Goal: Task Accomplishment & Management: Complete application form

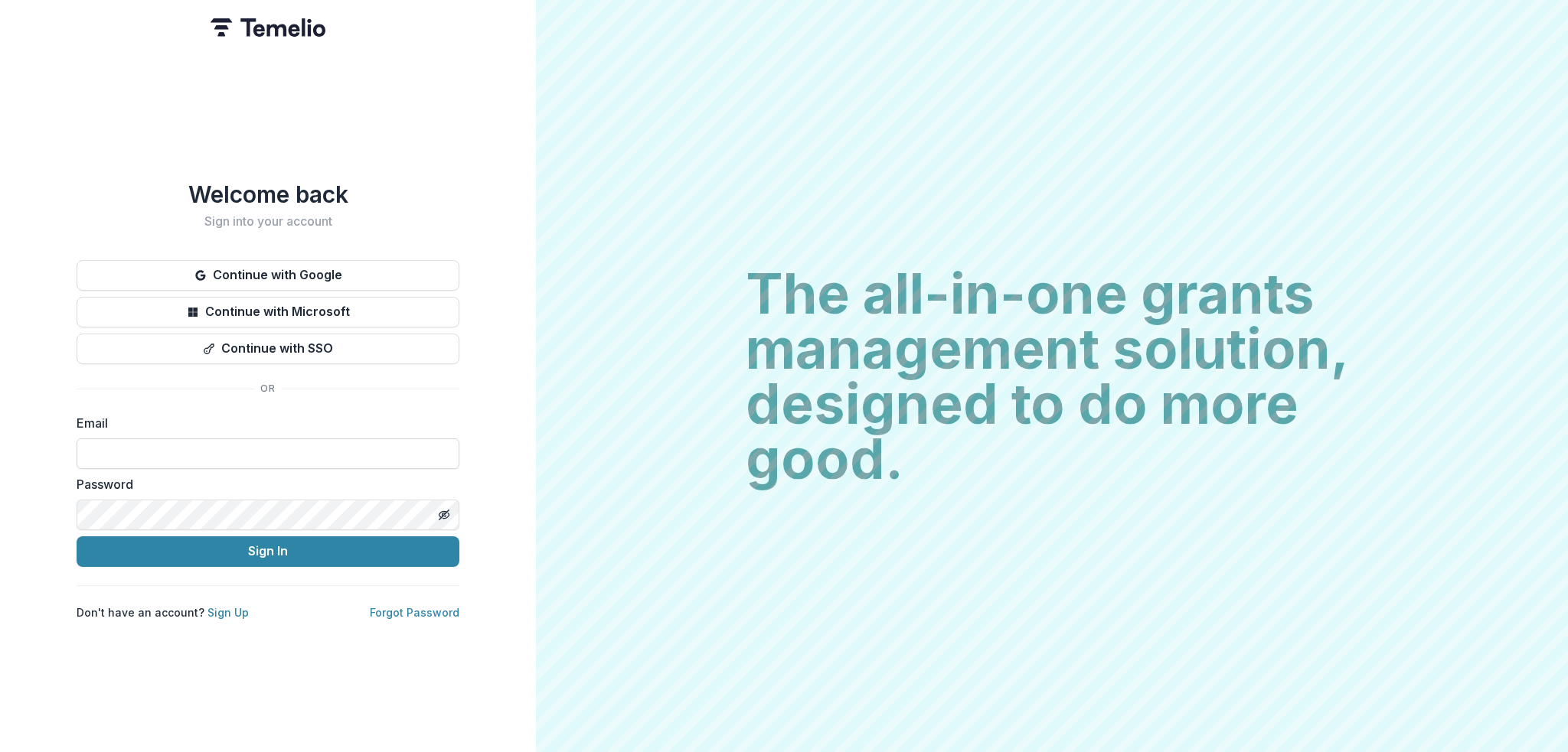
click at [196, 442] on input at bounding box center [268, 453] width 383 height 30
type input "**********"
click at [265, 545] on button "Sign In" at bounding box center [268, 552] width 383 height 30
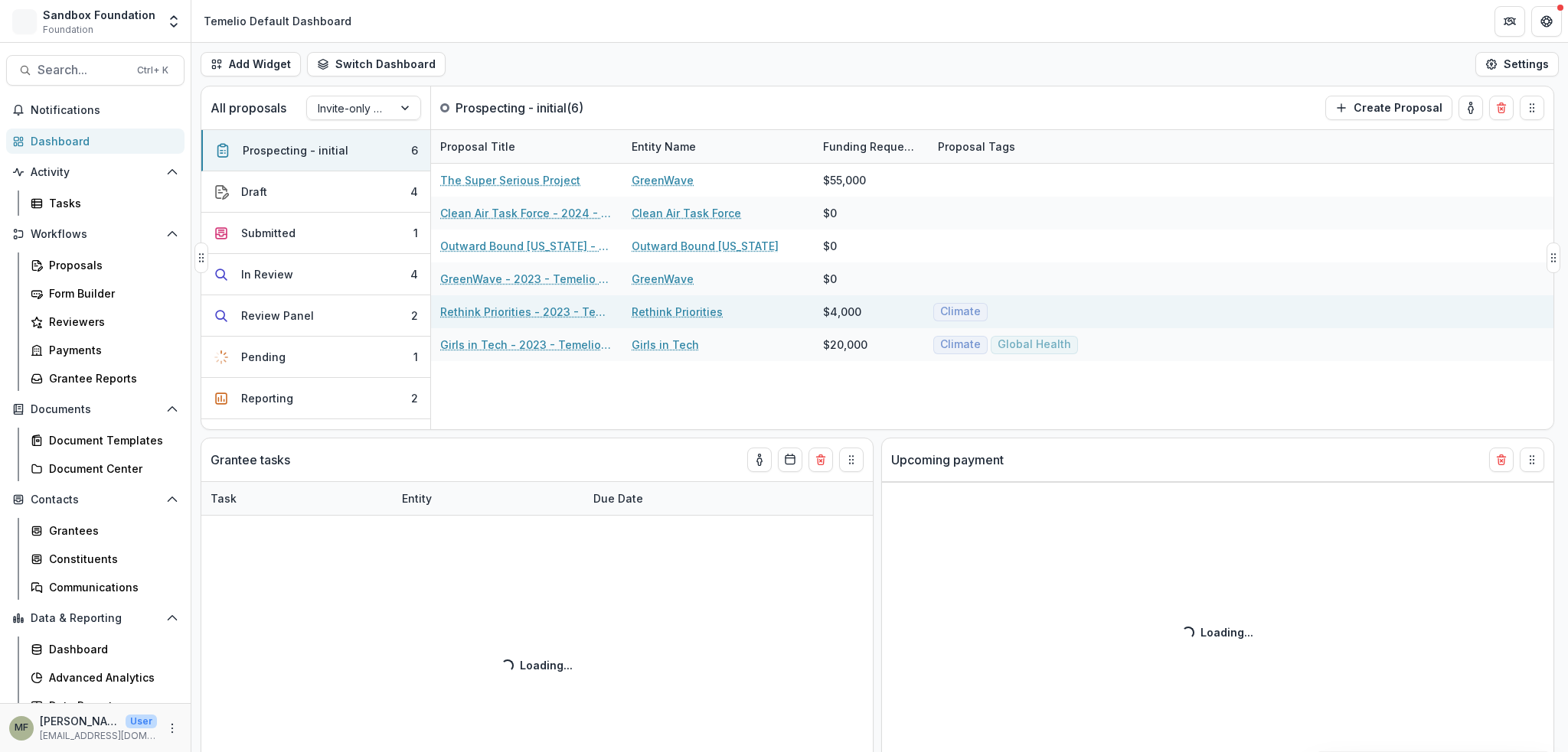
select select "******"
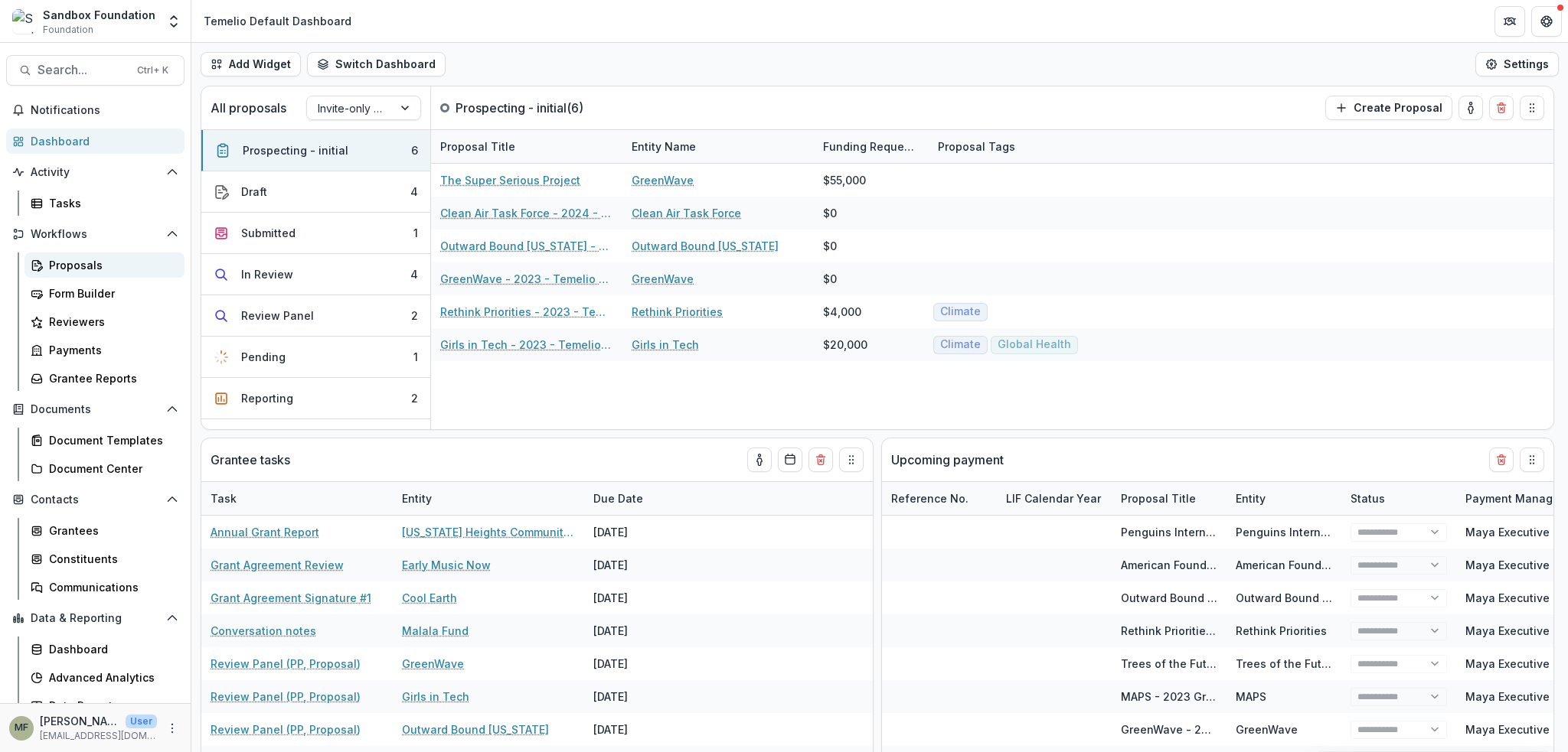
click at [83, 268] on div "Proposals" at bounding box center [110, 265] width 123 height 16
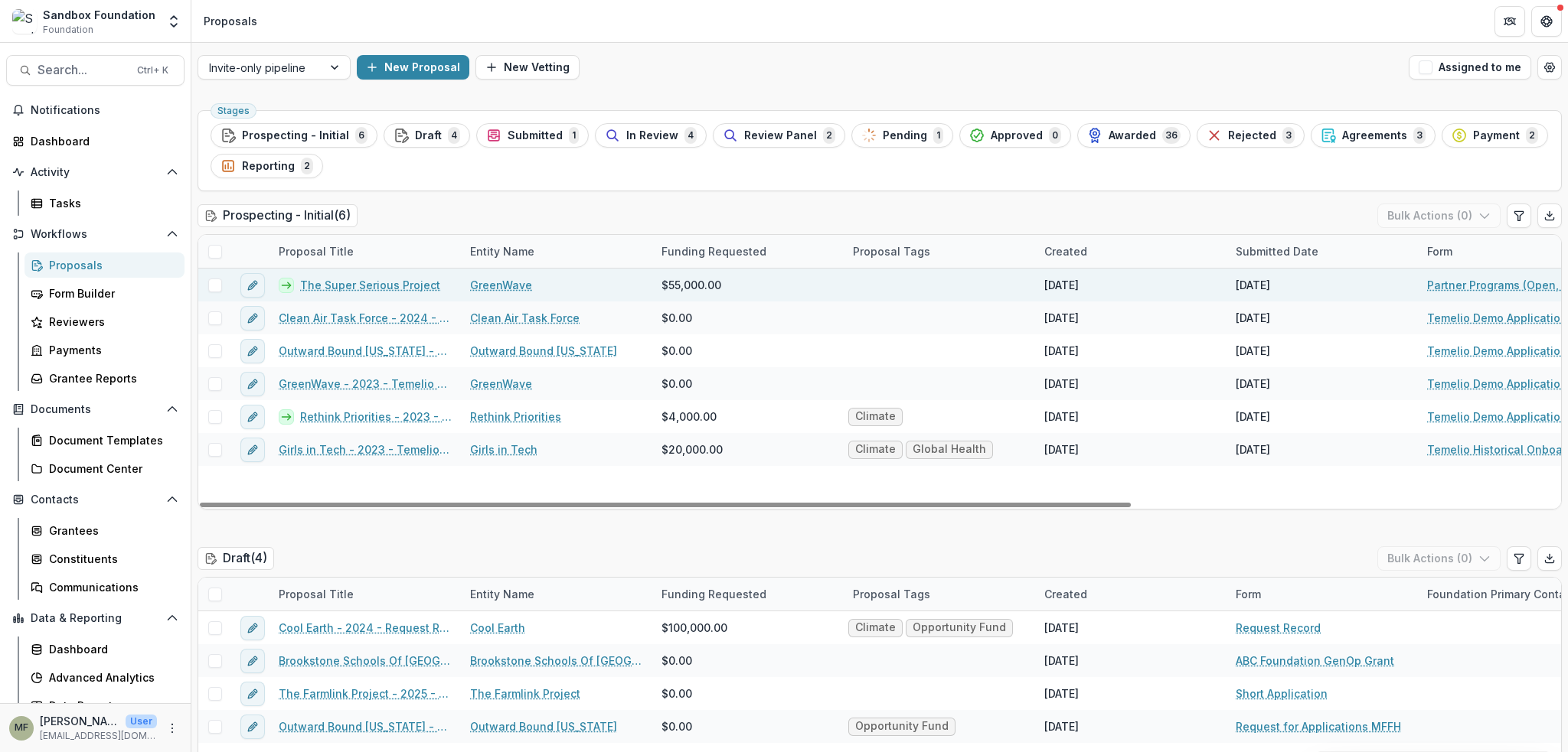
click at [381, 286] on link "The Super Serious Project" at bounding box center [370, 285] width 140 height 16
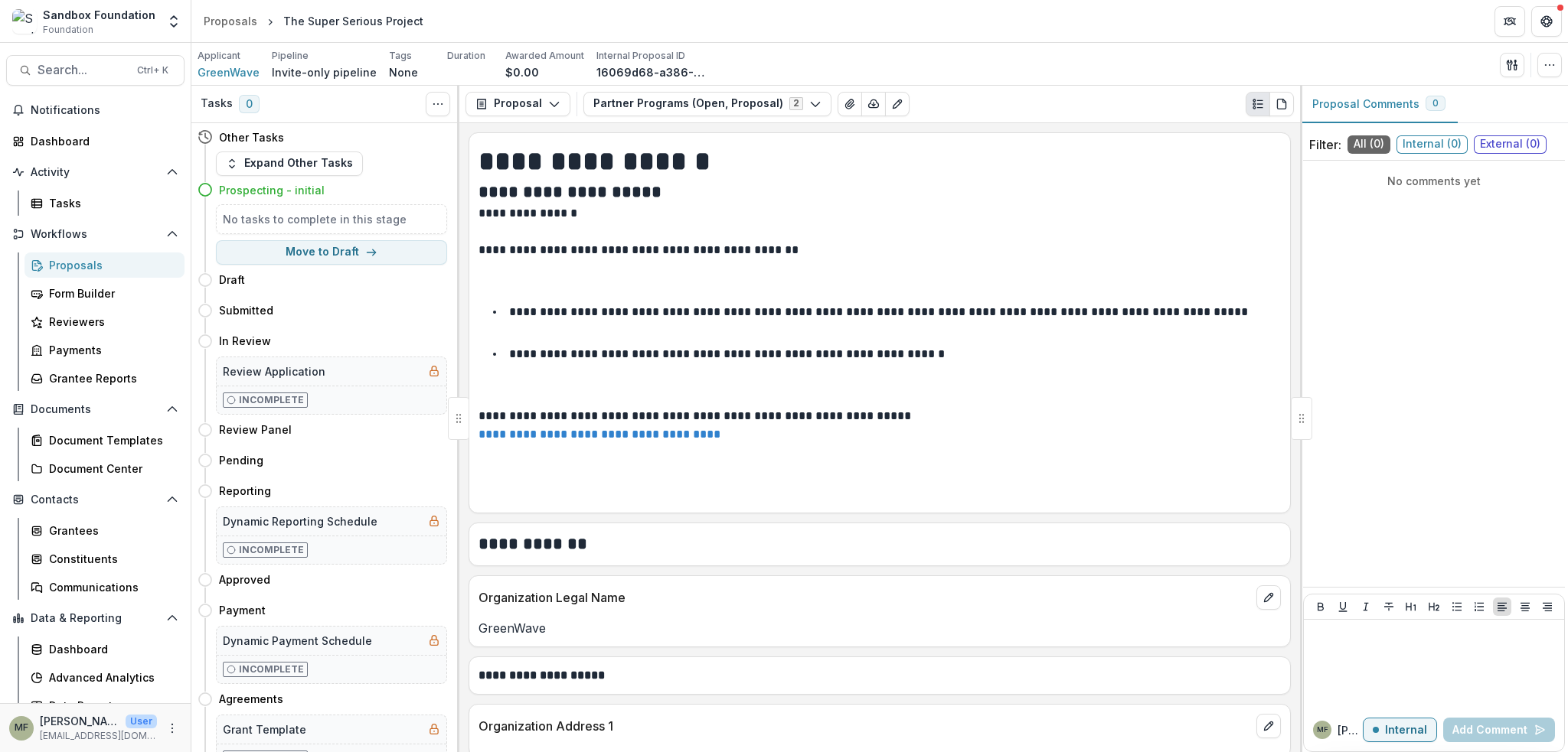
click at [1452, 234] on div "No comments yet" at bounding box center [1434, 373] width 261 height 414
click at [1502, 144] on span "External ( 0 )" at bounding box center [1510, 144] width 72 height 18
click at [1433, 144] on span "Internal ( 0 )" at bounding box center [1432, 144] width 71 height 18
click at [1375, 647] on div at bounding box center [1434, 665] width 248 height 77
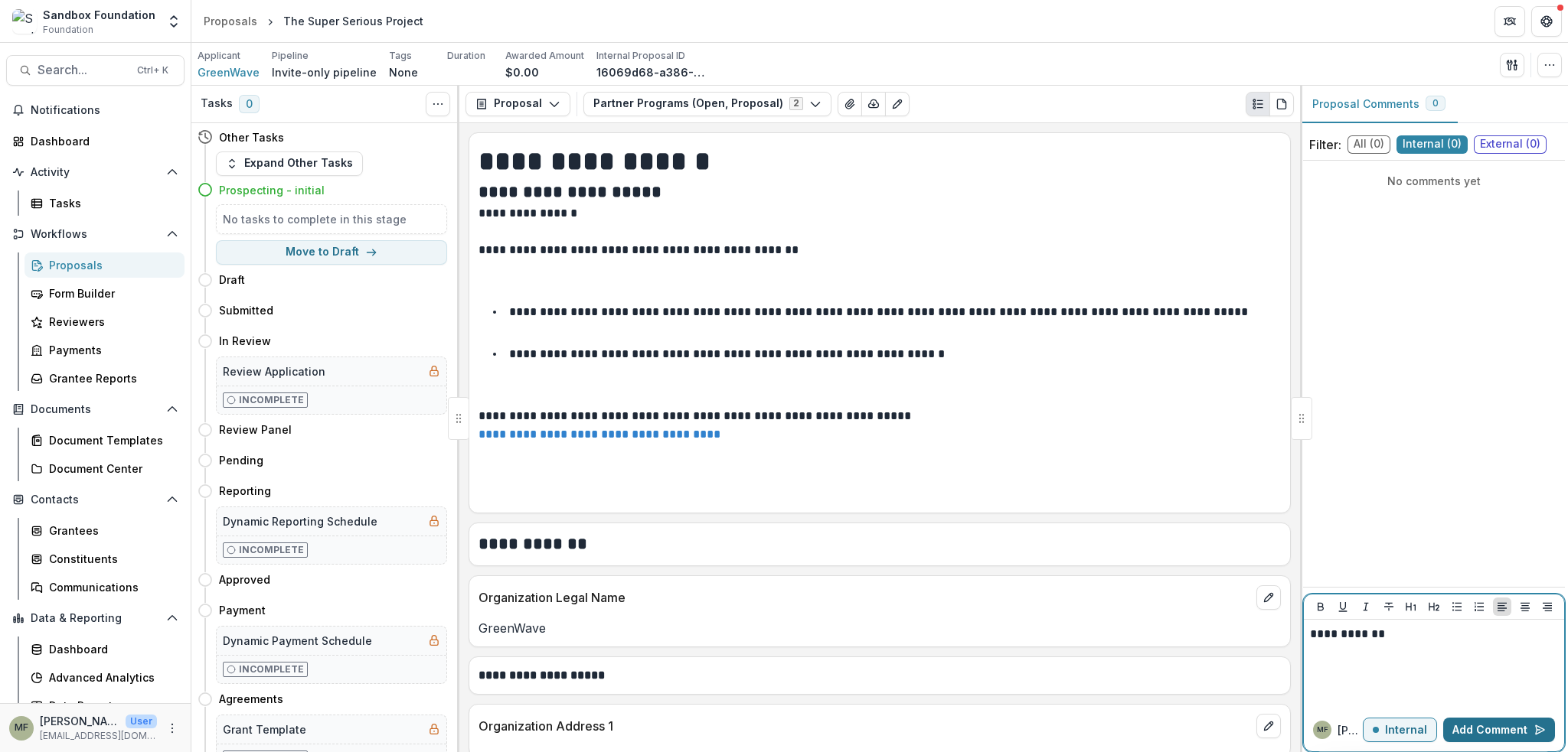
click at [1490, 733] on button "Add Comment" at bounding box center [1499, 730] width 112 height 24
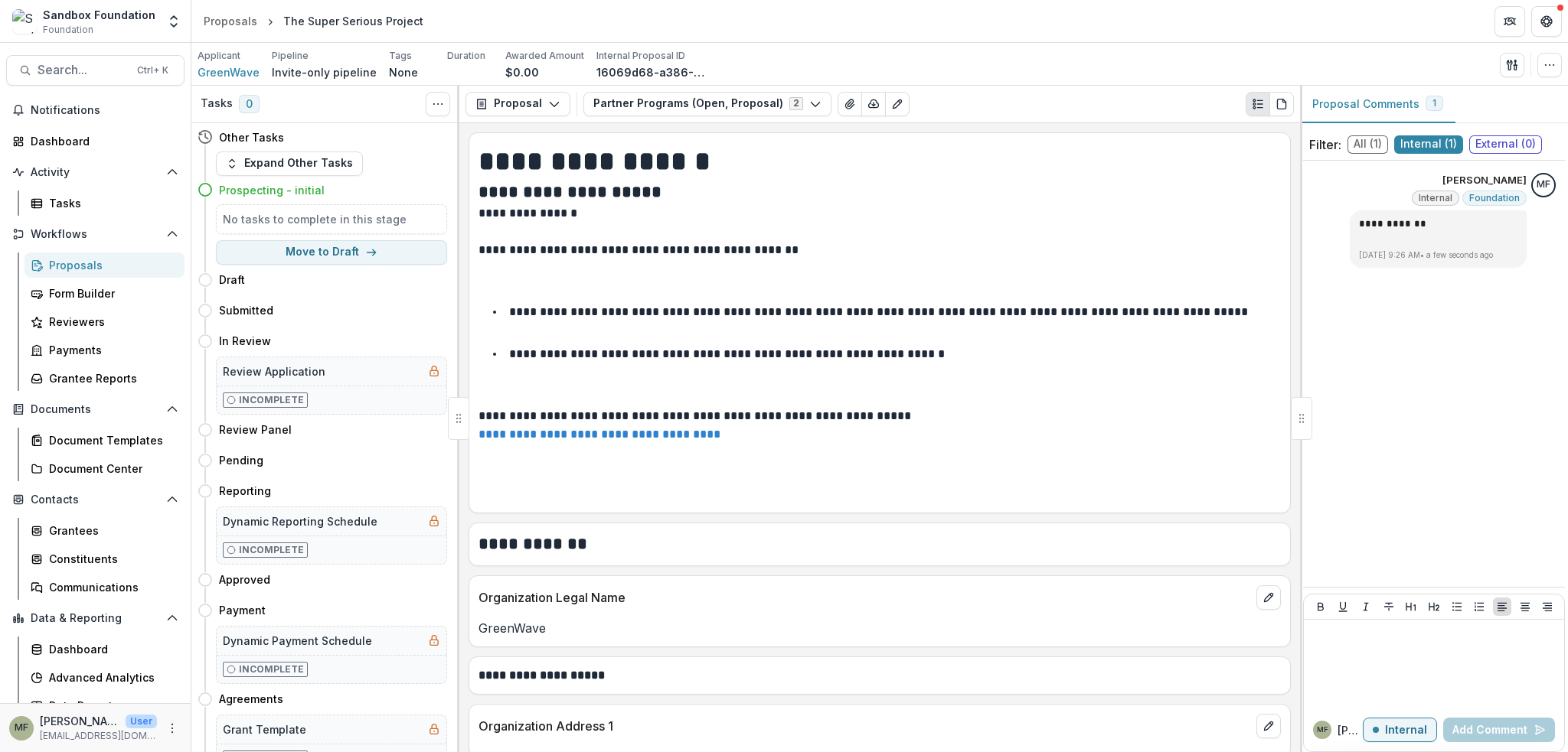
click at [51, 262] on div "Proposals" at bounding box center [110, 265] width 123 height 16
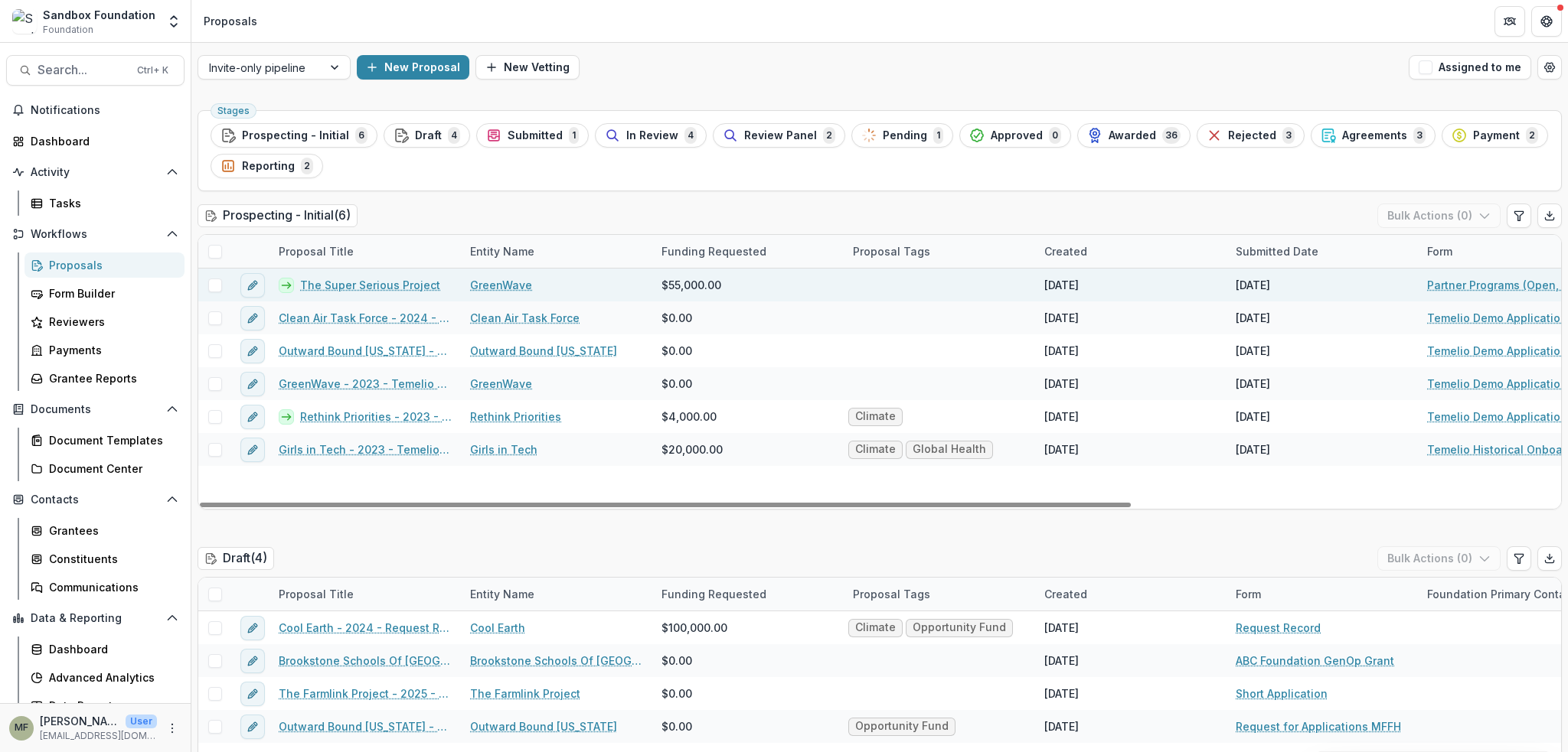
click at [208, 282] on span at bounding box center [215, 286] width 14 height 14
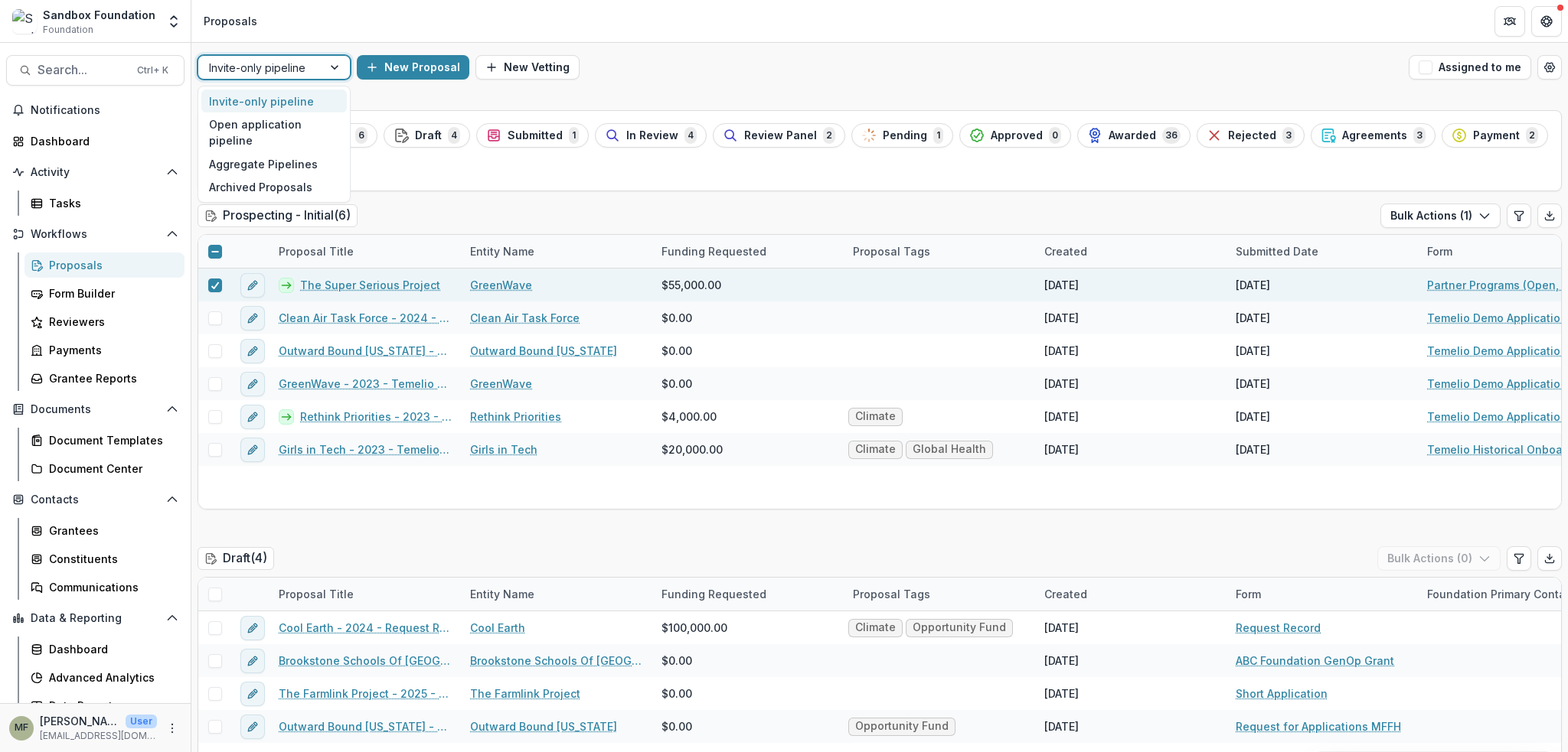
click at [334, 66] on div at bounding box center [336, 67] width 28 height 23
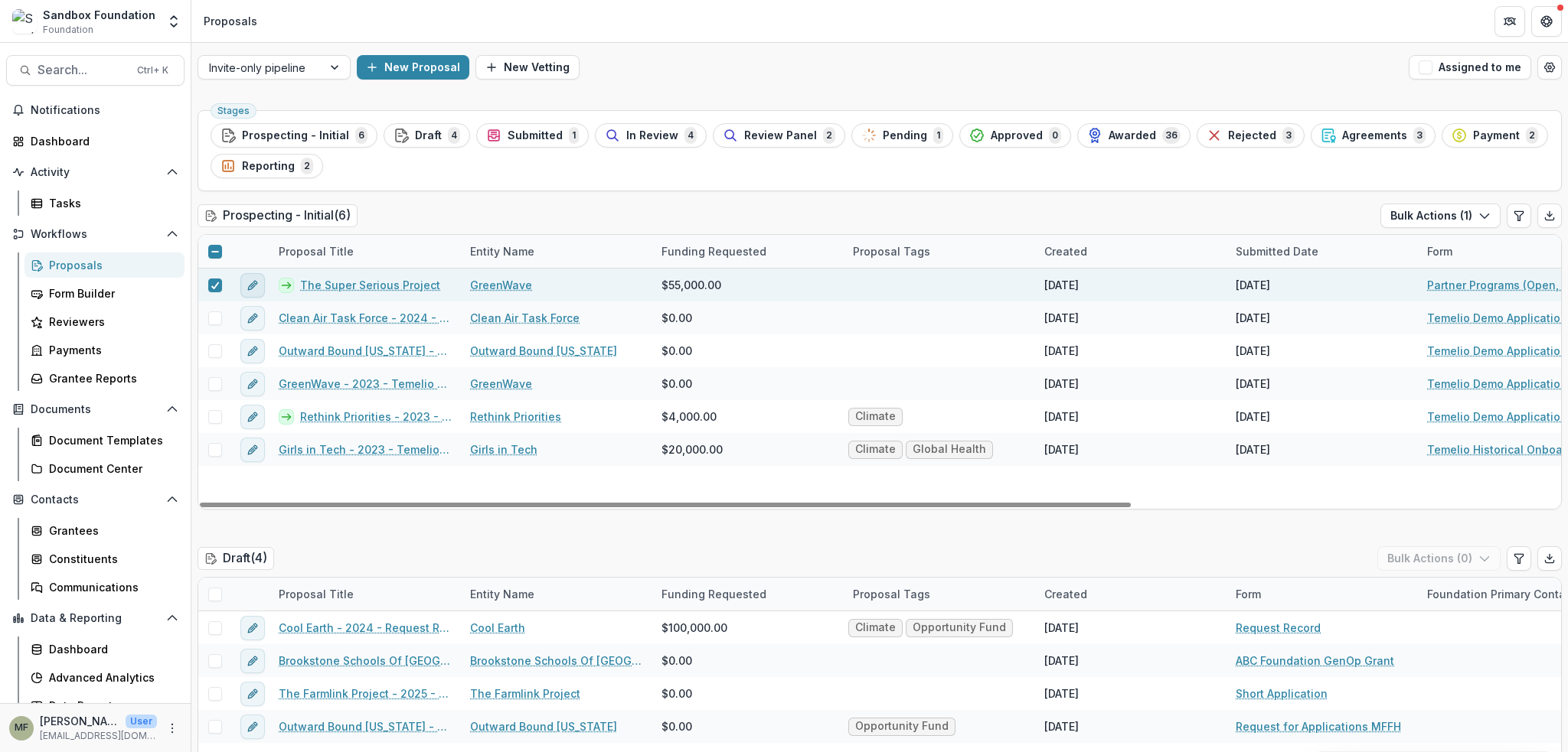
click at [257, 287] on icon "edit" at bounding box center [253, 286] width 12 height 12
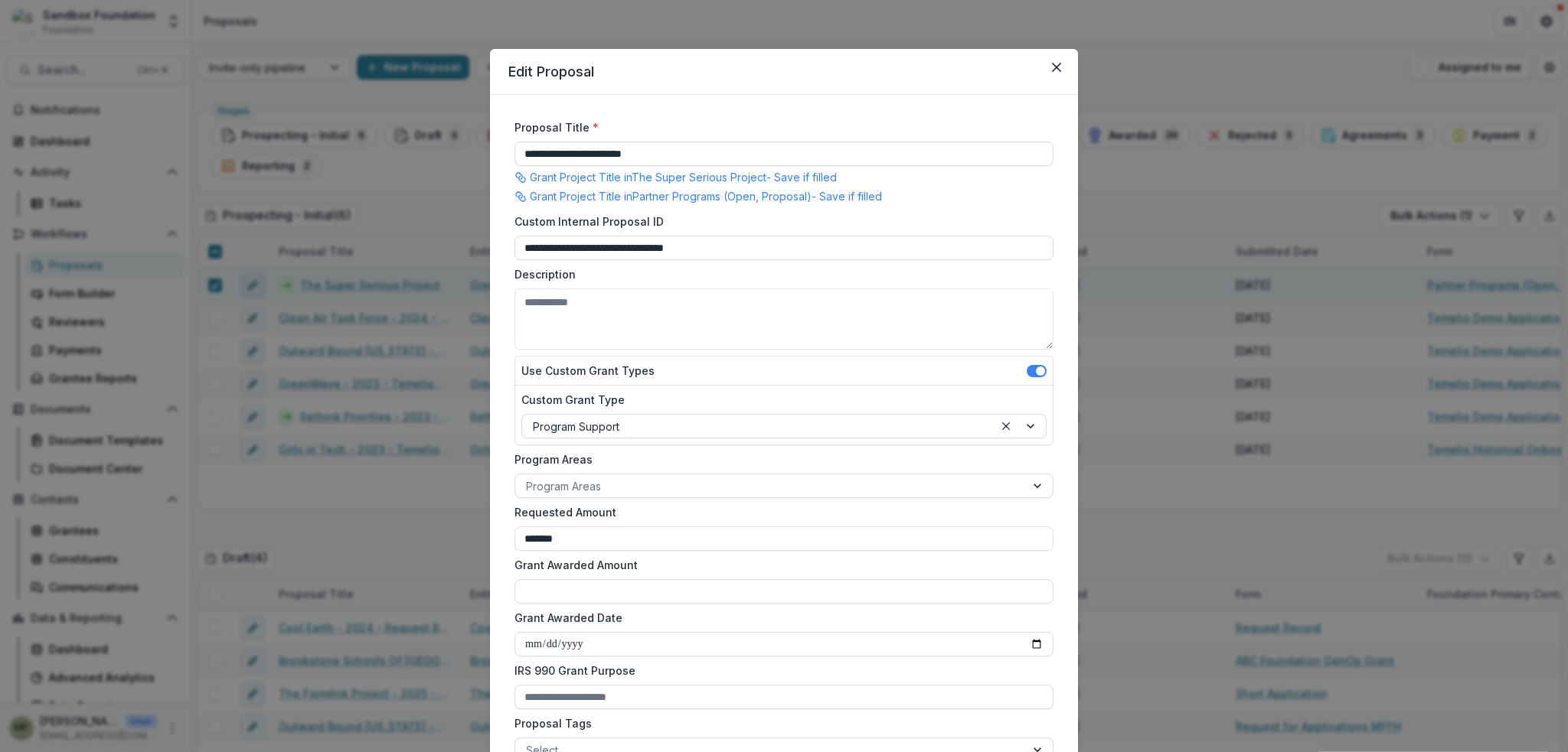
click at [257, 287] on div "**********" at bounding box center [784, 376] width 1568 height 752
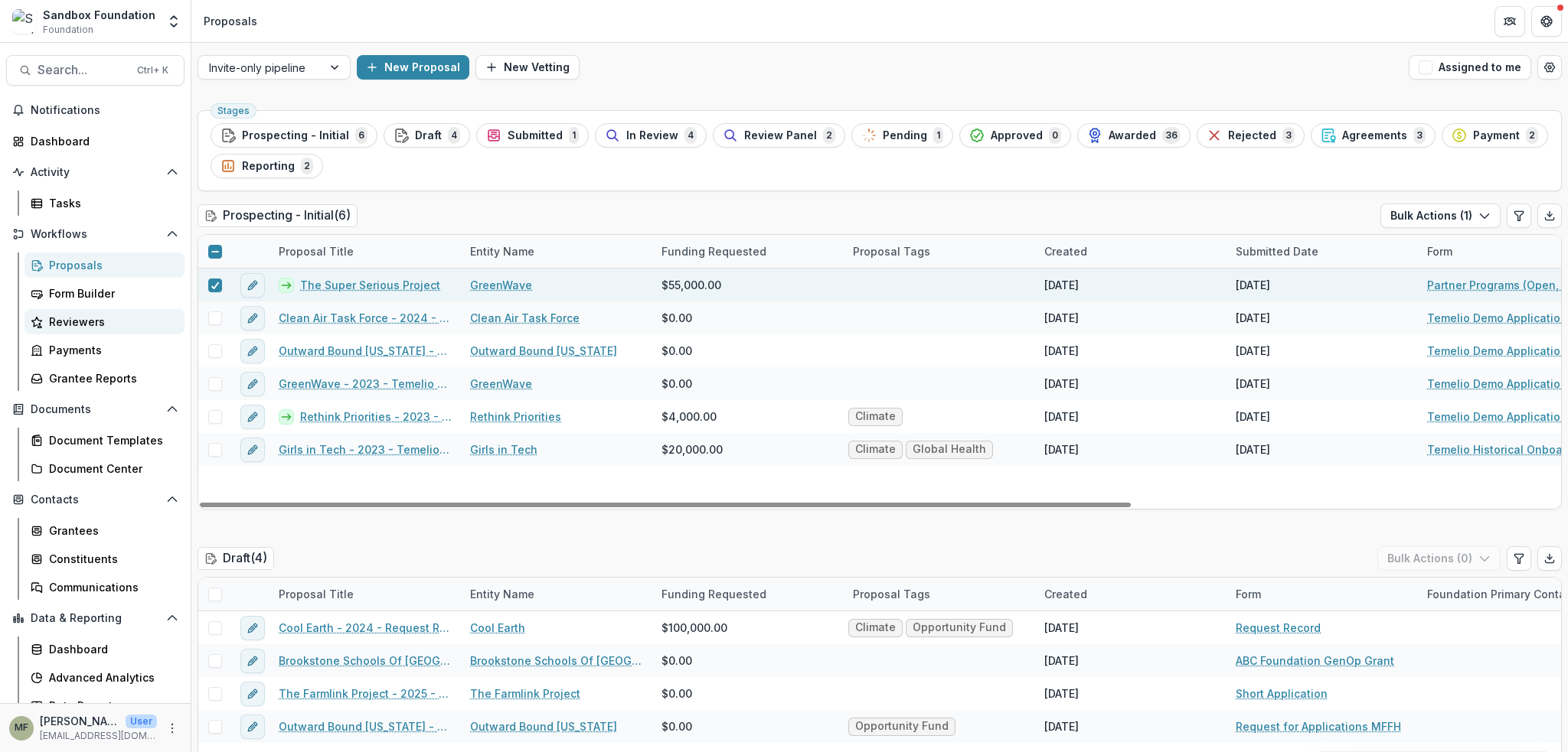
click at [106, 322] on div "Reviewers" at bounding box center [110, 322] width 123 height 16
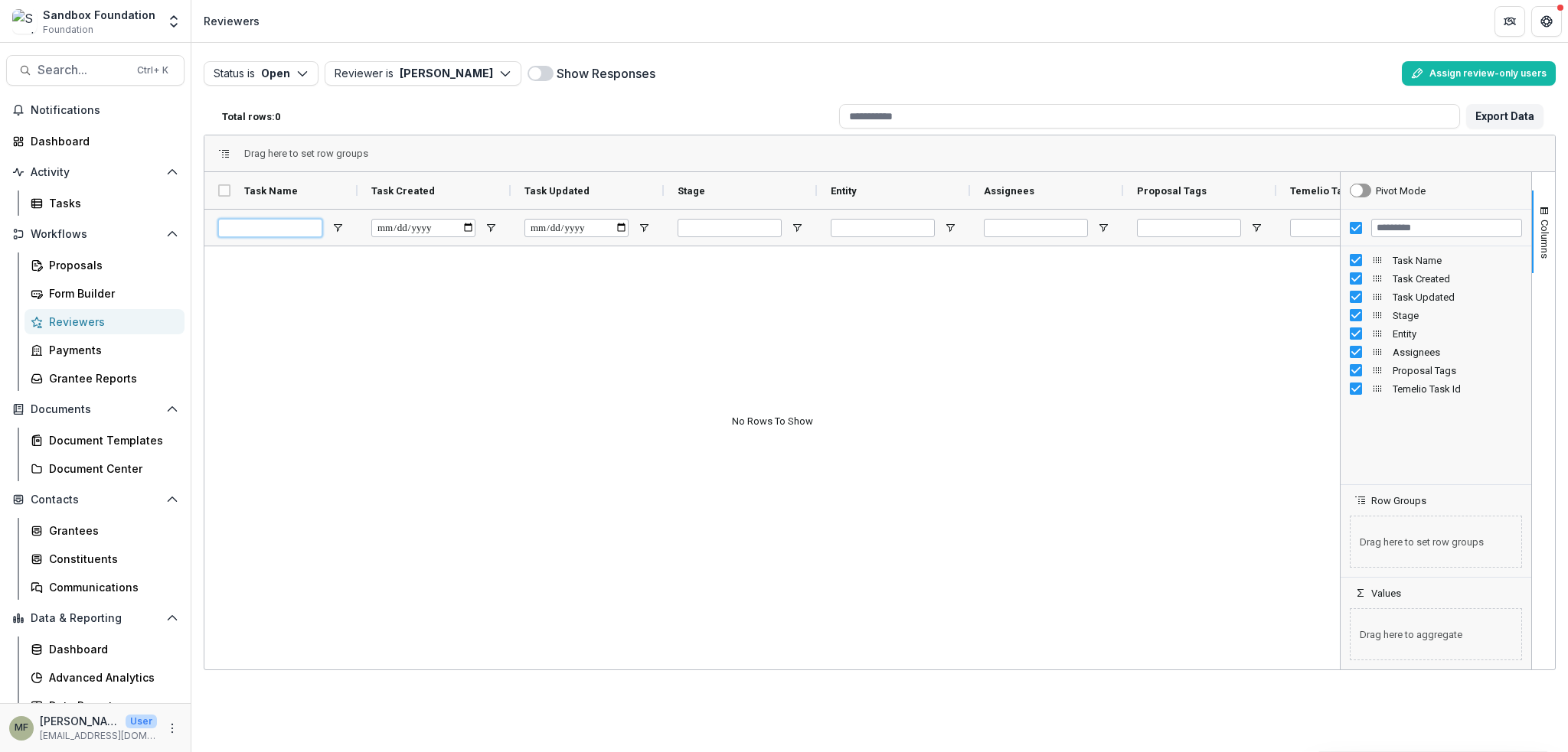
click at [237, 226] on input "Task Name Filter Input" at bounding box center [269, 227] width 104 height 18
click at [305, 72] on polyline "button" at bounding box center [302, 74] width 9 height 4
click at [499, 75] on icon "button" at bounding box center [506, 73] width 12 height 12
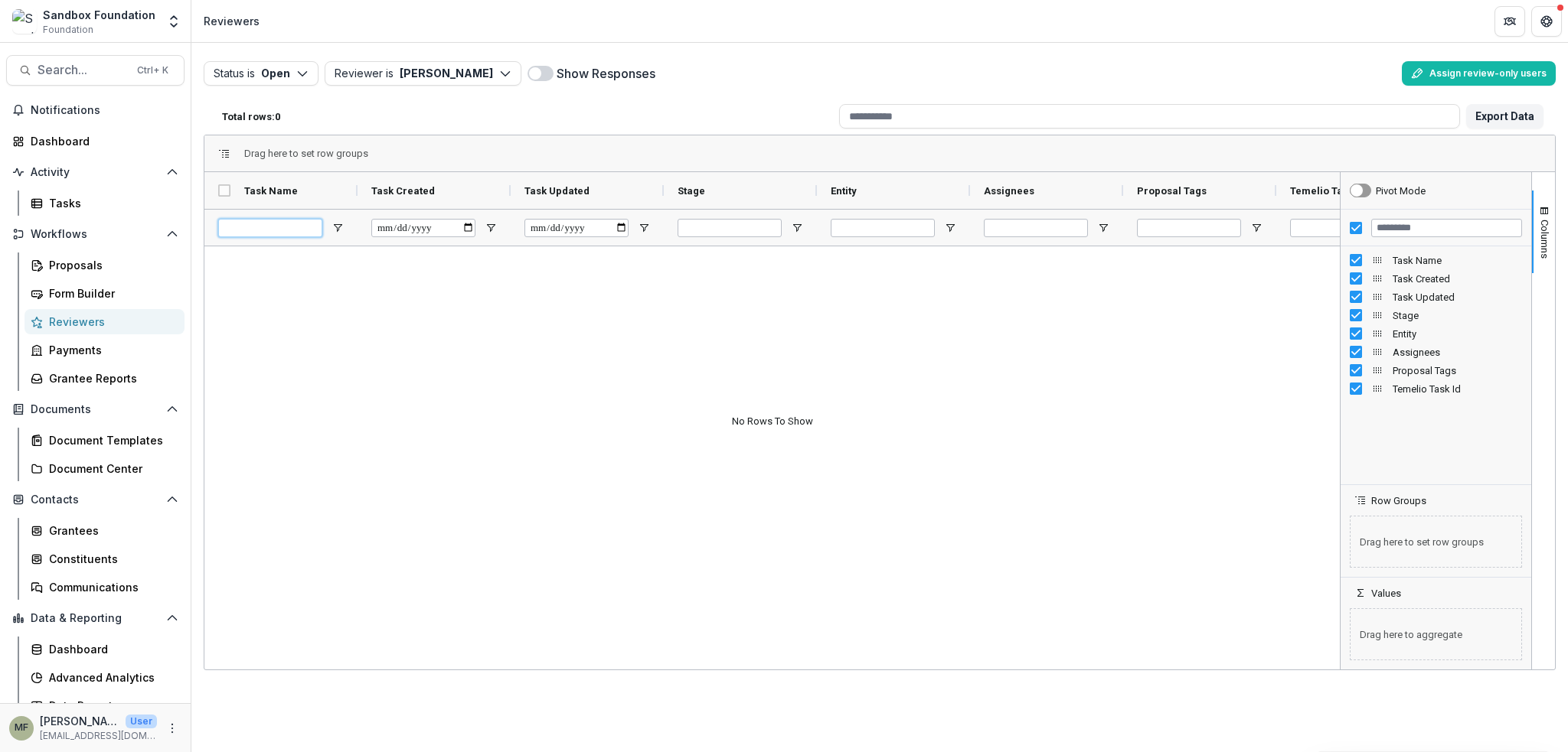
click at [260, 223] on input "Task Name Filter Input" at bounding box center [269, 227] width 104 height 18
click at [1375, 192] on div "Pivot Mode" at bounding box center [1390, 191] width 80 height 37
click at [85, 268] on div "Proposals" at bounding box center [110, 265] width 123 height 16
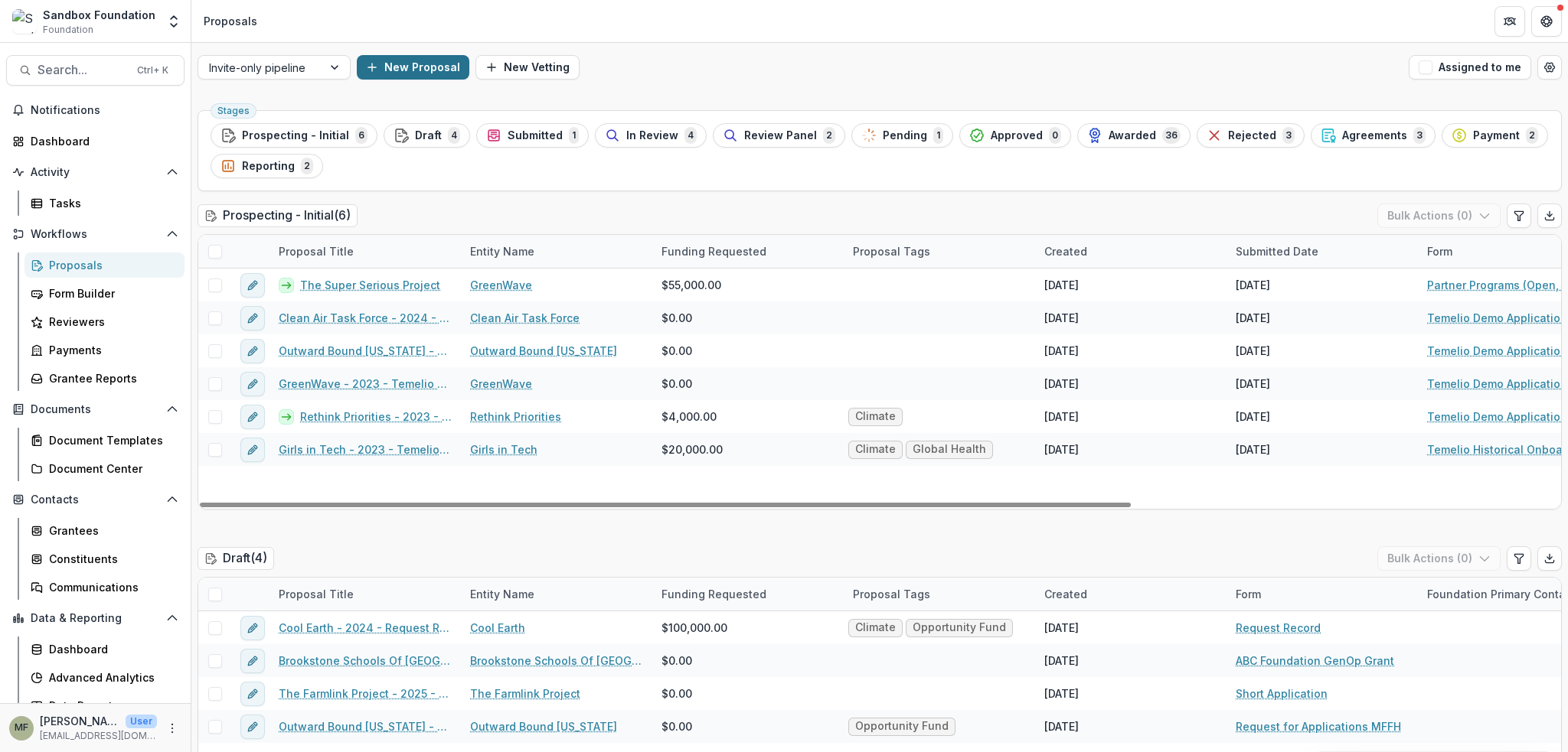
click at [424, 68] on button "New Proposal" at bounding box center [412, 67] width 112 height 24
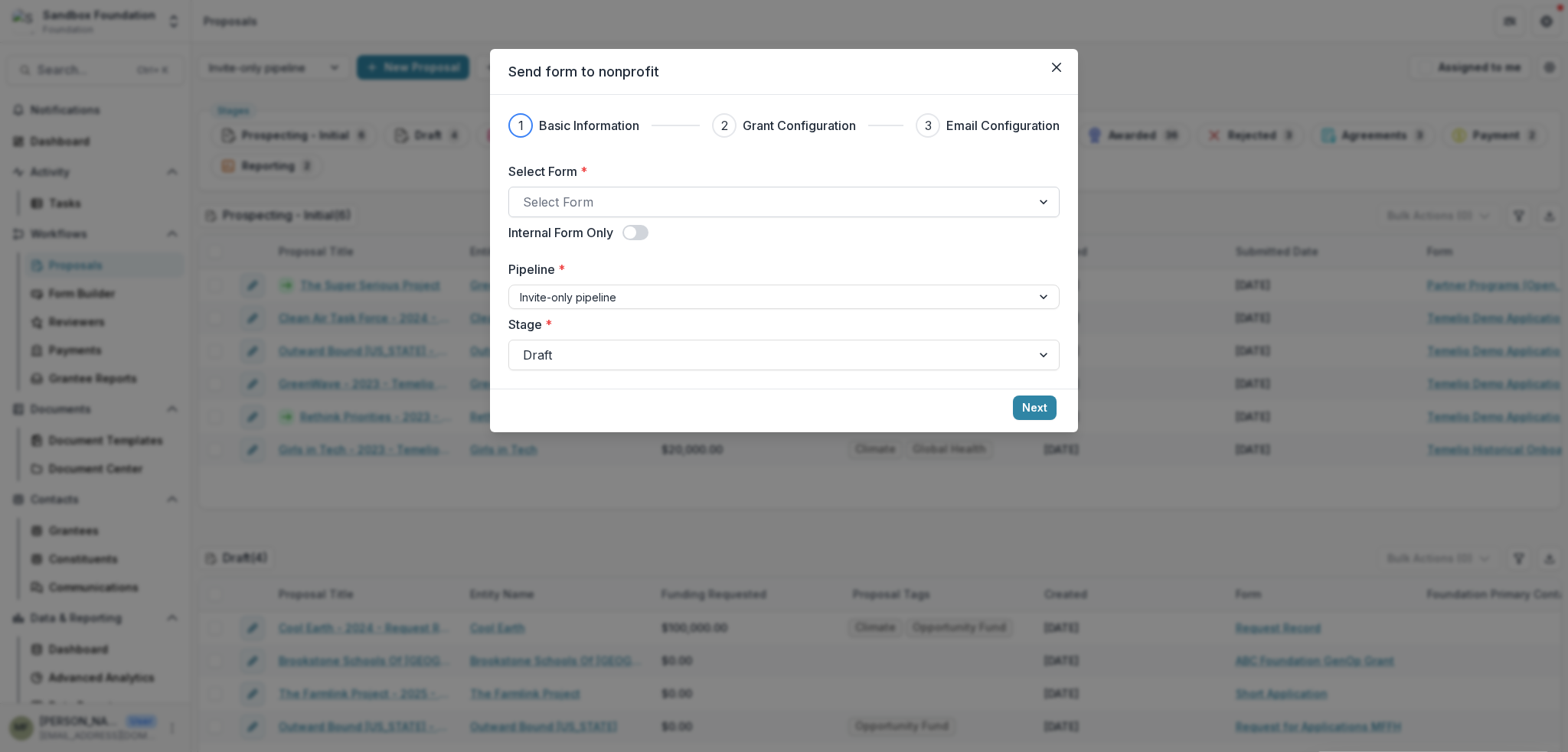
click at [603, 198] on div at bounding box center [770, 202] width 494 height 22
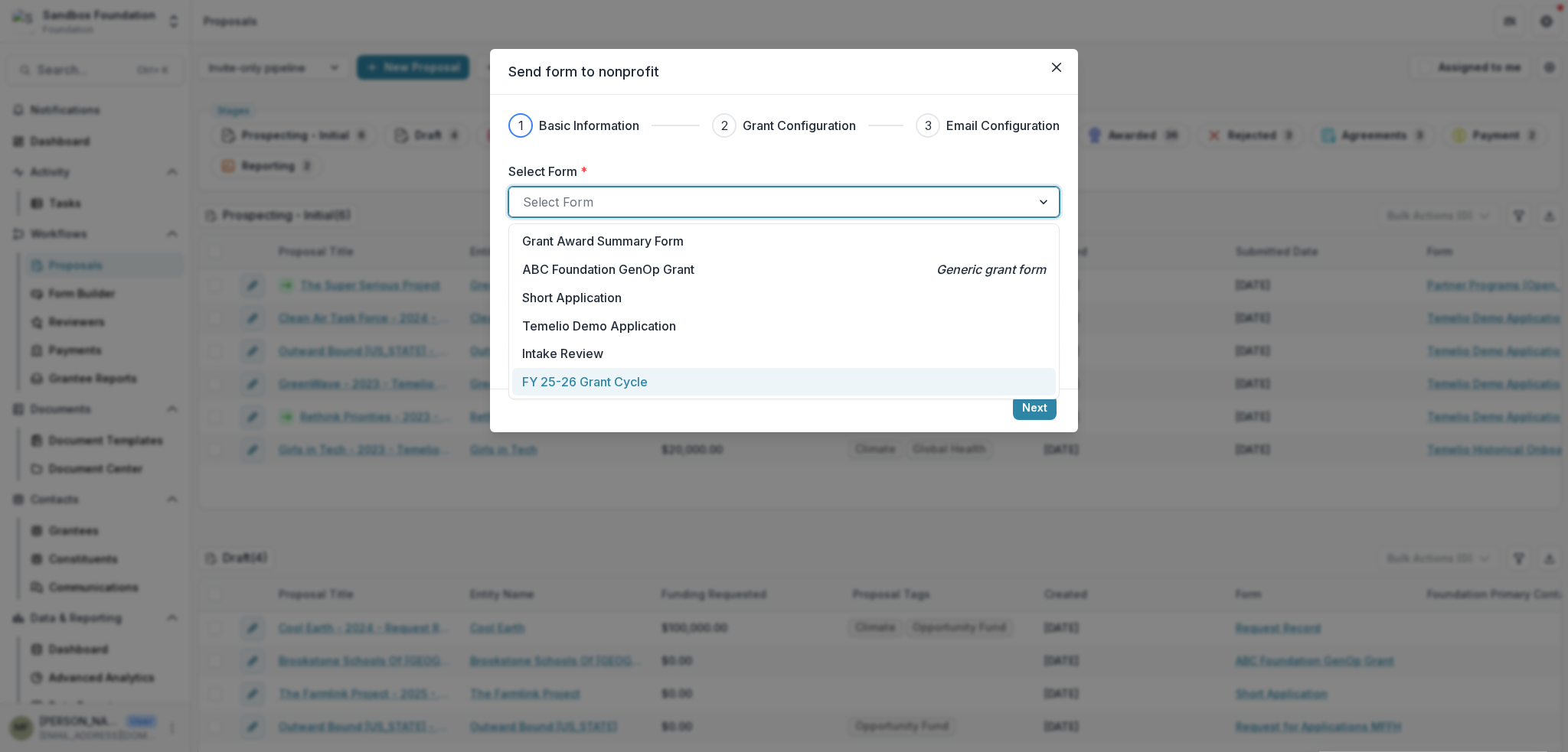
click at [667, 385] on div "FY 25-26 Grant Cycle" at bounding box center [784, 382] width 524 height 18
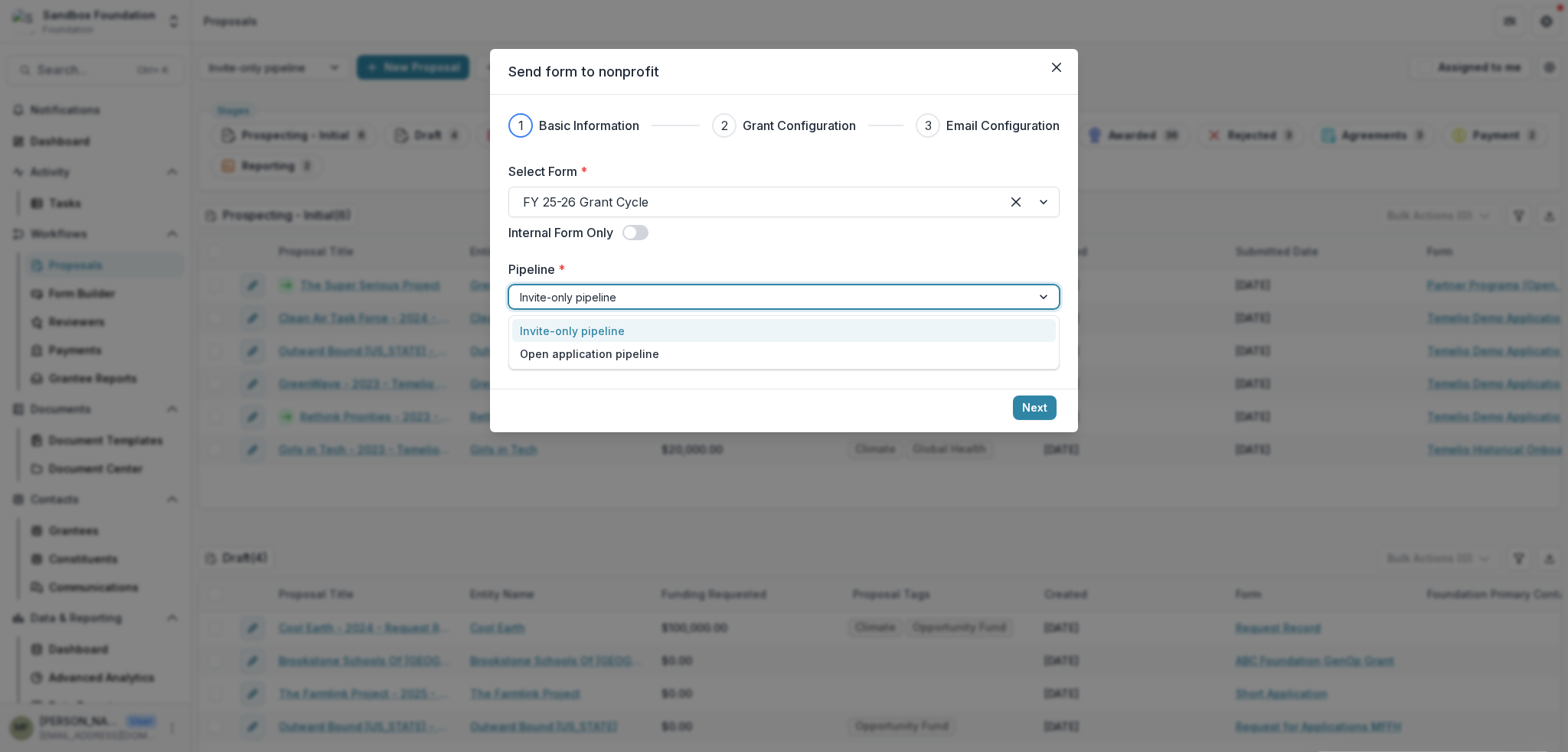
click at [670, 301] on div at bounding box center [770, 297] width 500 height 19
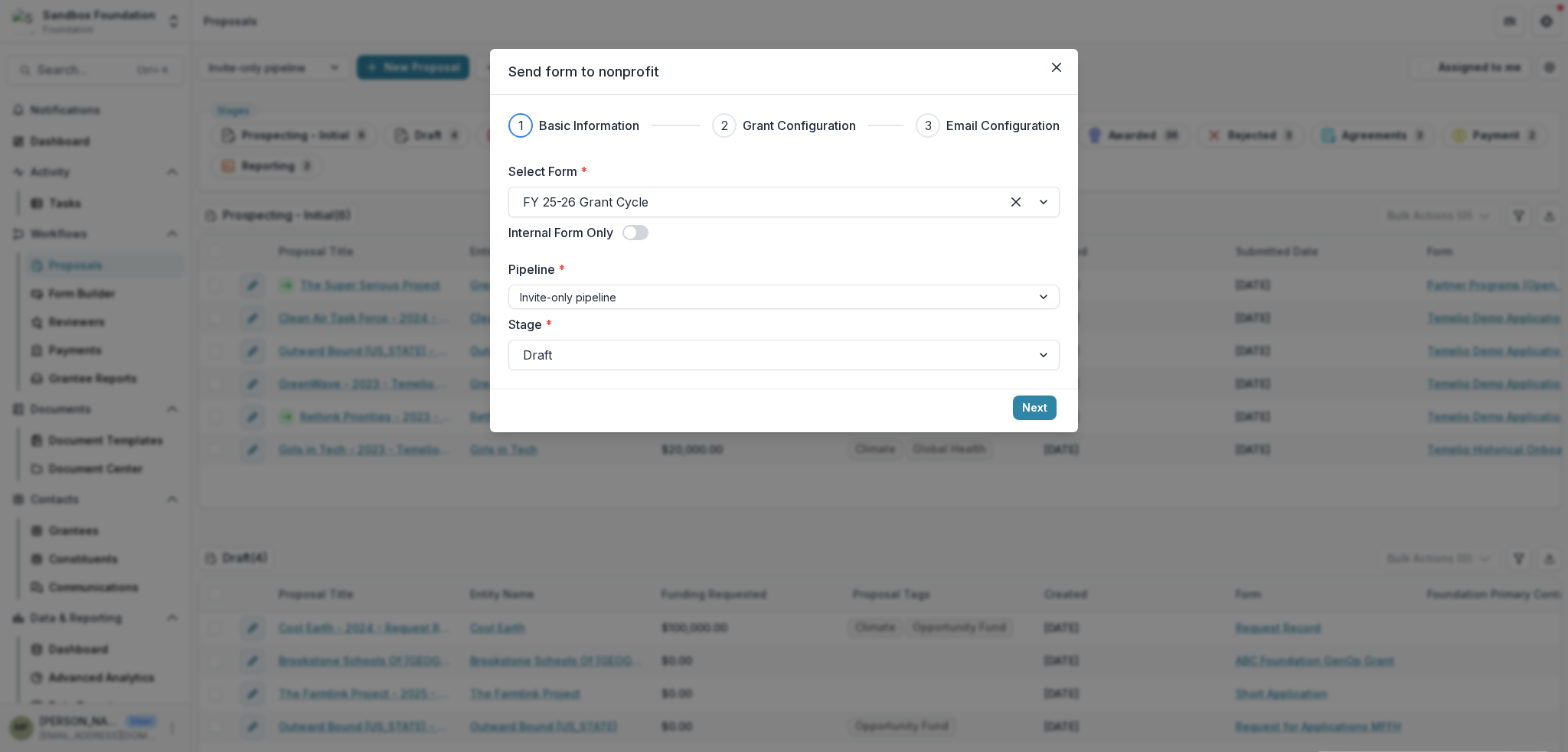
click at [732, 241] on div "Select Form * FY 25-26 Grant Cycle Internal Form Only Pipeline * Invite-only pi…" at bounding box center [784, 266] width 551 height 208
click at [1035, 410] on button "Next" at bounding box center [1035, 408] width 44 height 24
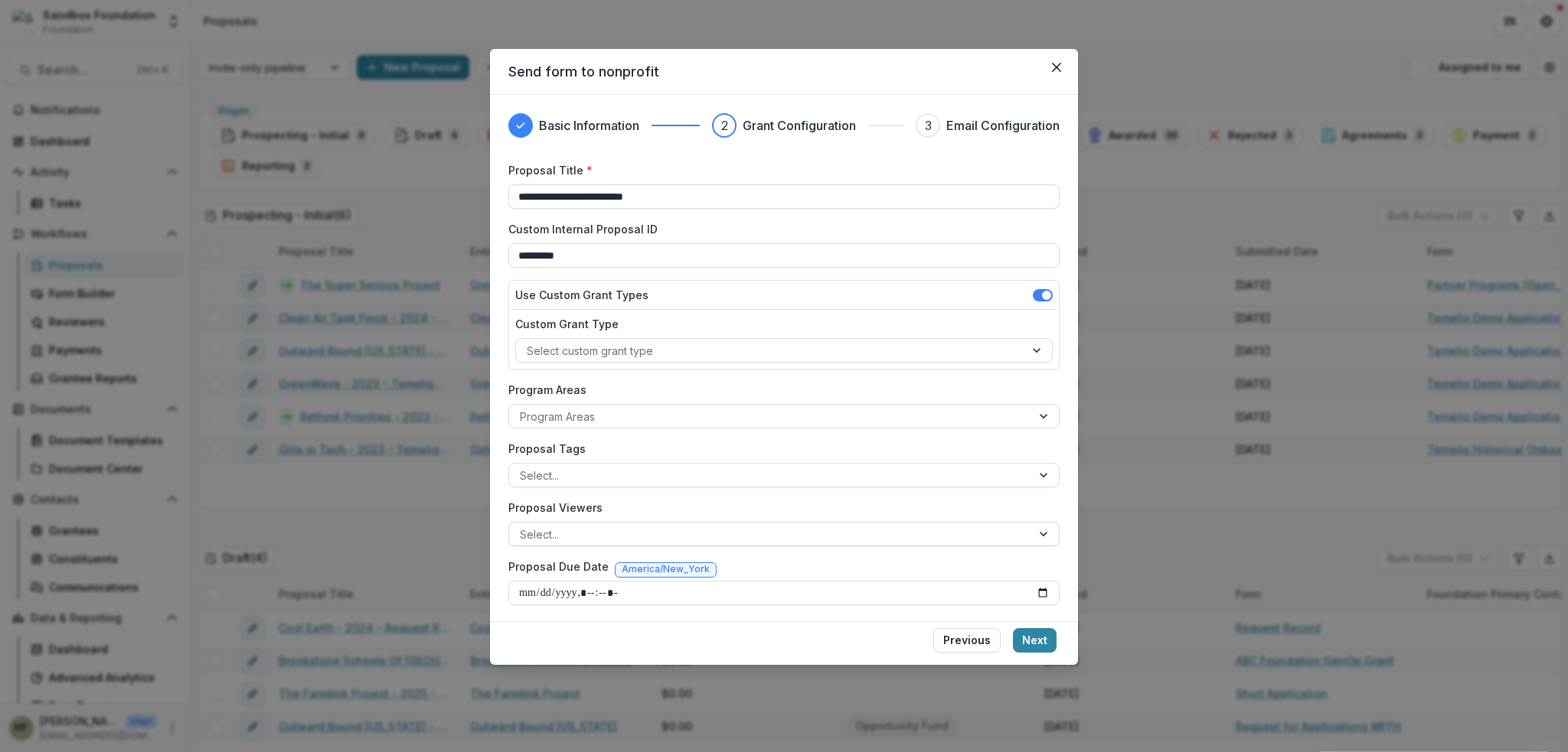
click at [562, 528] on div at bounding box center [770, 535] width 500 height 19
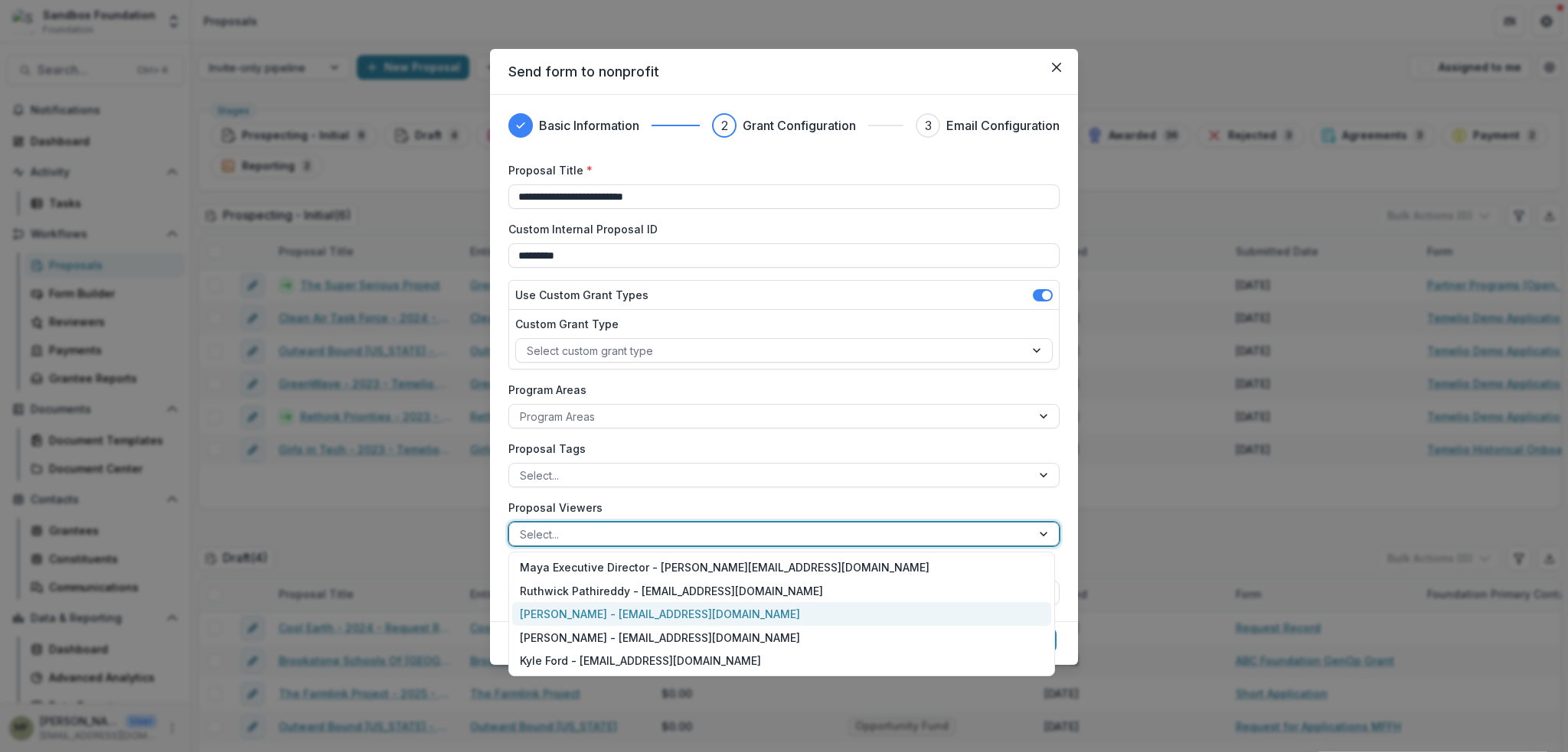
drag, startPoint x: 698, startPoint y: 618, endPoint x: 708, endPoint y: 617, distance: 10.0
click at [698, 618] on div "[PERSON_NAME] - [EMAIL_ADDRESS][DOMAIN_NAME]" at bounding box center [782, 613] width 539 height 24
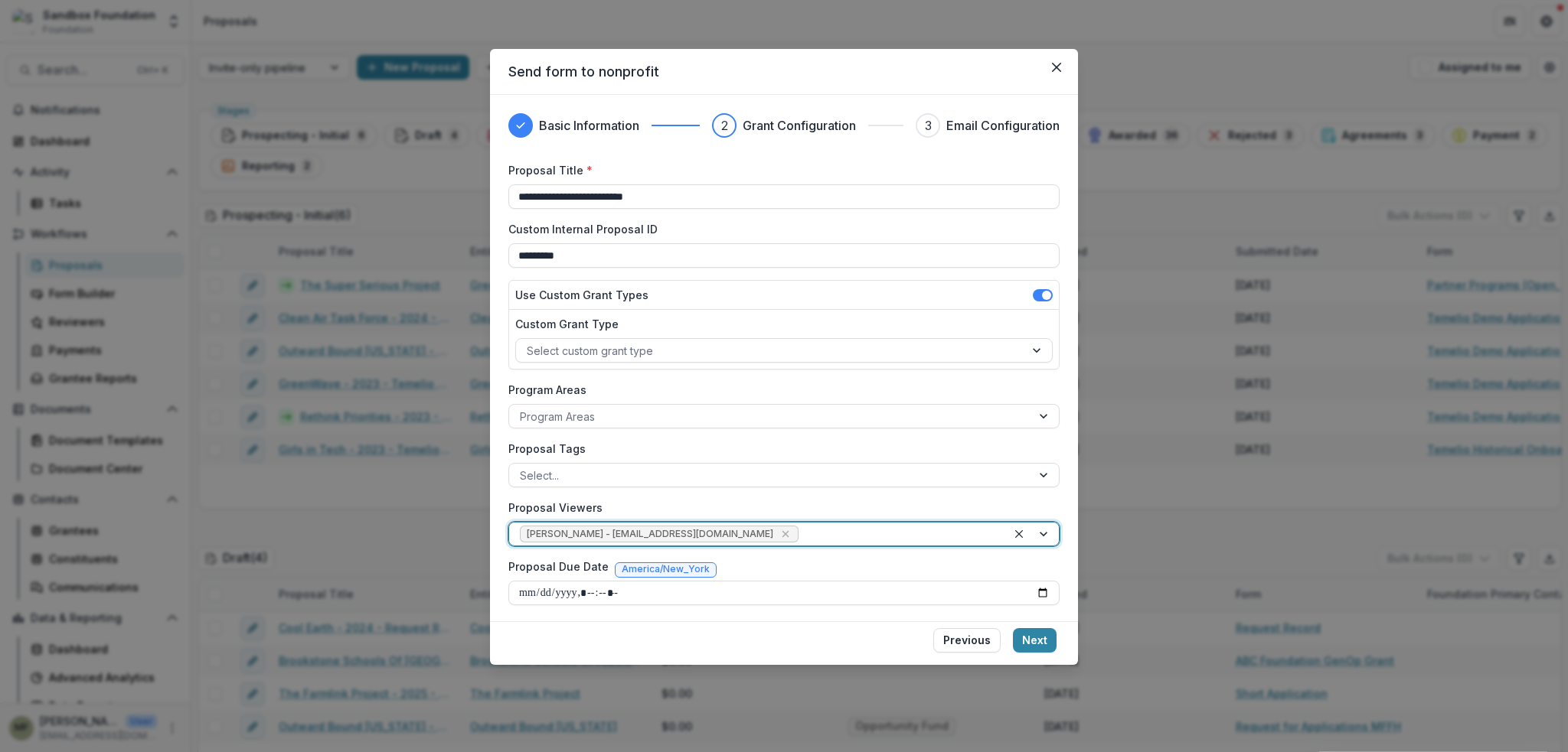
scroll to position [2, 0]
click at [667, 590] on input "Proposal Due Date" at bounding box center [784, 592] width 551 height 24
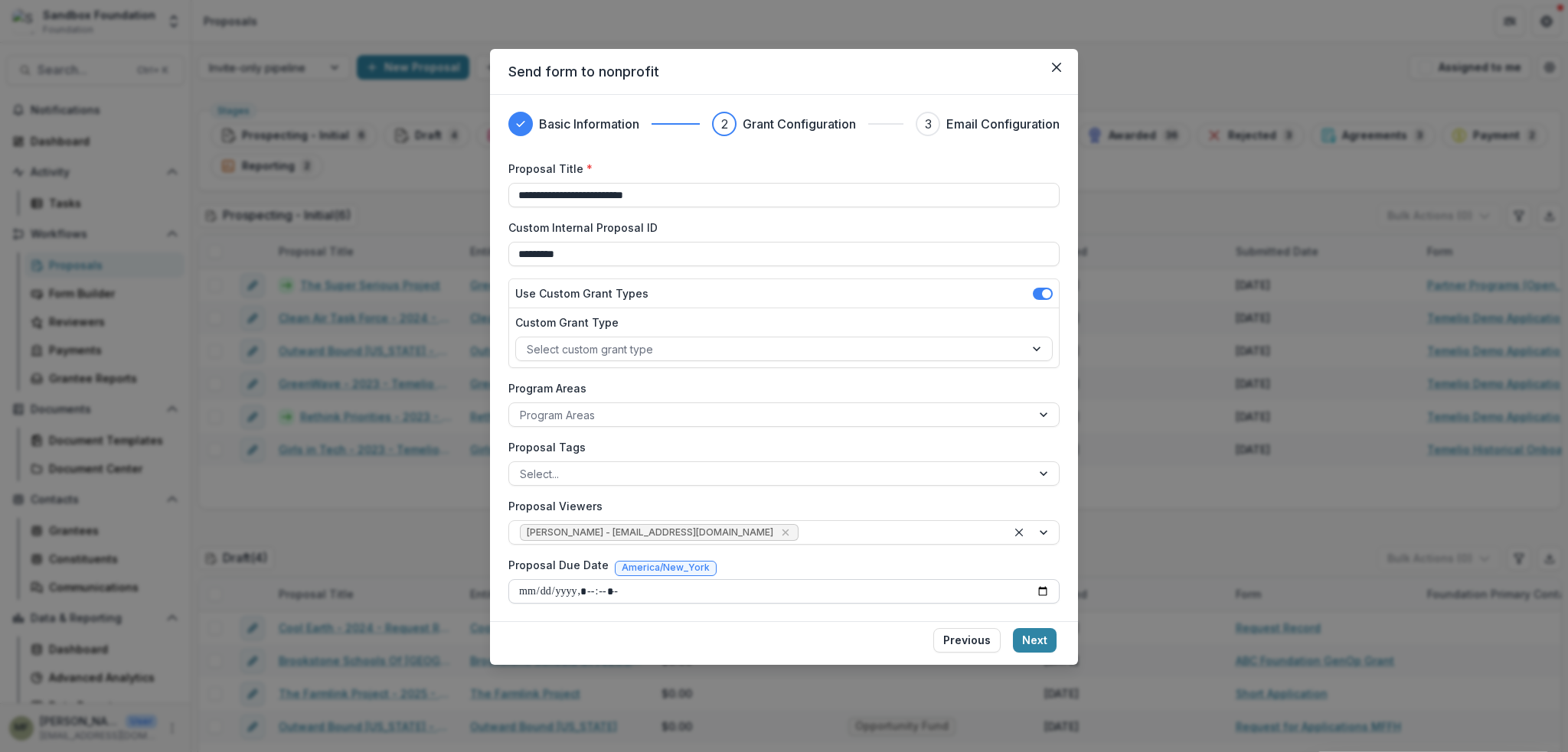
click at [1042, 586] on input "Proposal Due Date" at bounding box center [784, 592] width 551 height 24
type input "**********"
click at [1035, 640] on button "Next" at bounding box center [1035, 640] width 44 height 24
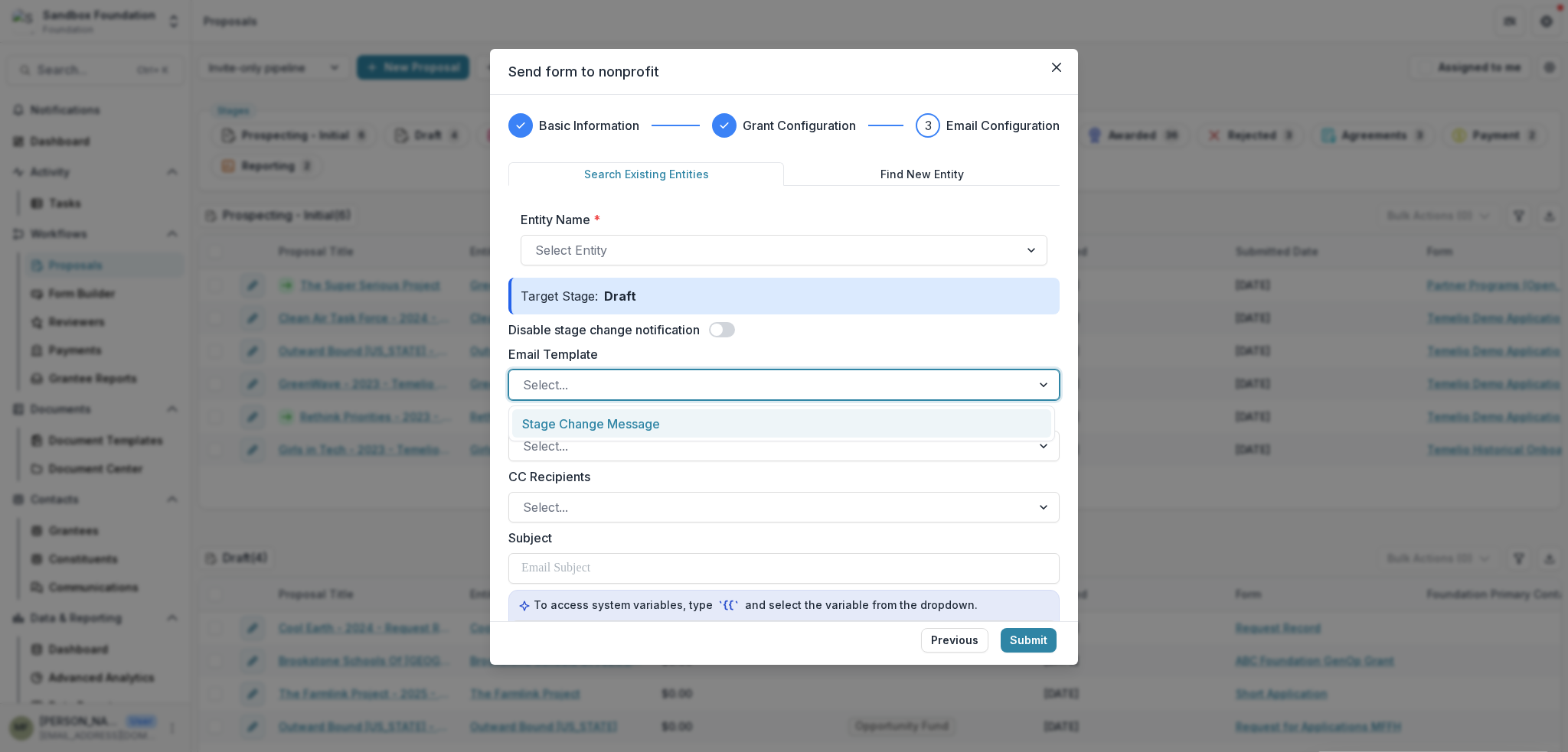
click at [636, 380] on div at bounding box center [770, 385] width 494 height 22
click at [652, 431] on div "Stage Change Message" at bounding box center [782, 423] width 539 height 28
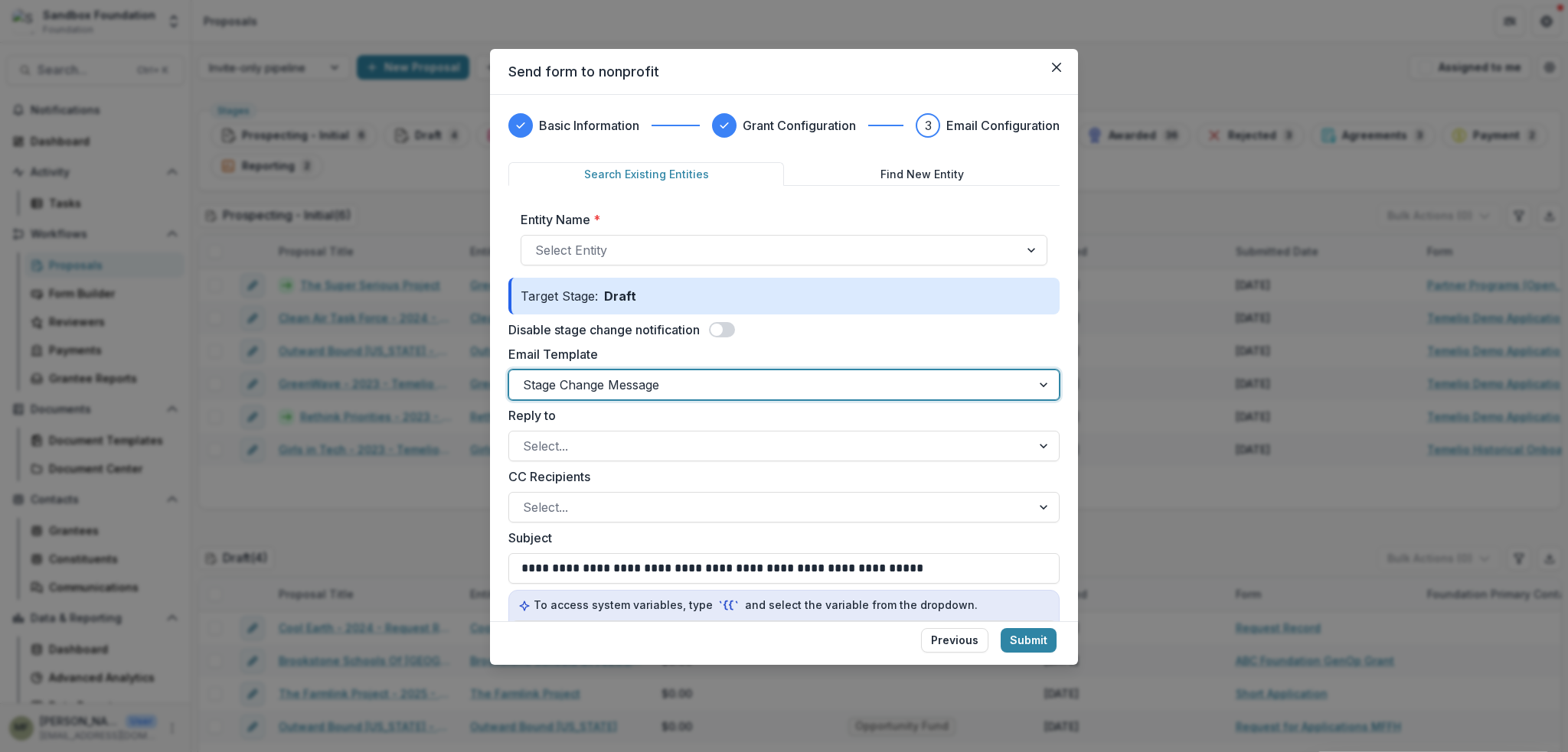
click at [728, 393] on div at bounding box center [770, 385] width 494 height 22
click at [722, 390] on div at bounding box center [770, 385] width 494 height 22
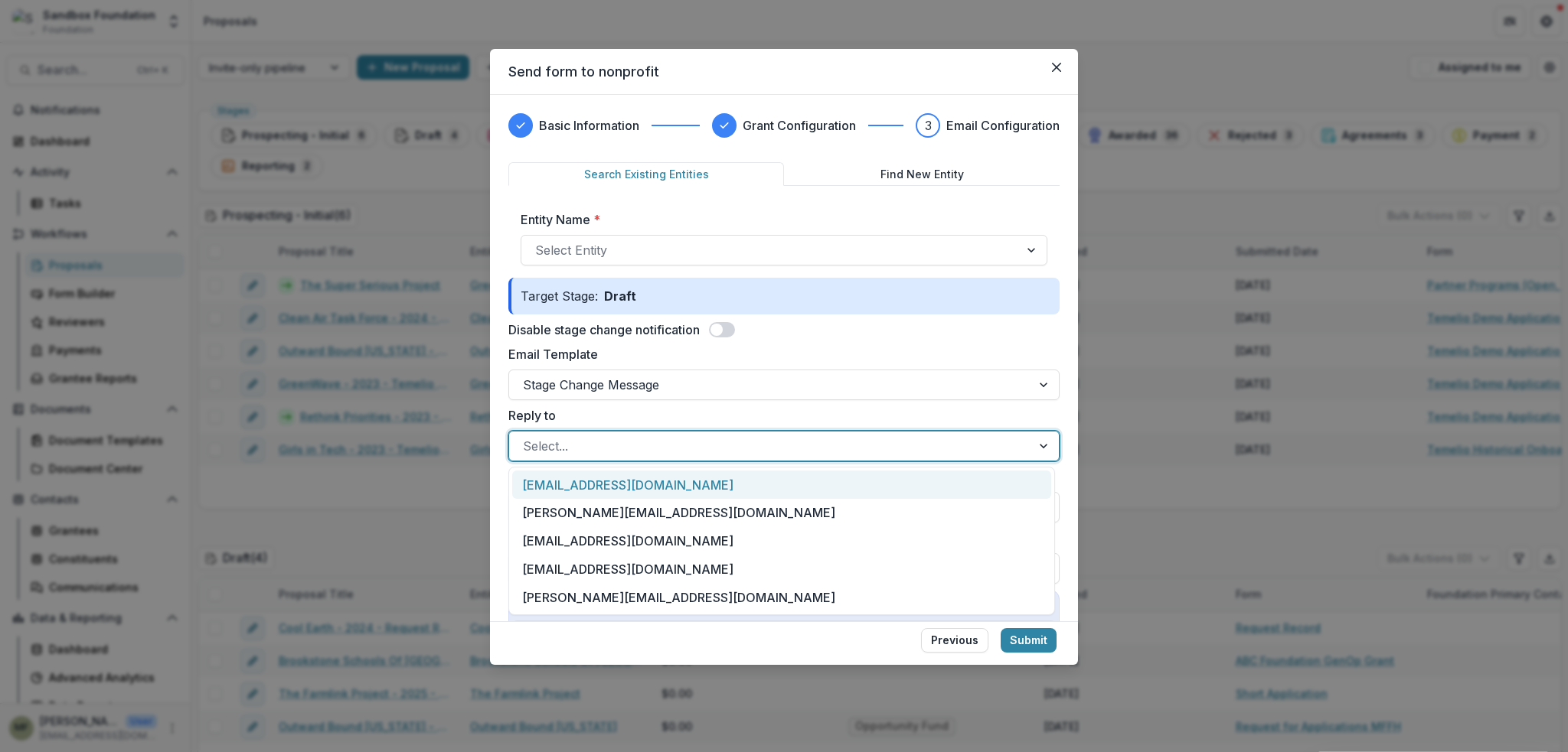
click at [703, 444] on div at bounding box center [770, 446] width 494 height 22
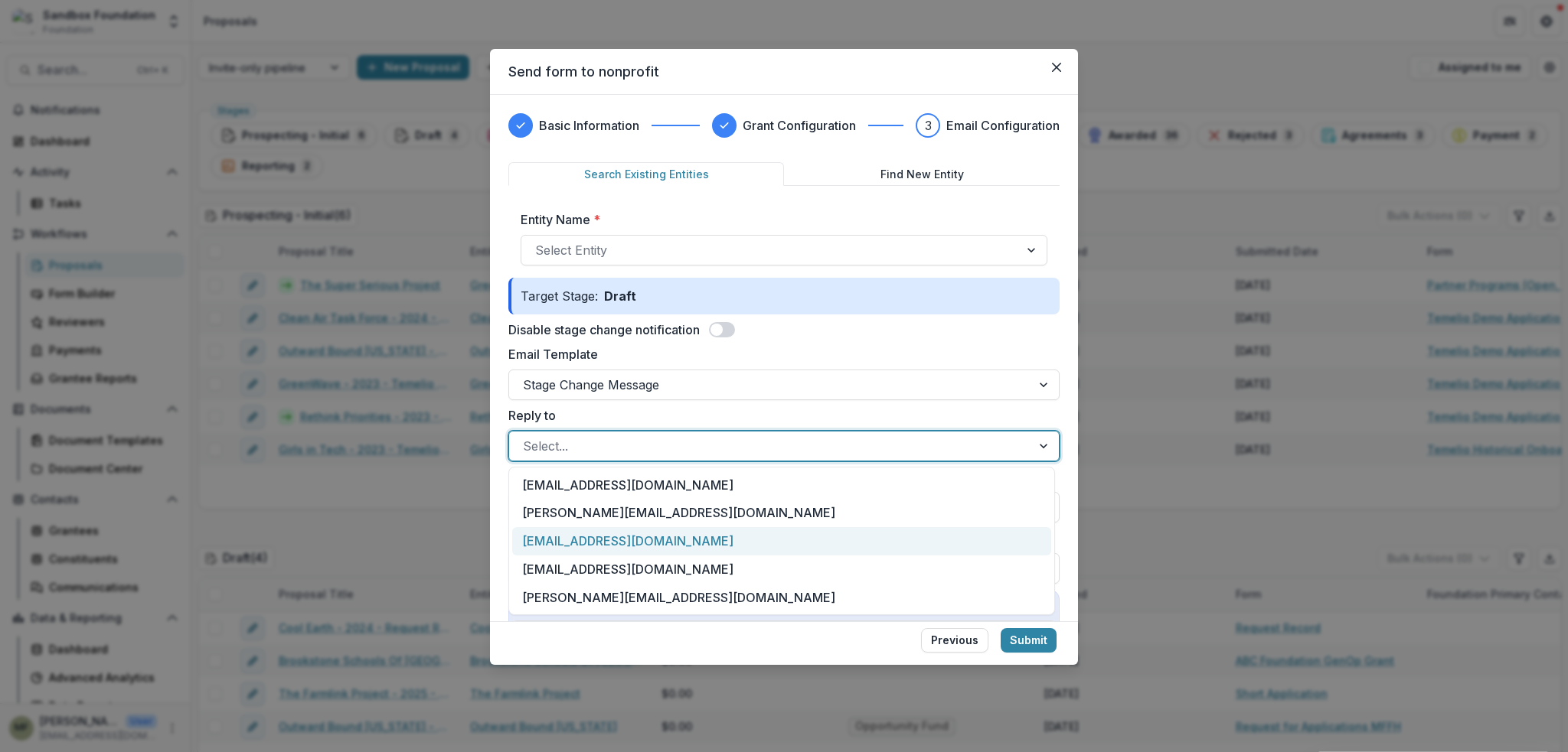
click at [628, 547] on div "[EMAIL_ADDRESS][DOMAIN_NAME]" at bounding box center [782, 541] width 539 height 28
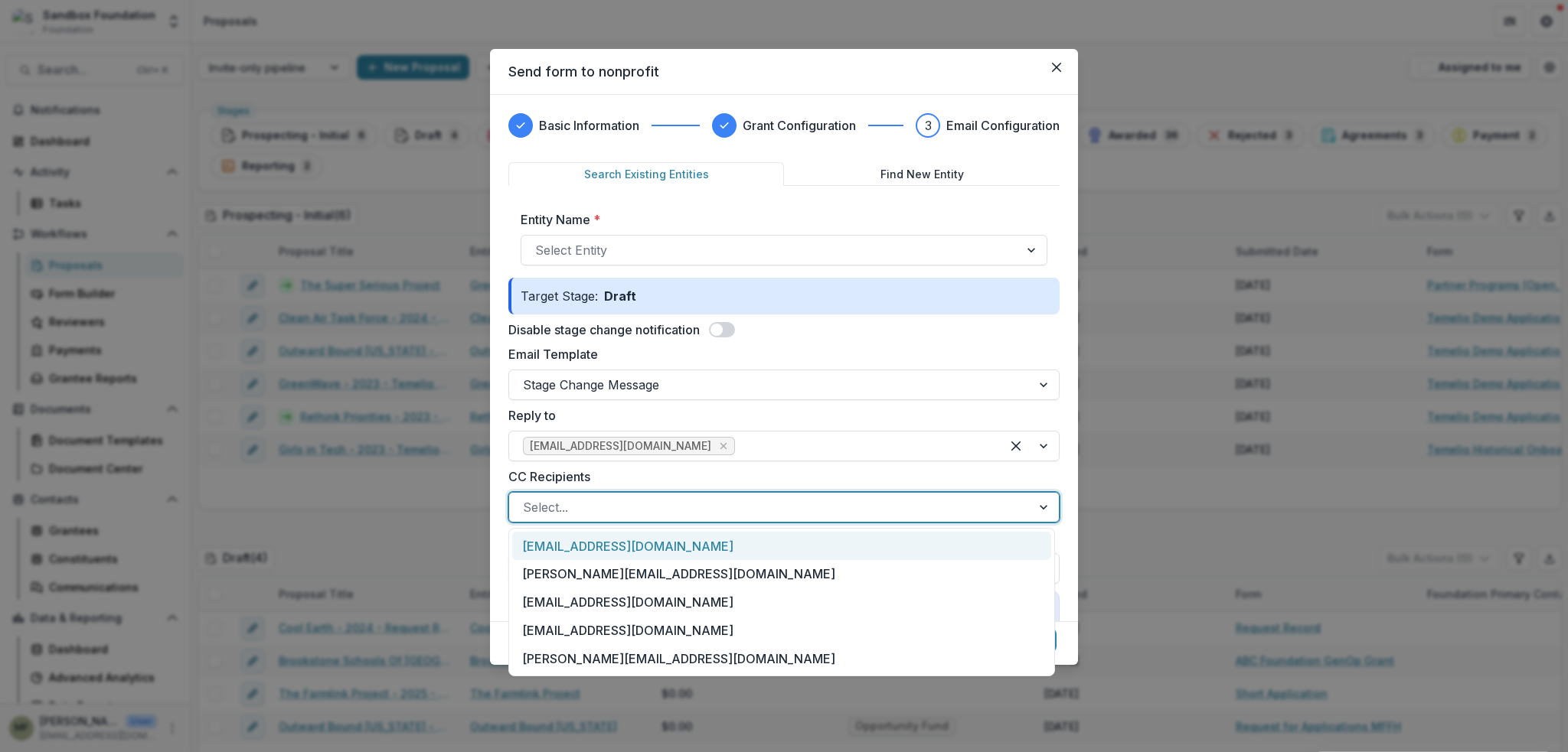
click at [614, 504] on div at bounding box center [770, 507] width 494 height 22
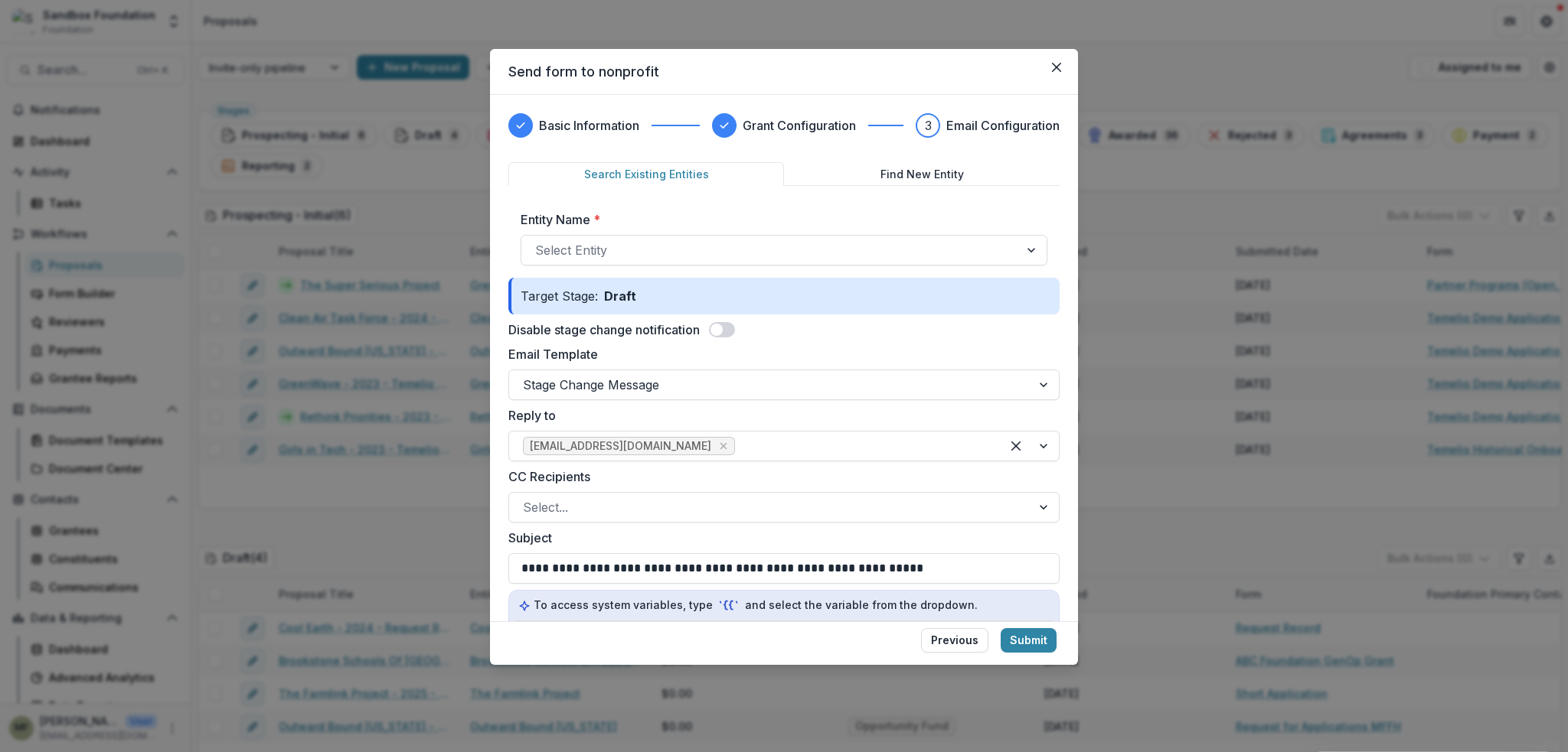
click at [702, 469] on label "CC Recipients" at bounding box center [779, 477] width 542 height 18
click at [526, 498] on input "CC Recipients" at bounding box center [525, 507] width 3 height 18
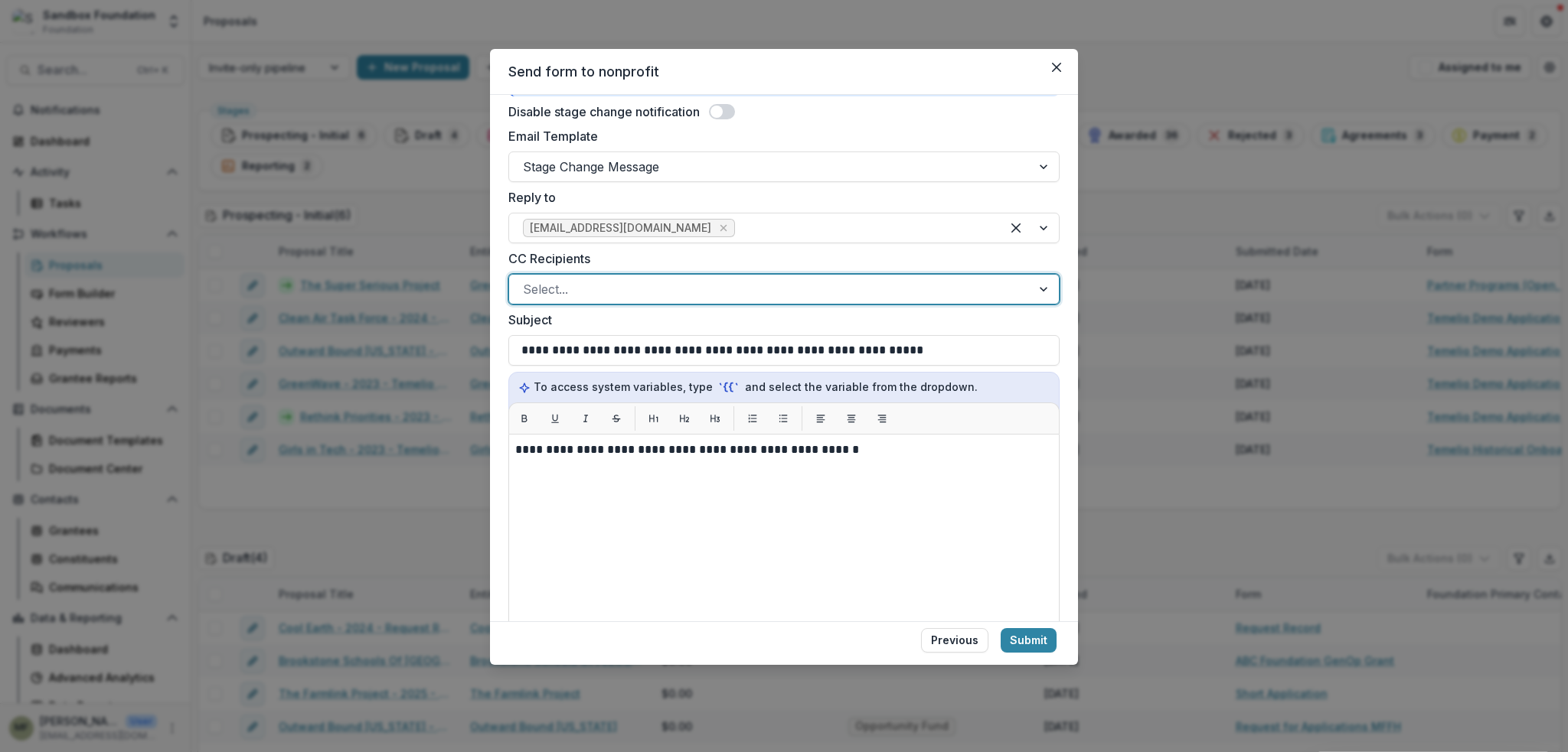
scroll to position [230, 0]
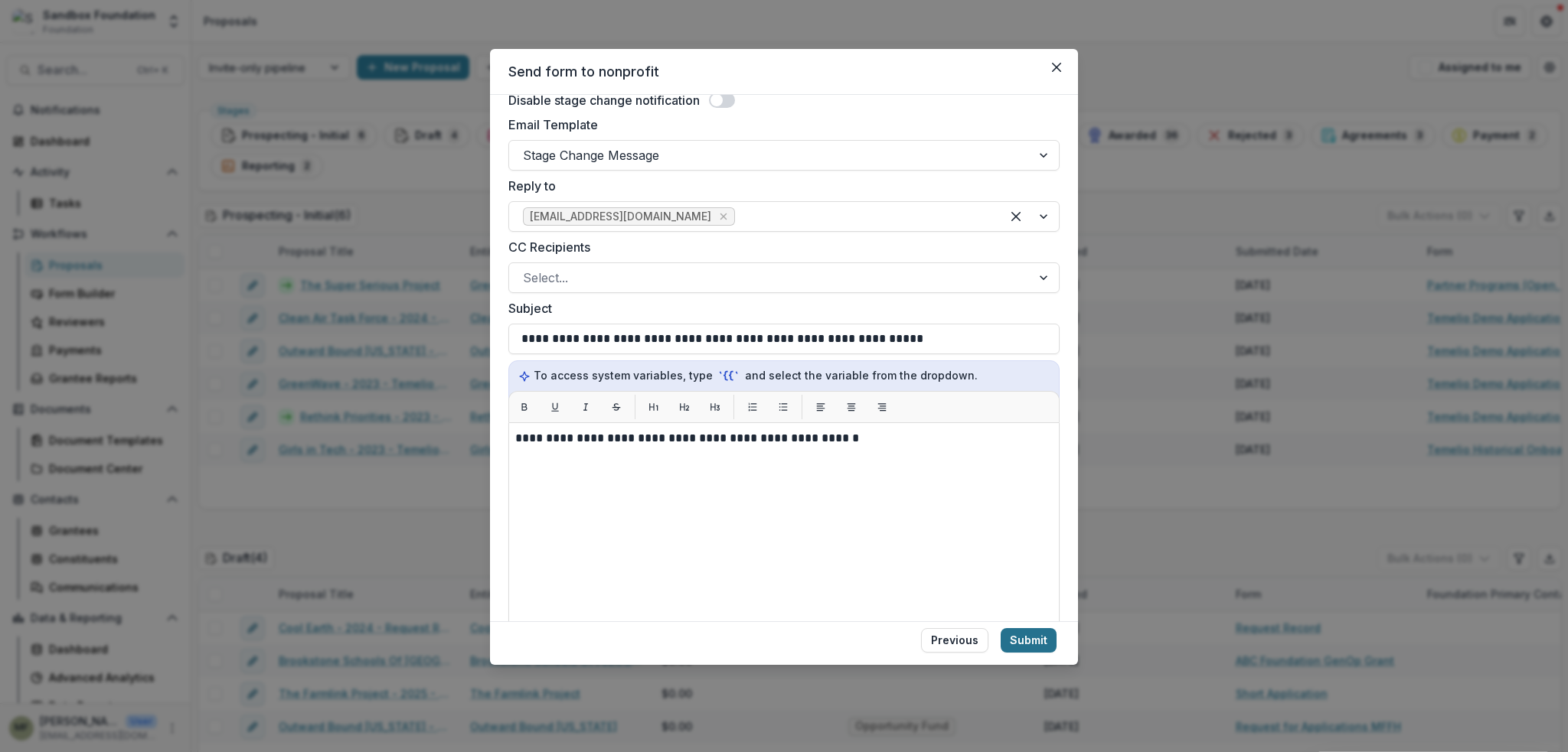
click at [1036, 645] on button "Submit" at bounding box center [1028, 640] width 56 height 24
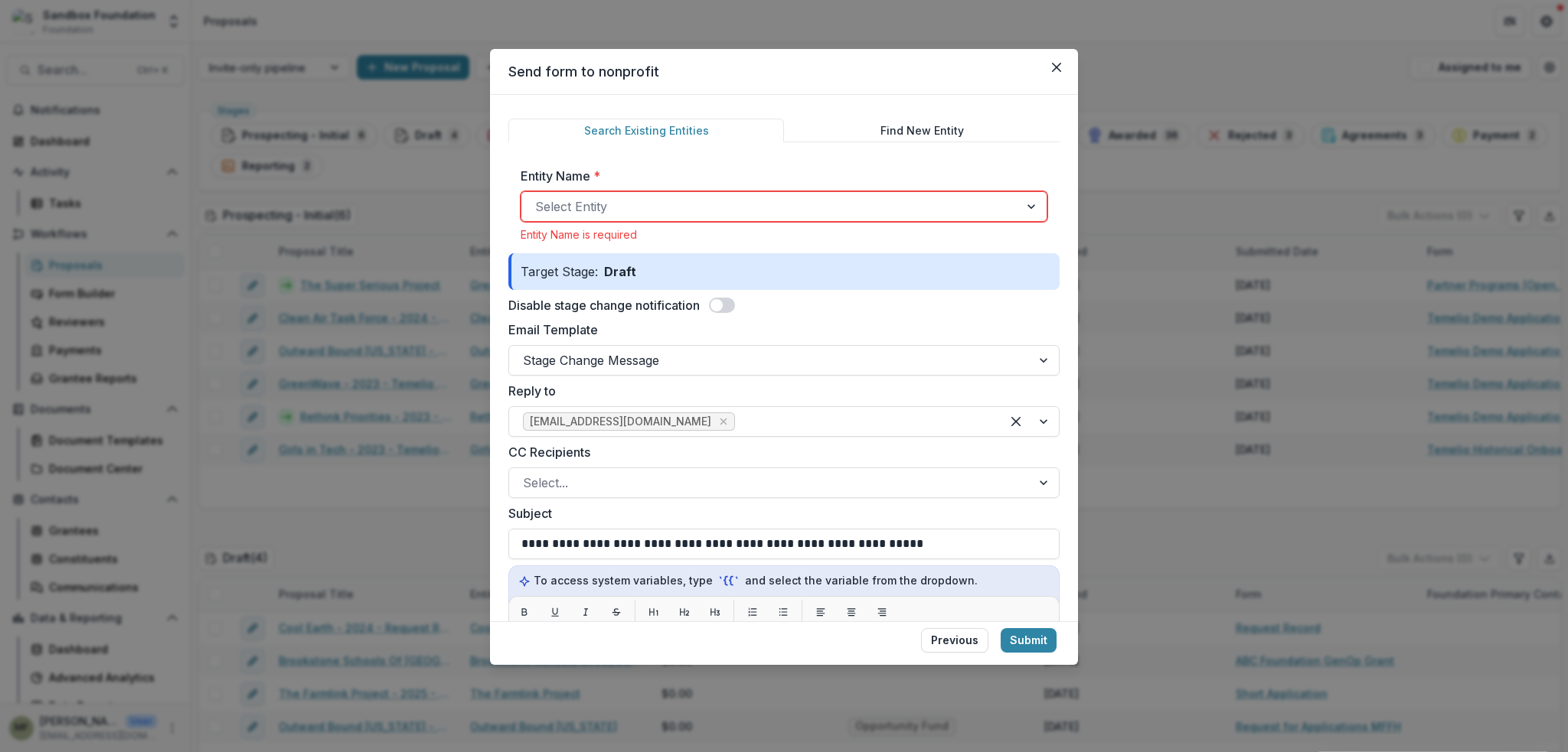
scroll to position [18, 0]
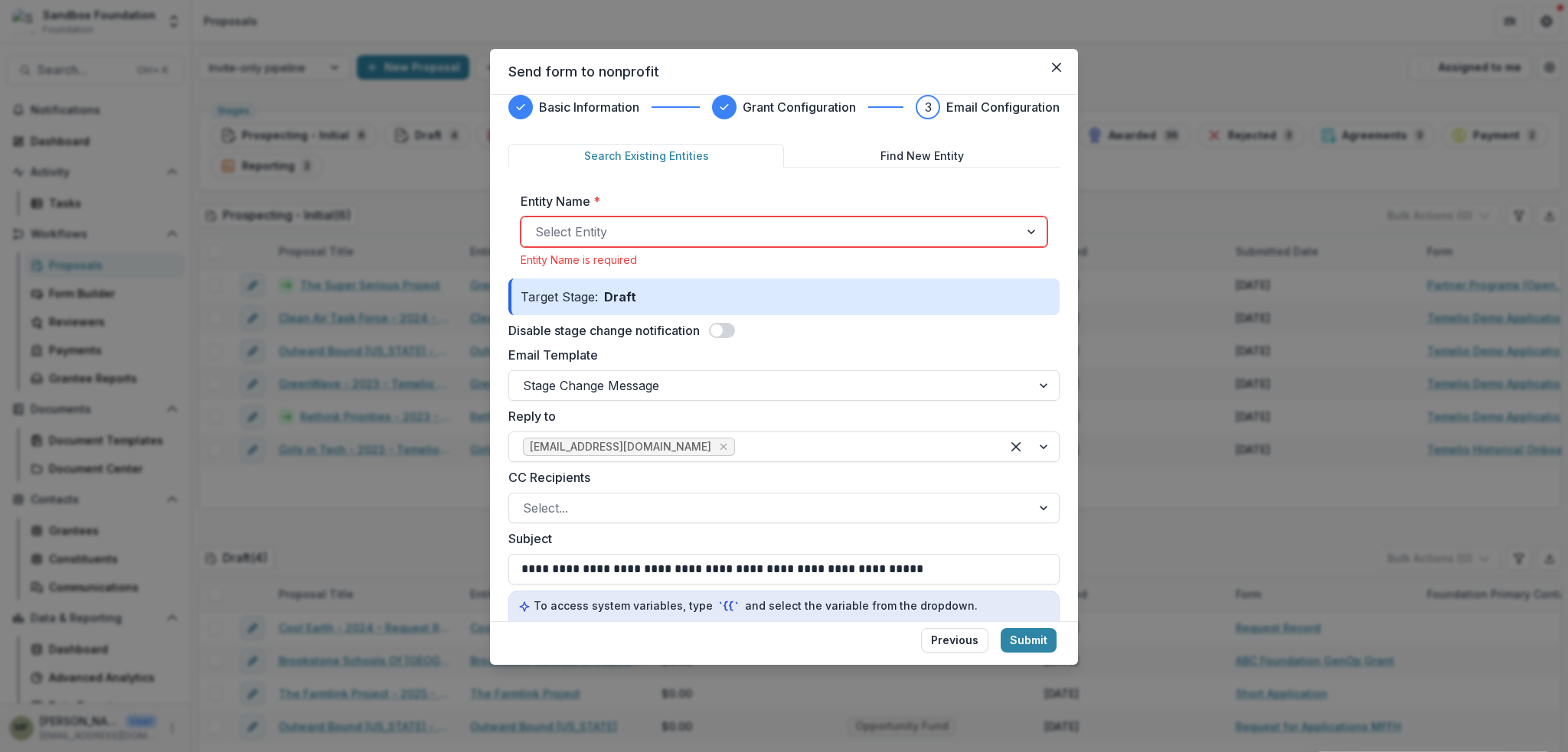
click at [696, 226] on div at bounding box center [770, 232] width 470 height 22
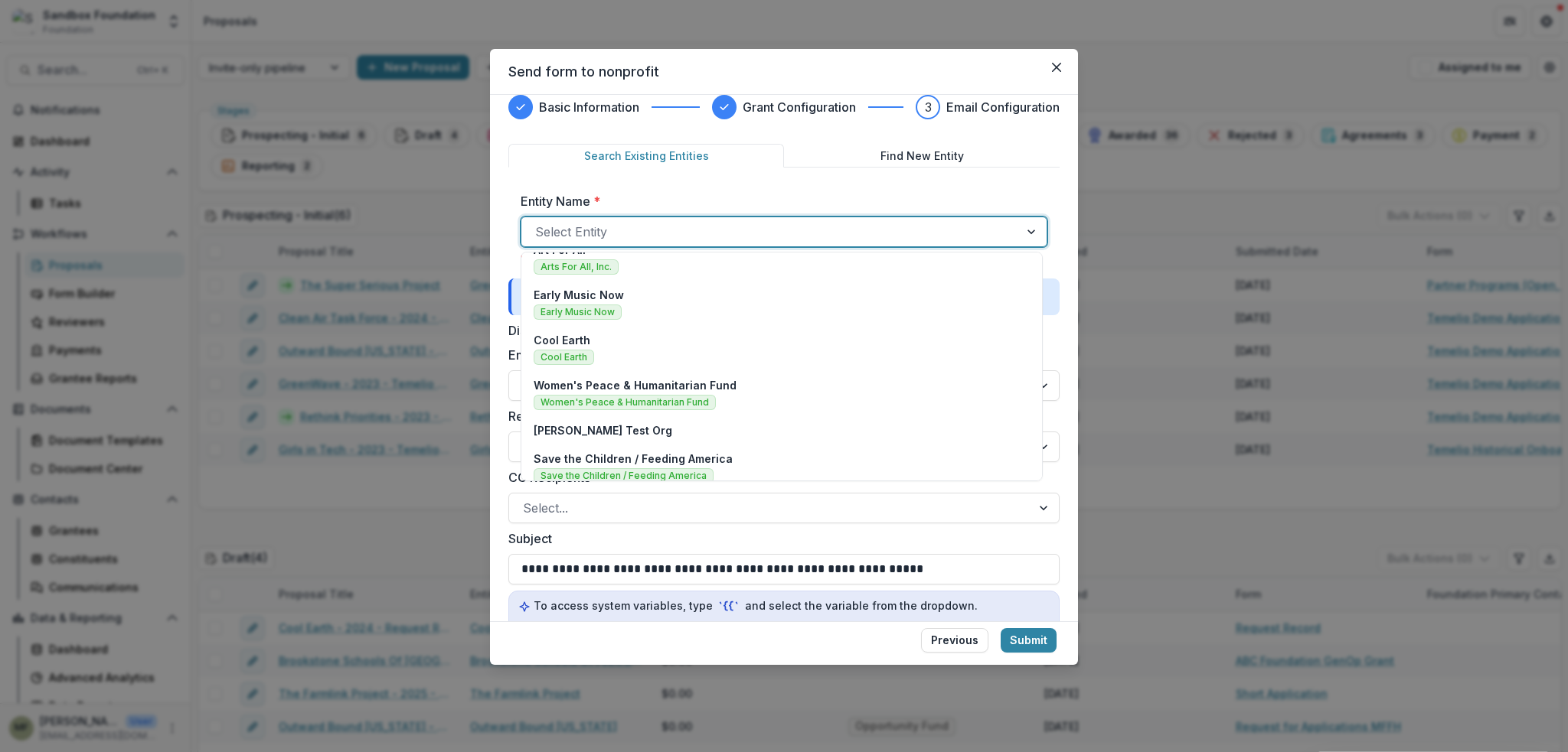
scroll to position [0, 0]
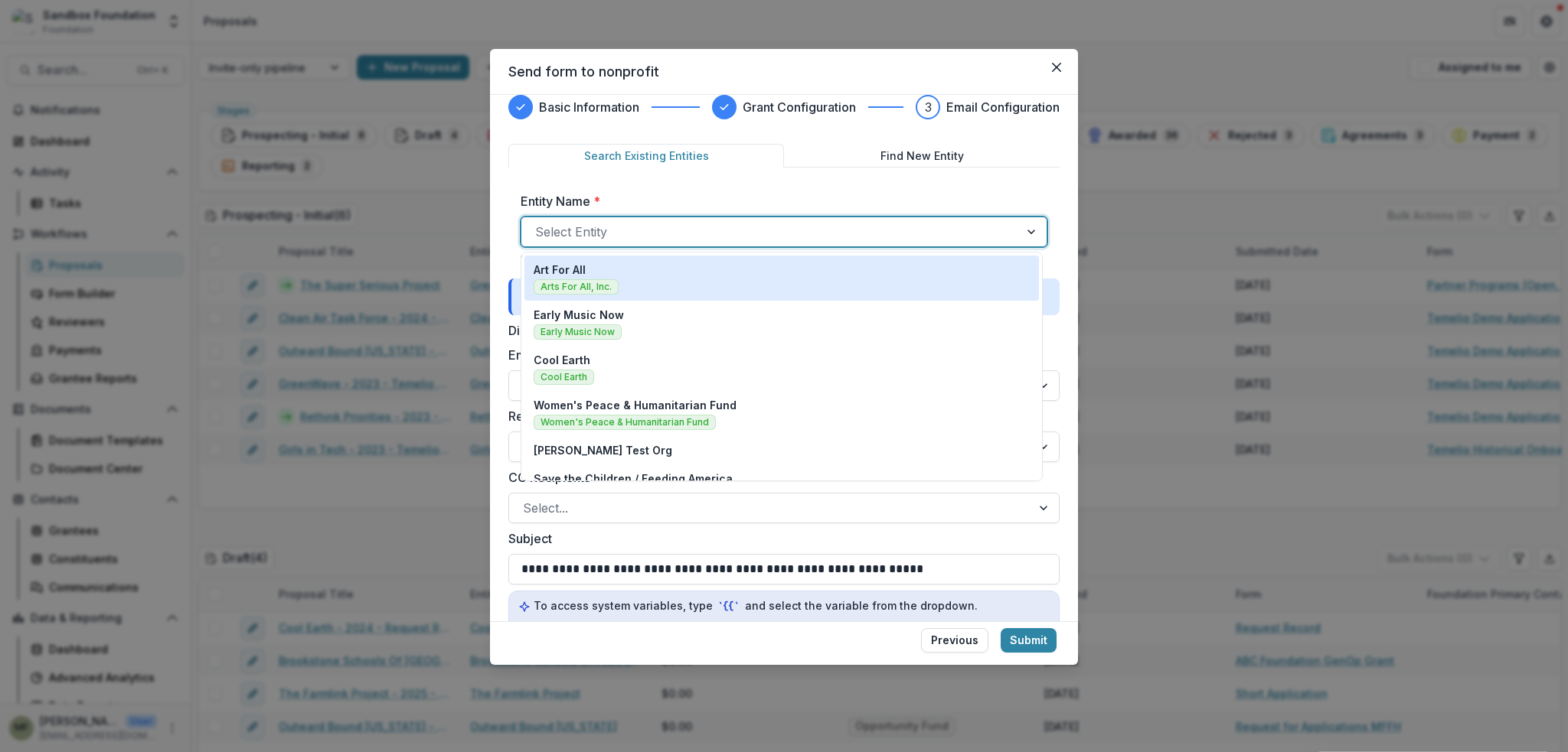
click at [624, 288] on div "Art For All Arts For All, Inc." at bounding box center [781, 278] width 496 height 33
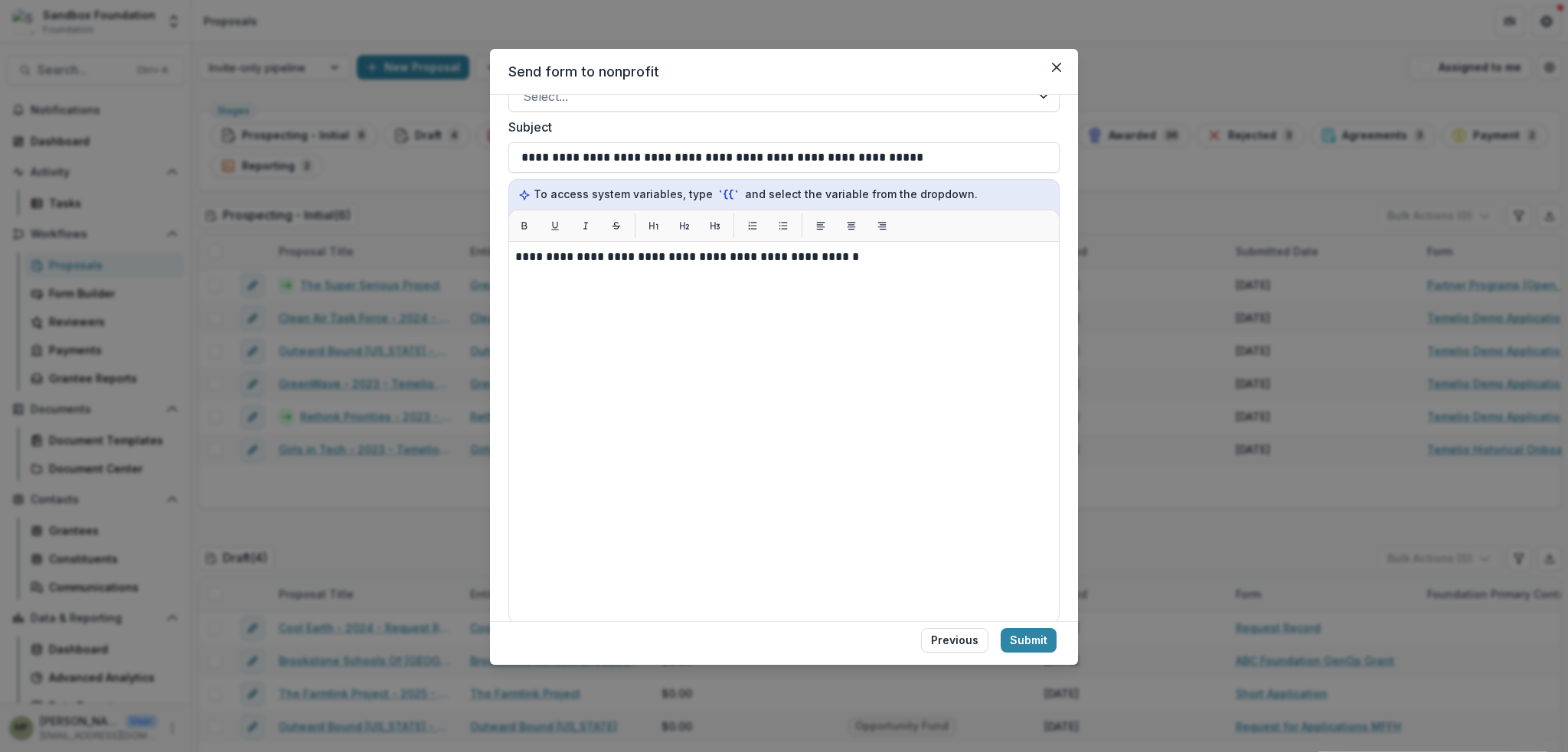
scroll to position [478, 0]
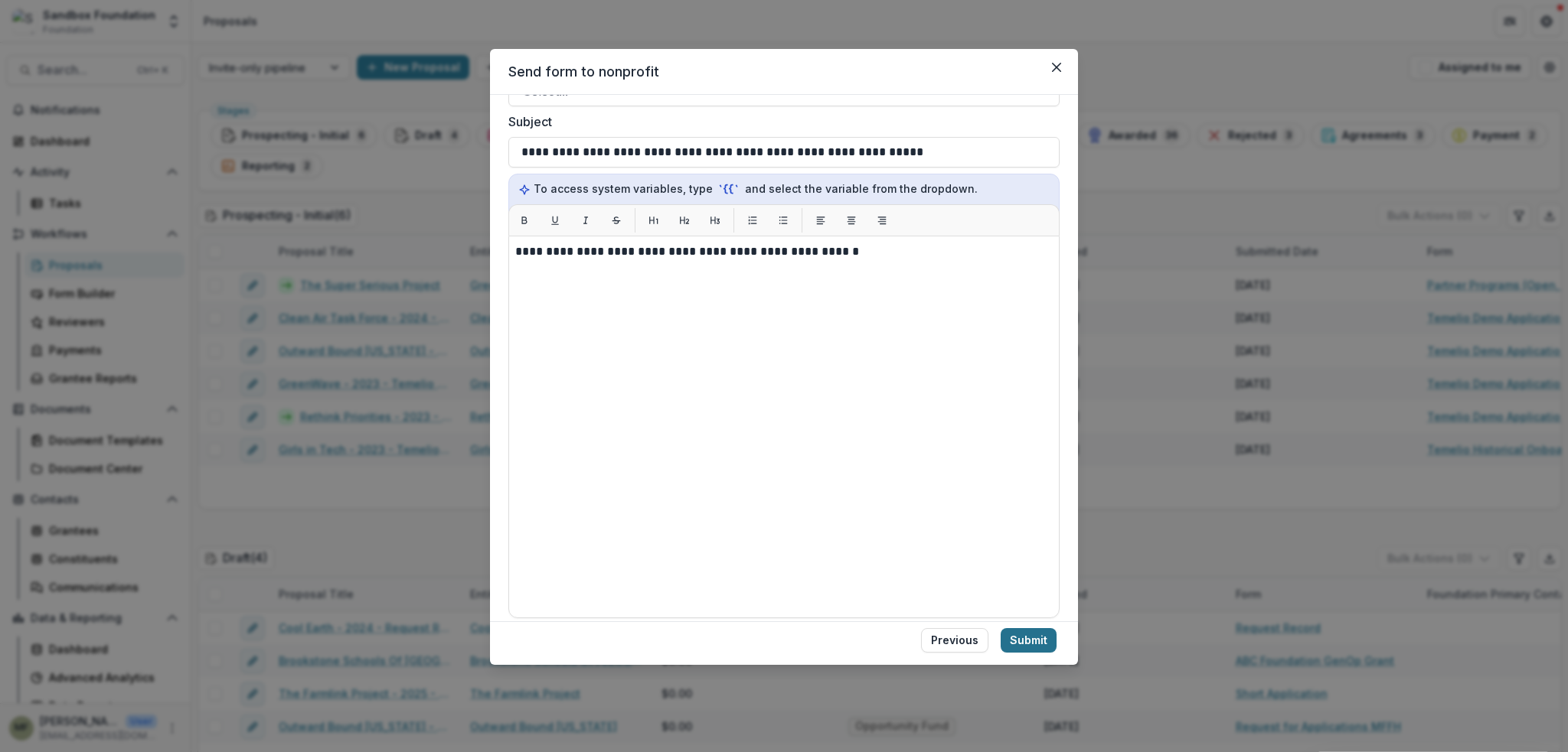
click at [1034, 638] on button "Submit" at bounding box center [1028, 640] width 56 height 24
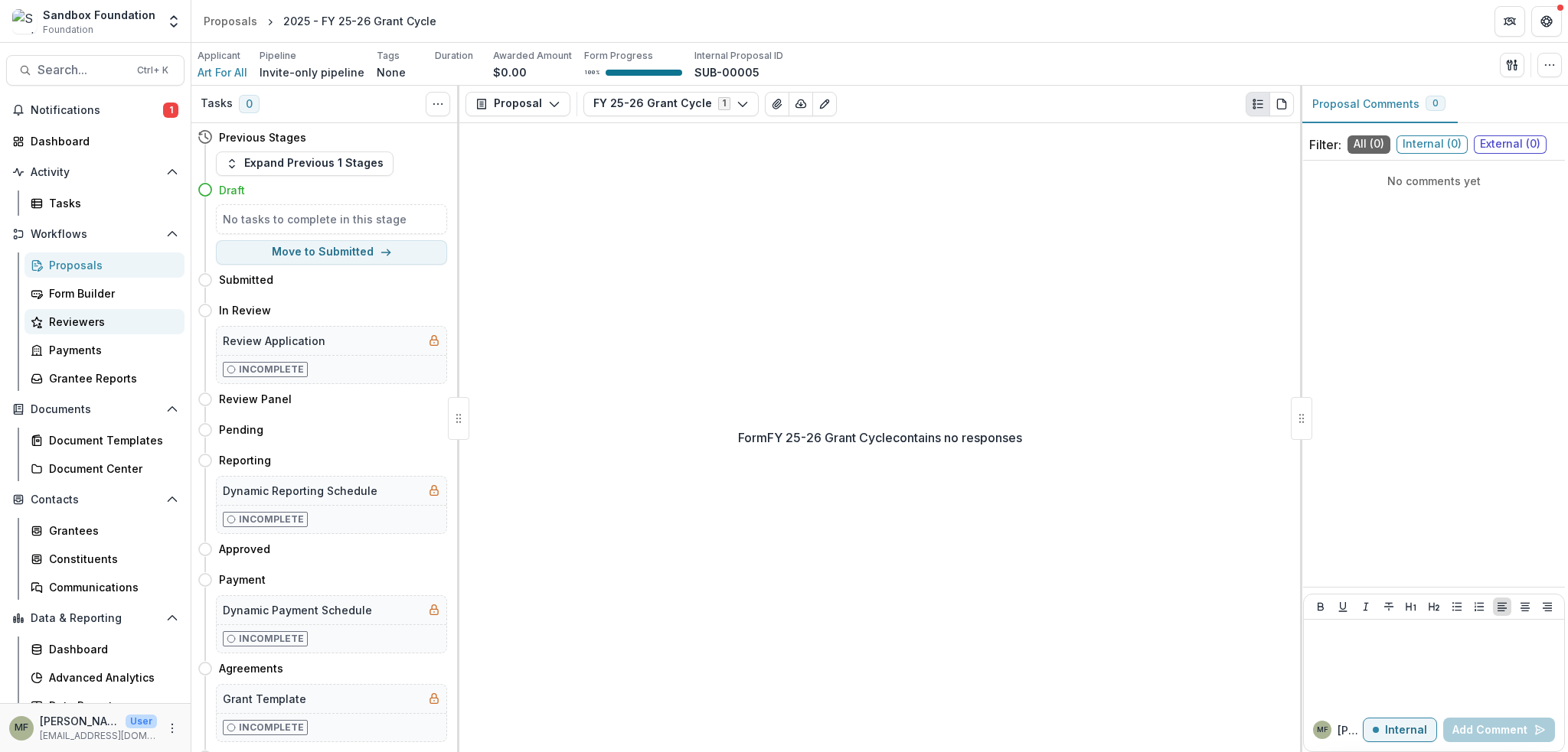
click at [97, 315] on div "Reviewers" at bounding box center [110, 322] width 123 height 16
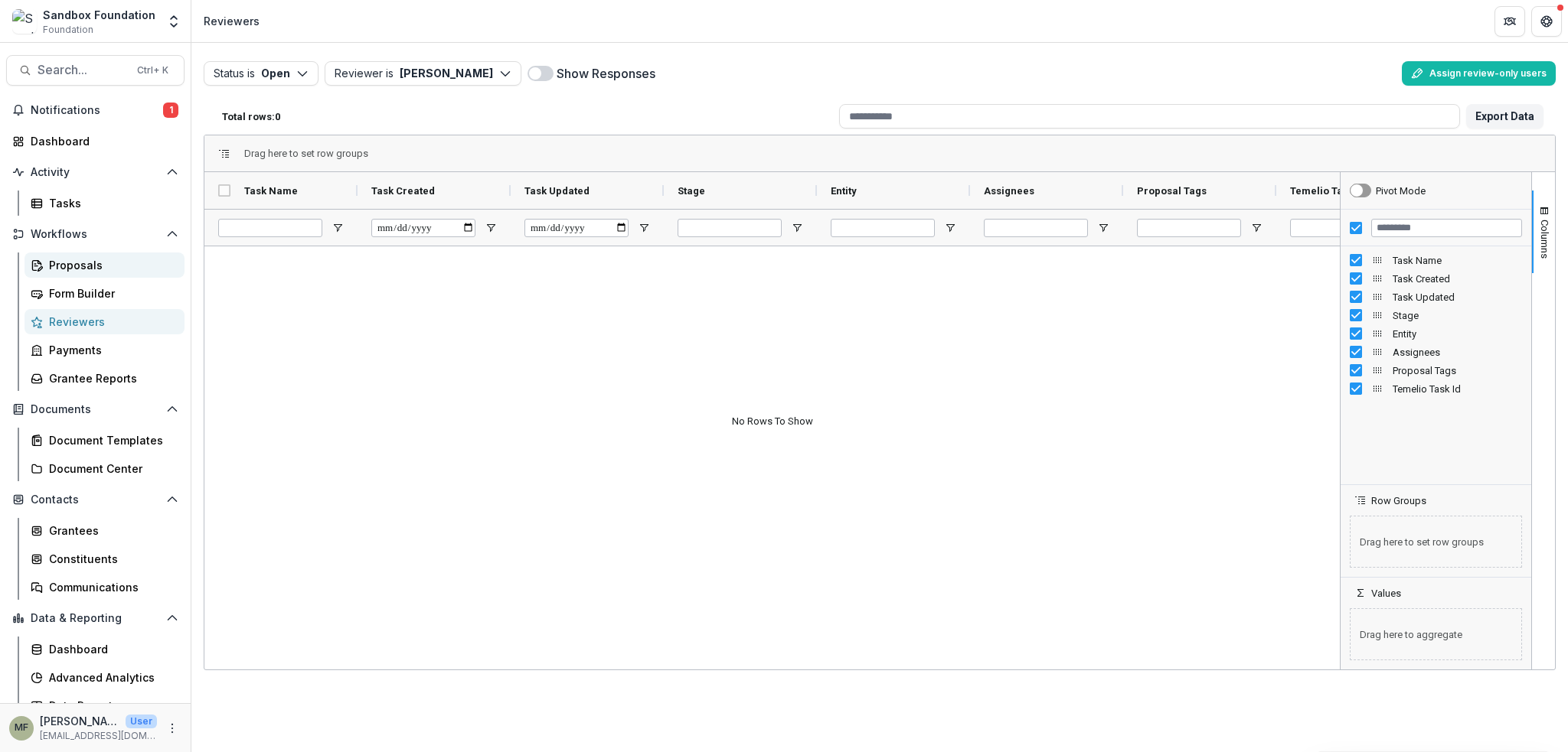
click at [86, 262] on div "Proposals" at bounding box center [110, 265] width 123 height 16
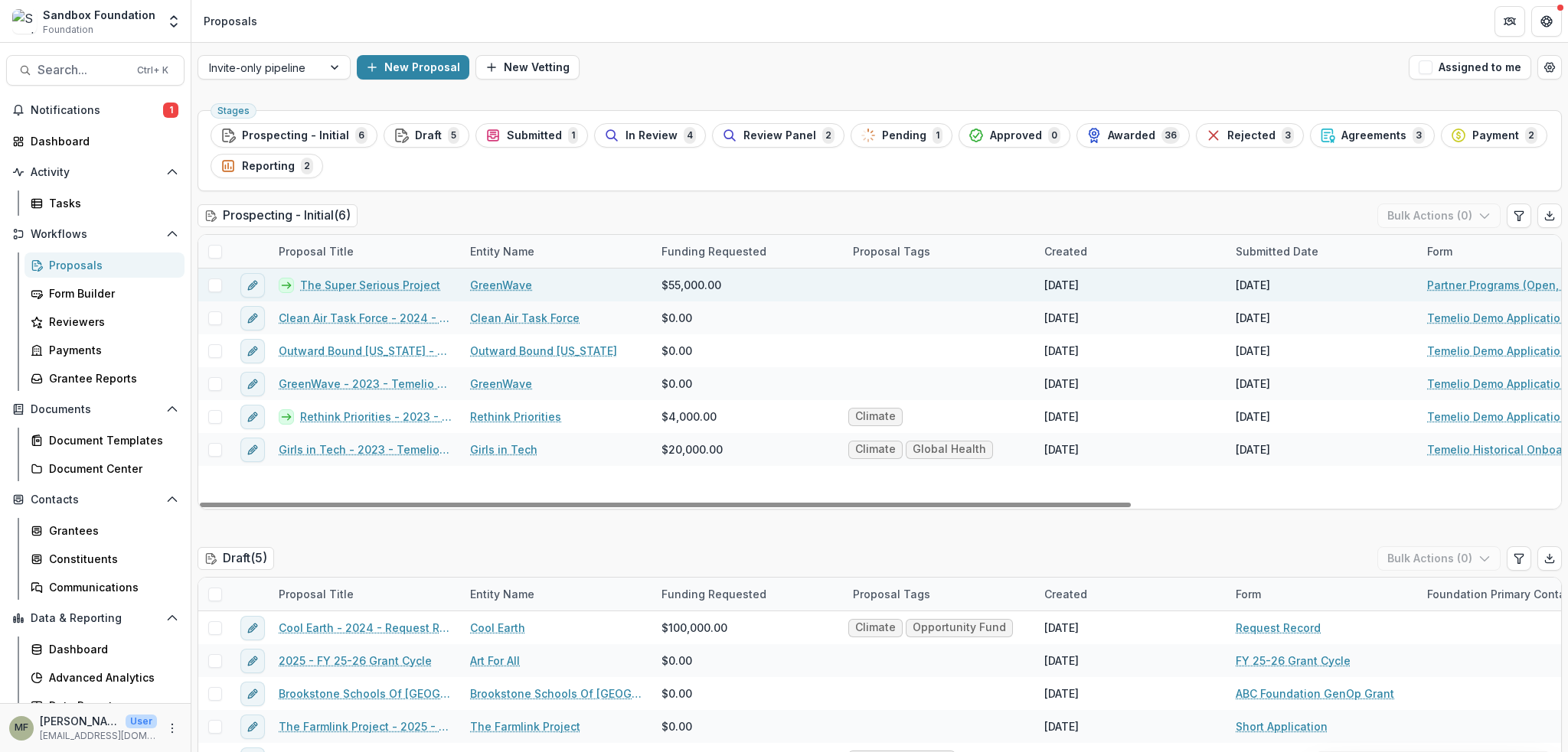
click at [393, 287] on link "The Super Serious Project" at bounding box center [370, 285] width 140 height 16
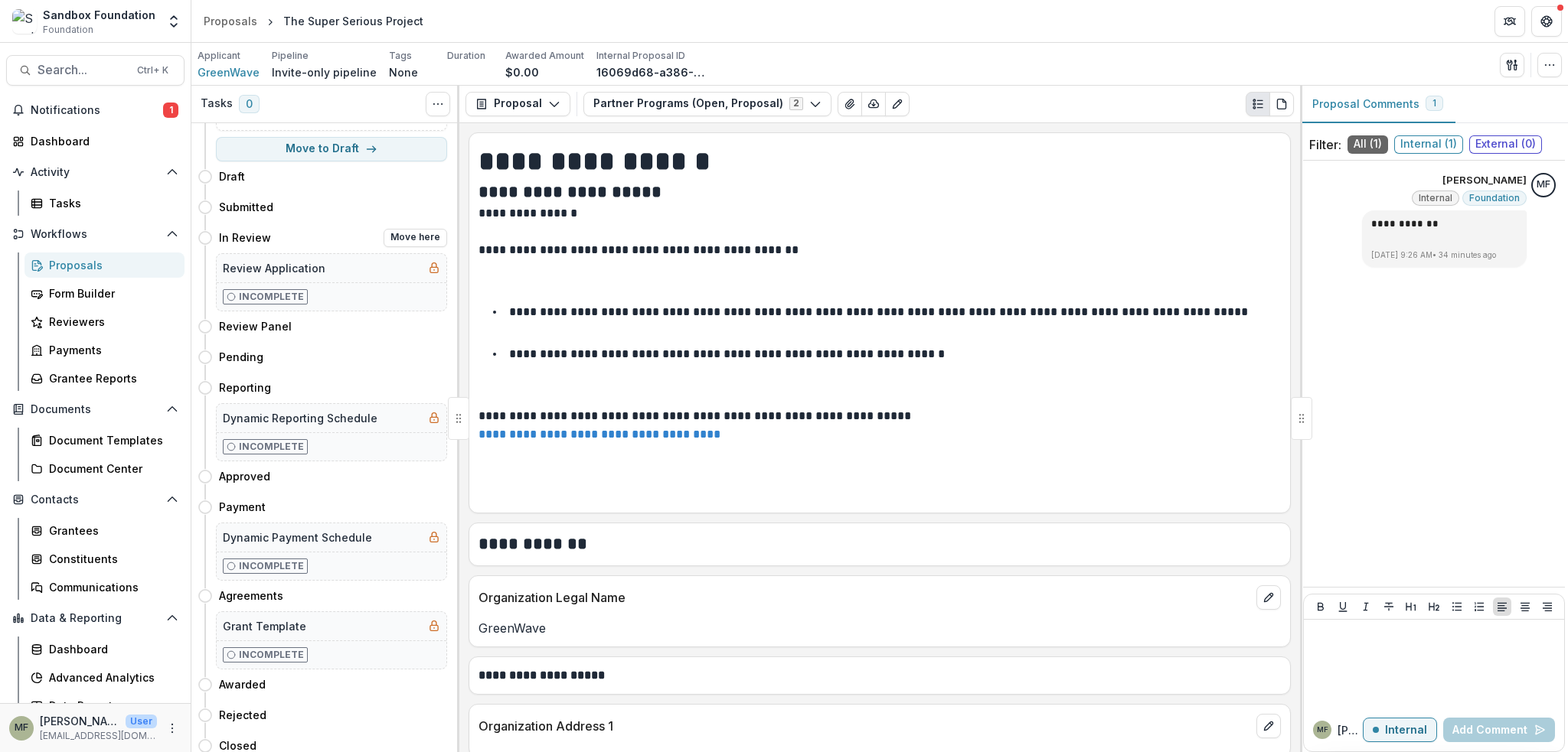
scroll to position [108, 0]
click at [100, 261] on div "Proposals" at bounding box center [110, 265] width 123 height 16
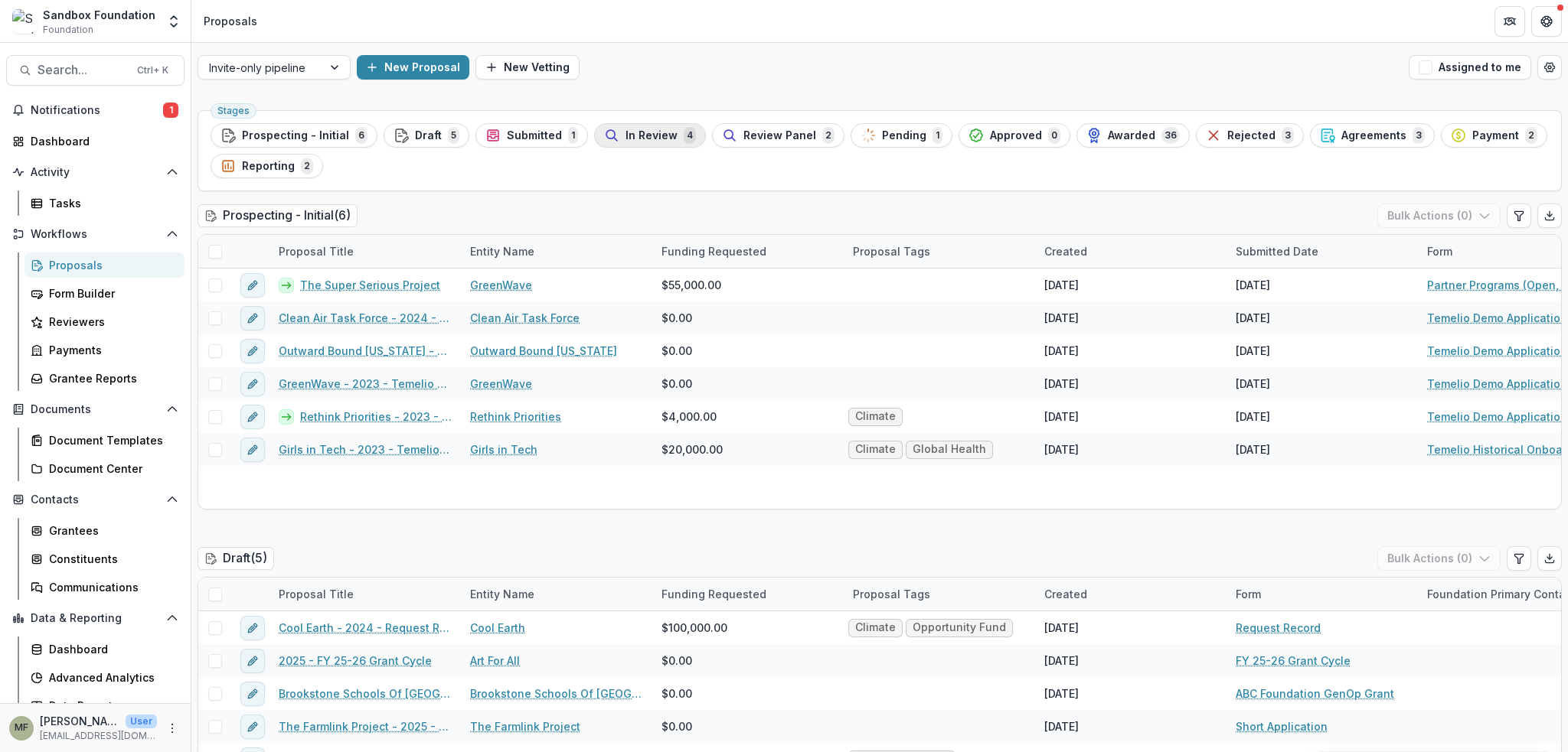
click at [639, 139] on span "In Review" at bounding box center [652, 135] width 52 height 13
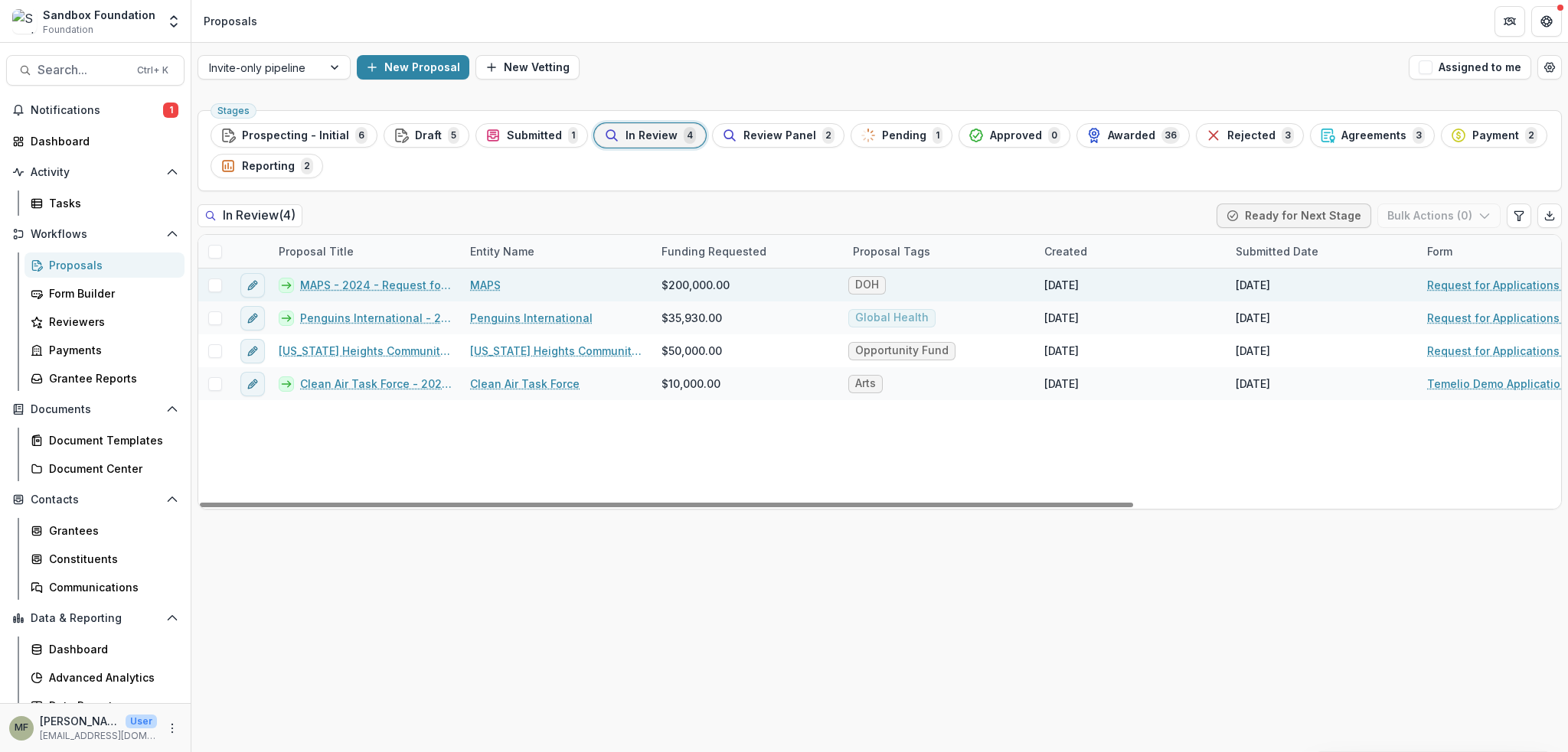
click at [364, 284] on link "MAPS - 2024 - Request for Applications MFFH" at bounding box center [376, 285] width 152 height 16
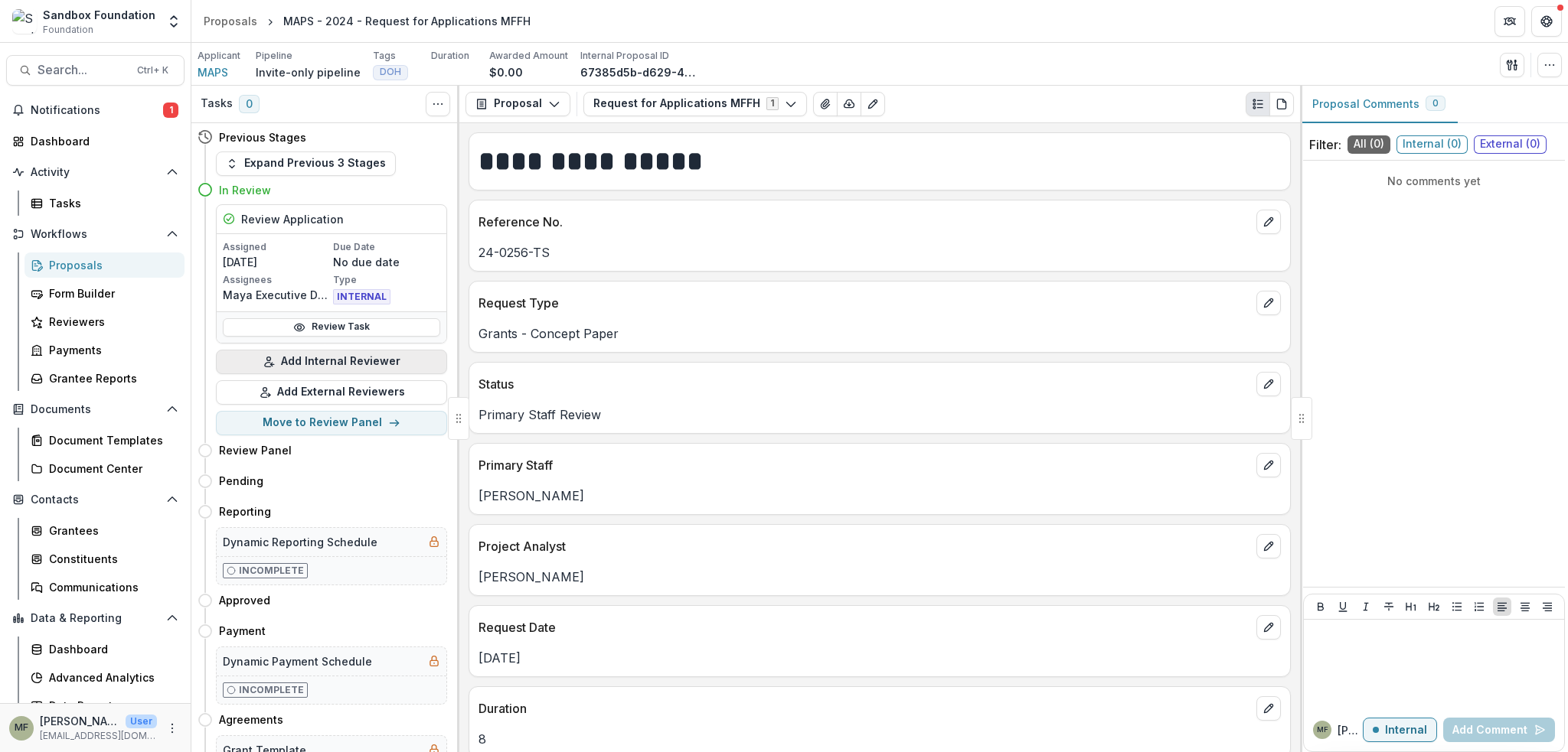
click at [330, 361] on button "Add Internal Reviewer" at bounding box center [331, 362] width 231 height 24
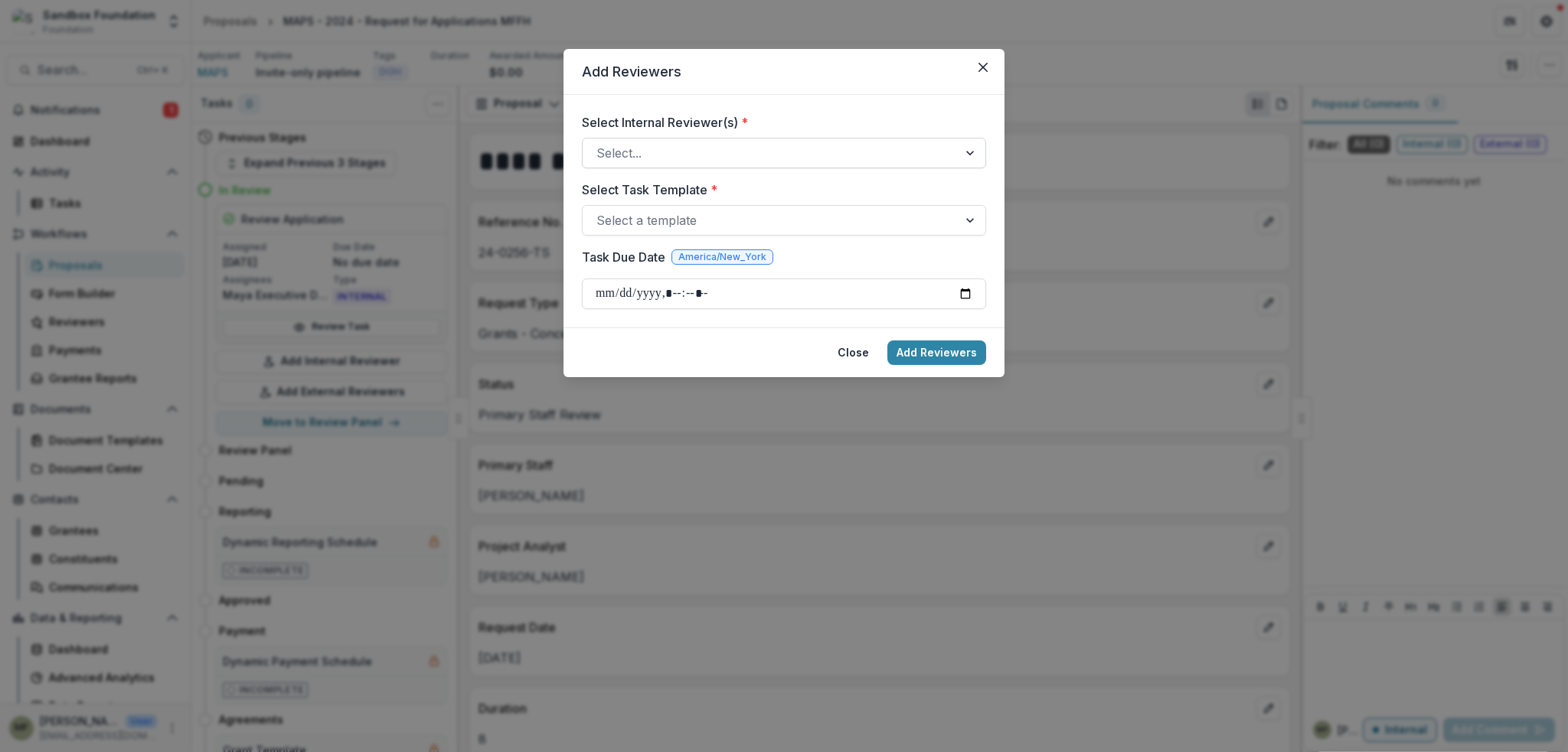
click at [629, 160] on div at bounding box center [770, 152] width 348 height 22
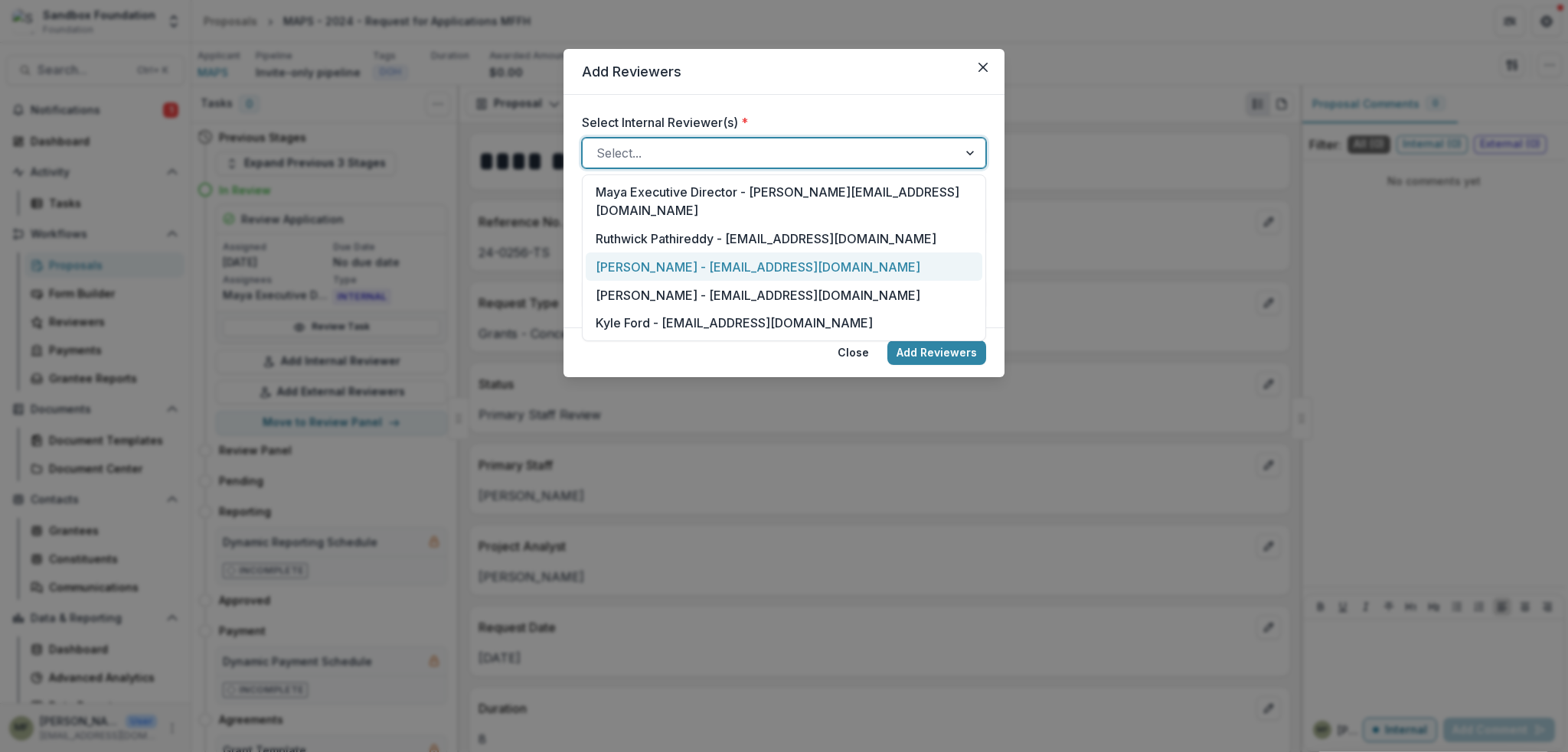
click at [755, 266] on div "[PERSON_NAME] - [EMAIL_ADDRESS][DOMAIN_NAME]" at bounding box center [784, 267] width 397 height 28
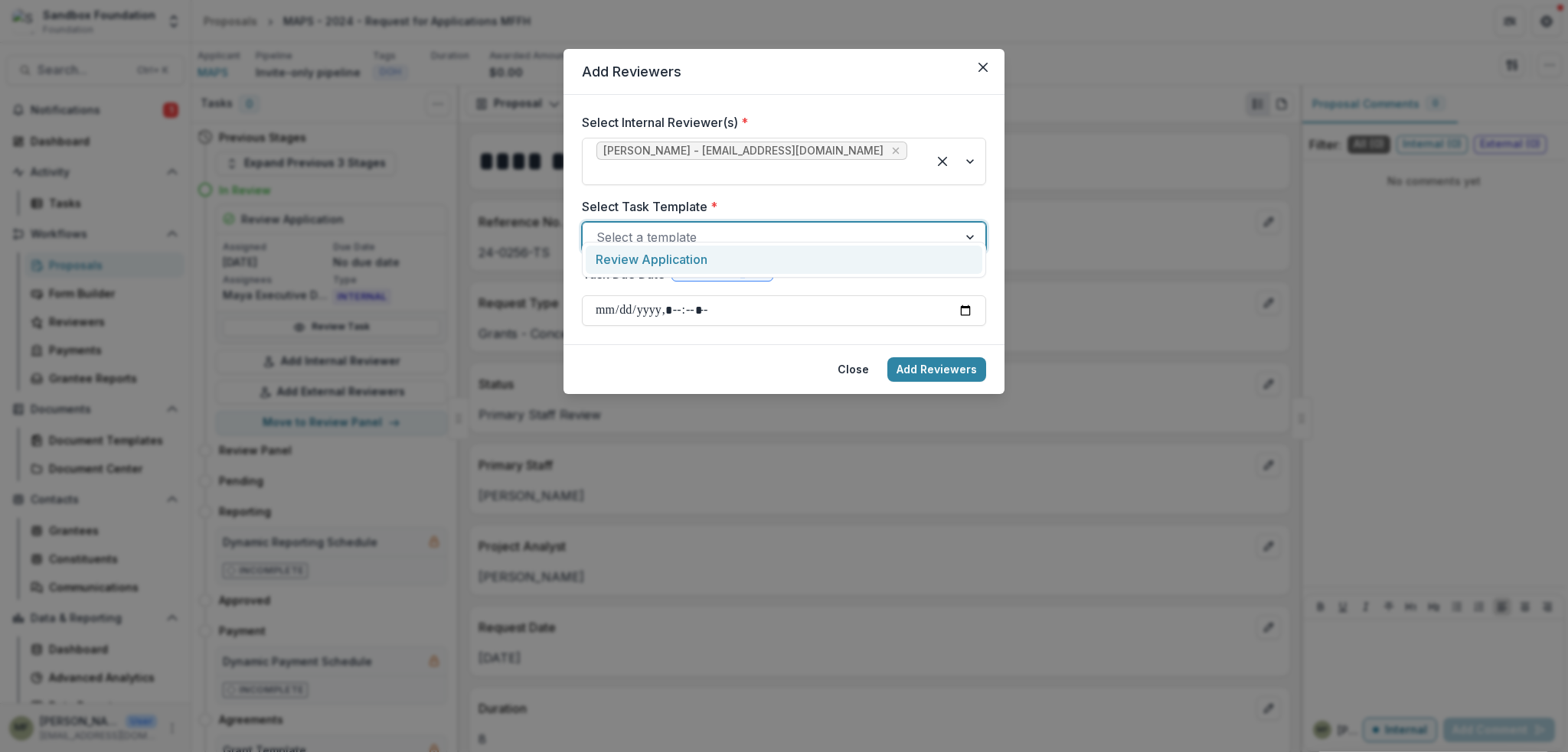
click at [635, 227] on div at bounding box center [770, 237] width 348 height 22
click at [649, 261] on div "Review Application" at bounding box center [784, 260] width 397 height 28
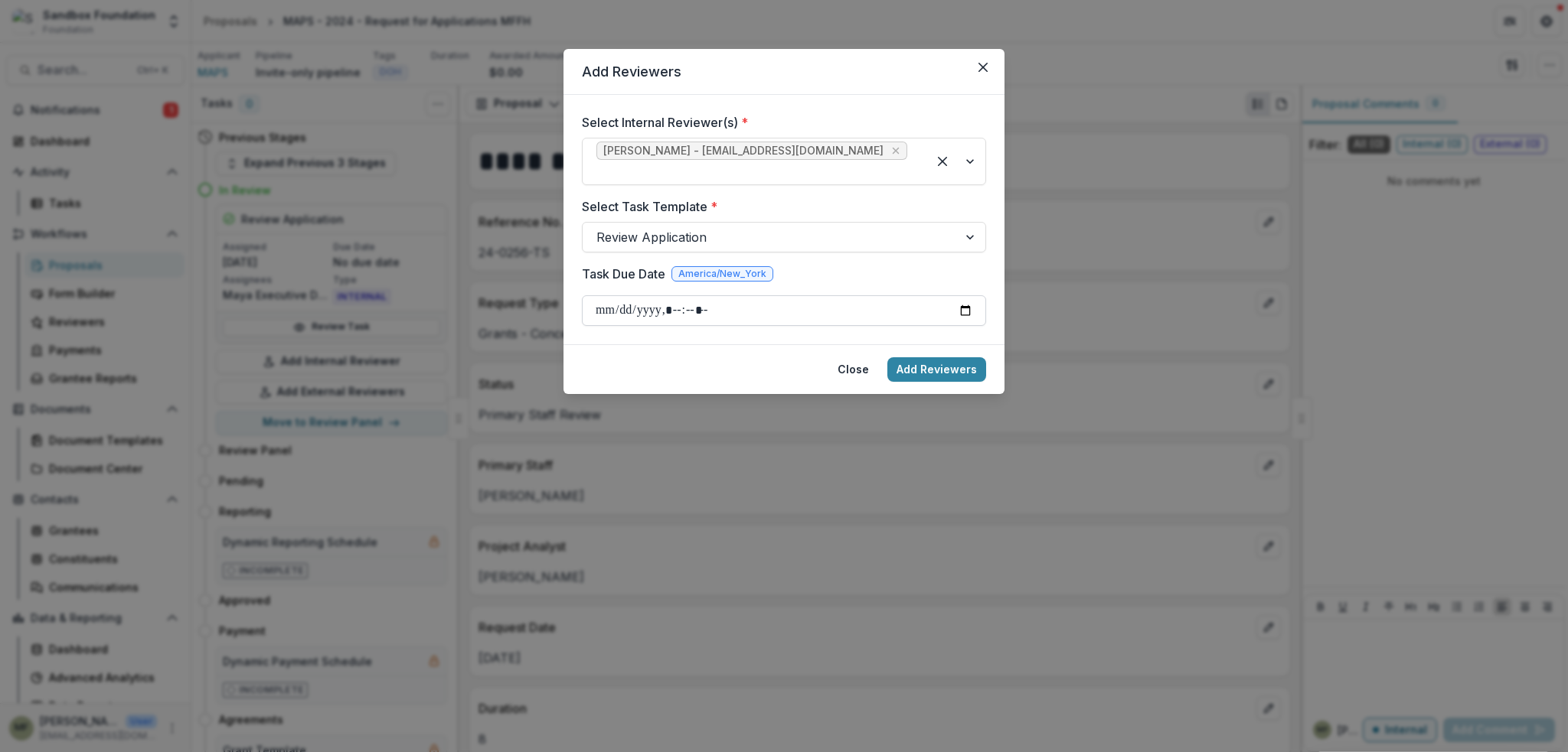
click at [727, 295] on input "Task Due Date" at bounding box center [784, 310] width 404 height 30
click at [965, 295] on input "Task Due Date" at bounding box center [784, 310] width 404 height 30
type input "**********"
click at [960, 357] on button "Add Reviewers" at bounding box center [936, 369] width 98 height 24
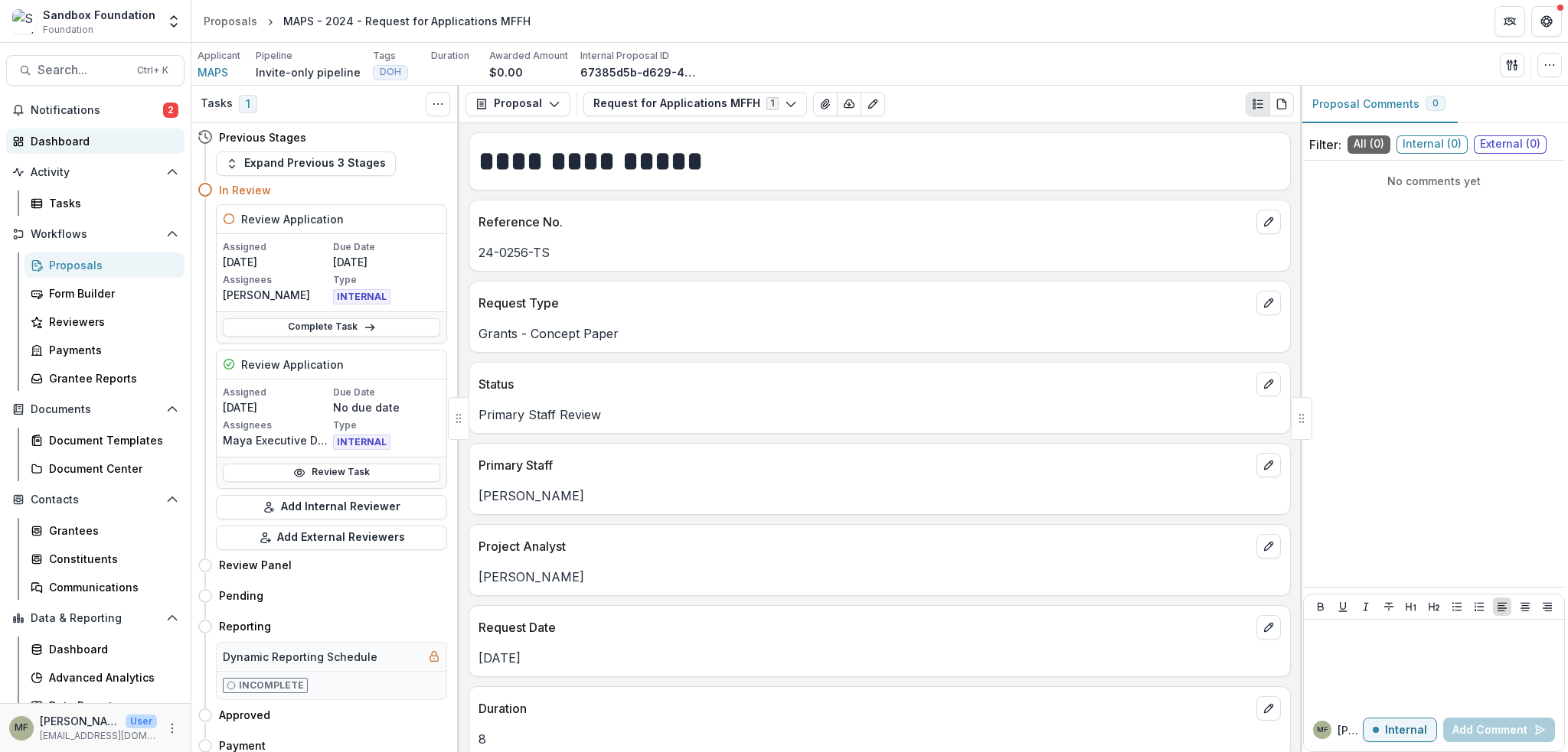
click at [83, 139] on div "Dashboard" at bounding box center [101, 141] width 141 height 16
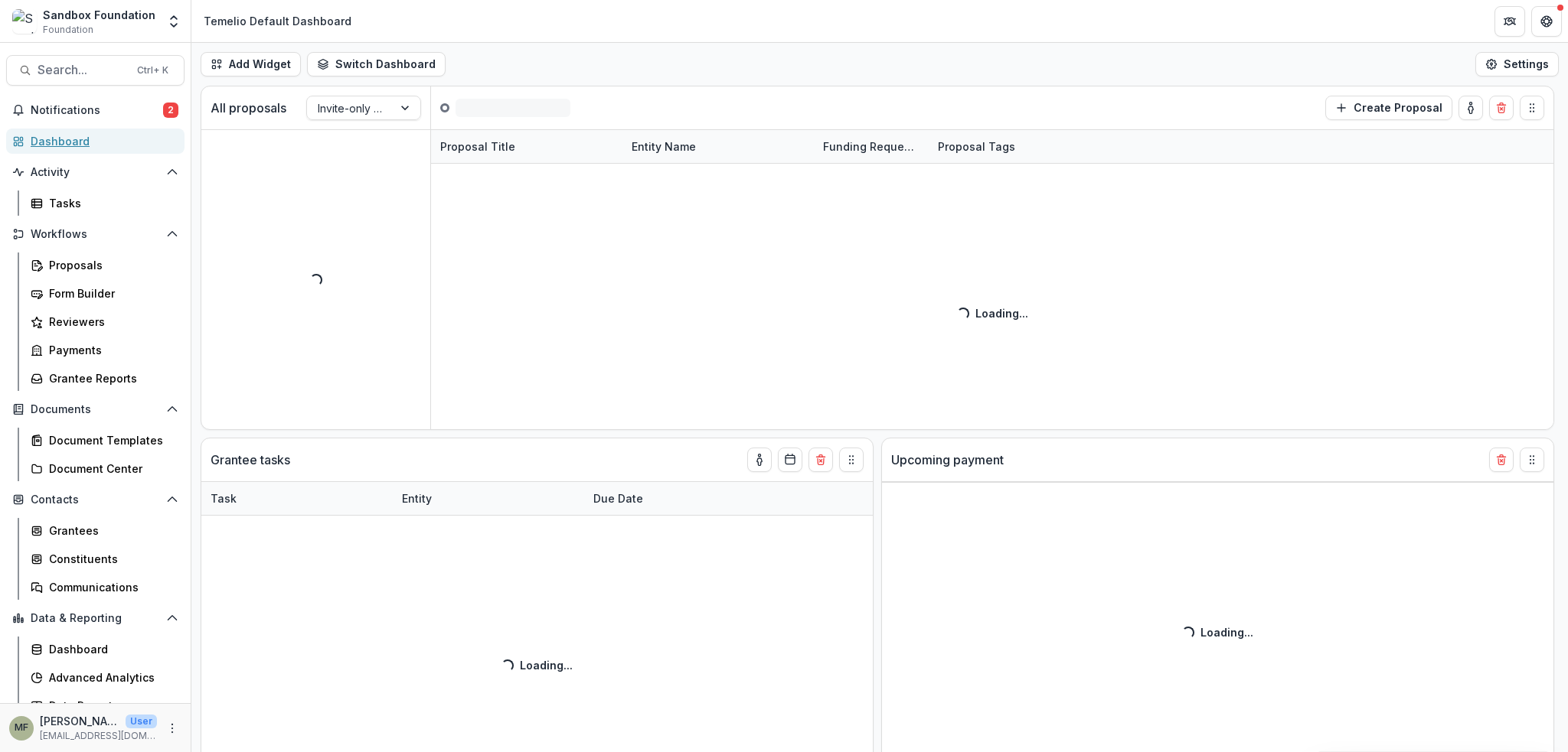
select select "******"
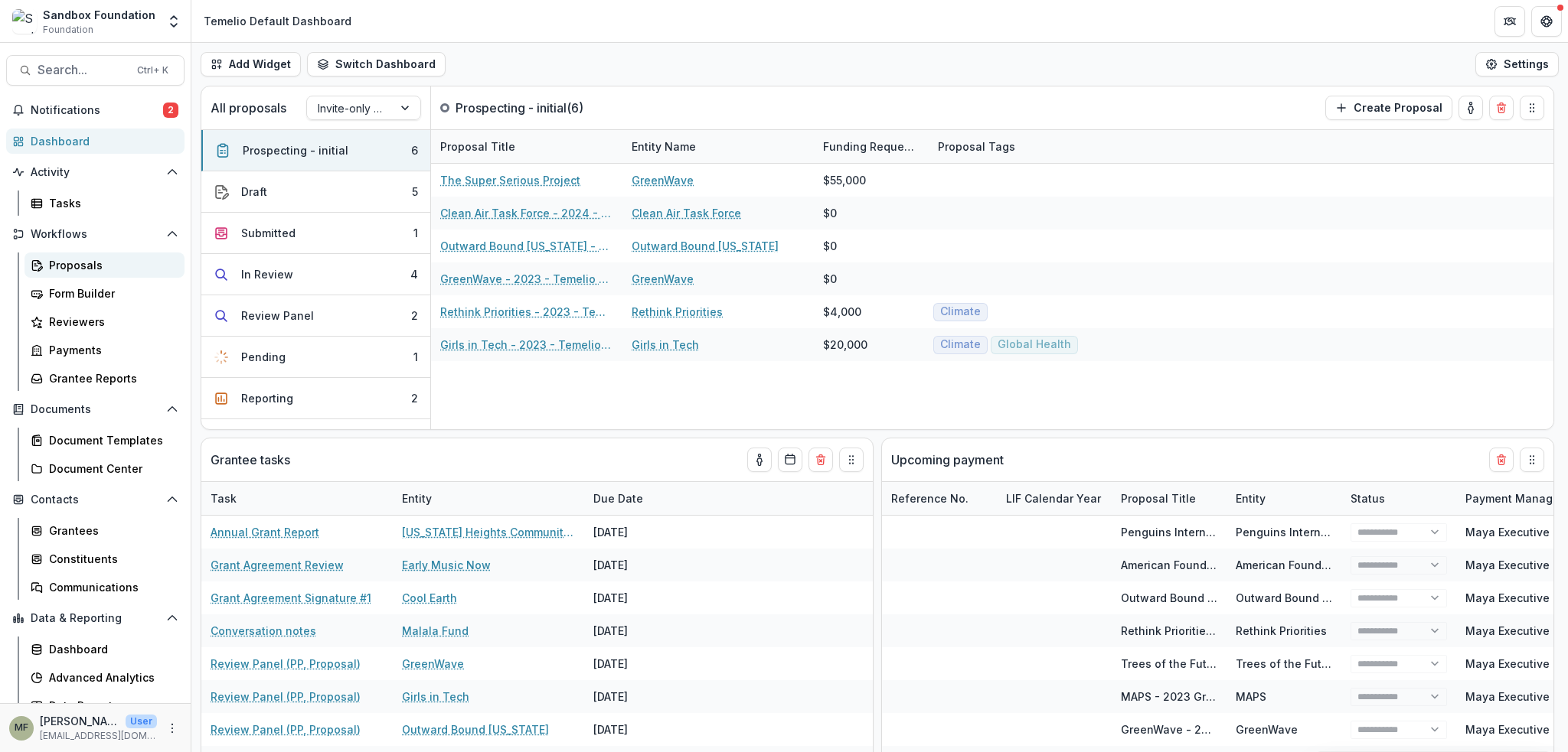
click at [70, 266] on div "Proposals" at bounding box center [110, 265] width 123 height 16
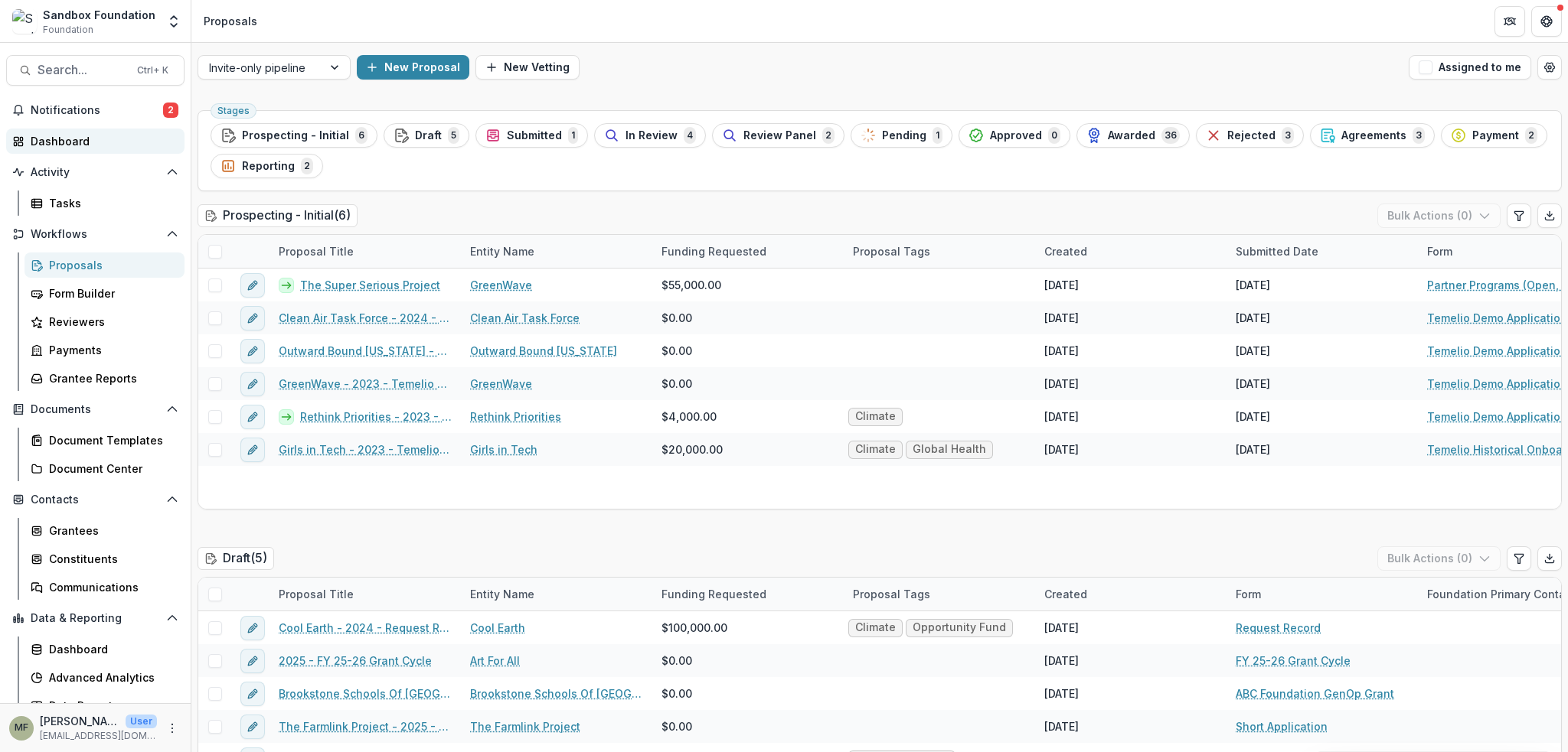
click at [56, 143] on div "Dashboard" at bounding box center [101, 141] width 141 height 16
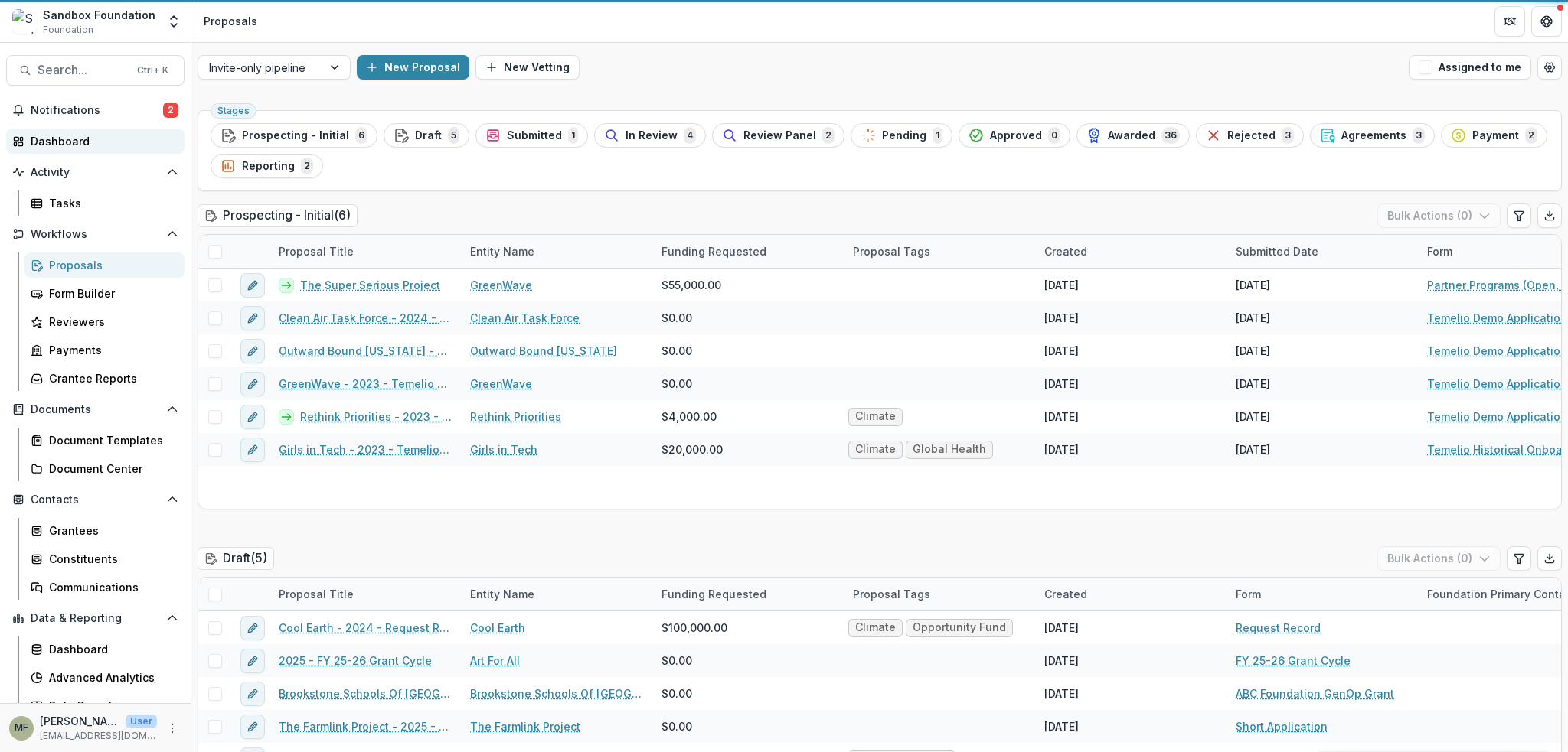
select select "******"
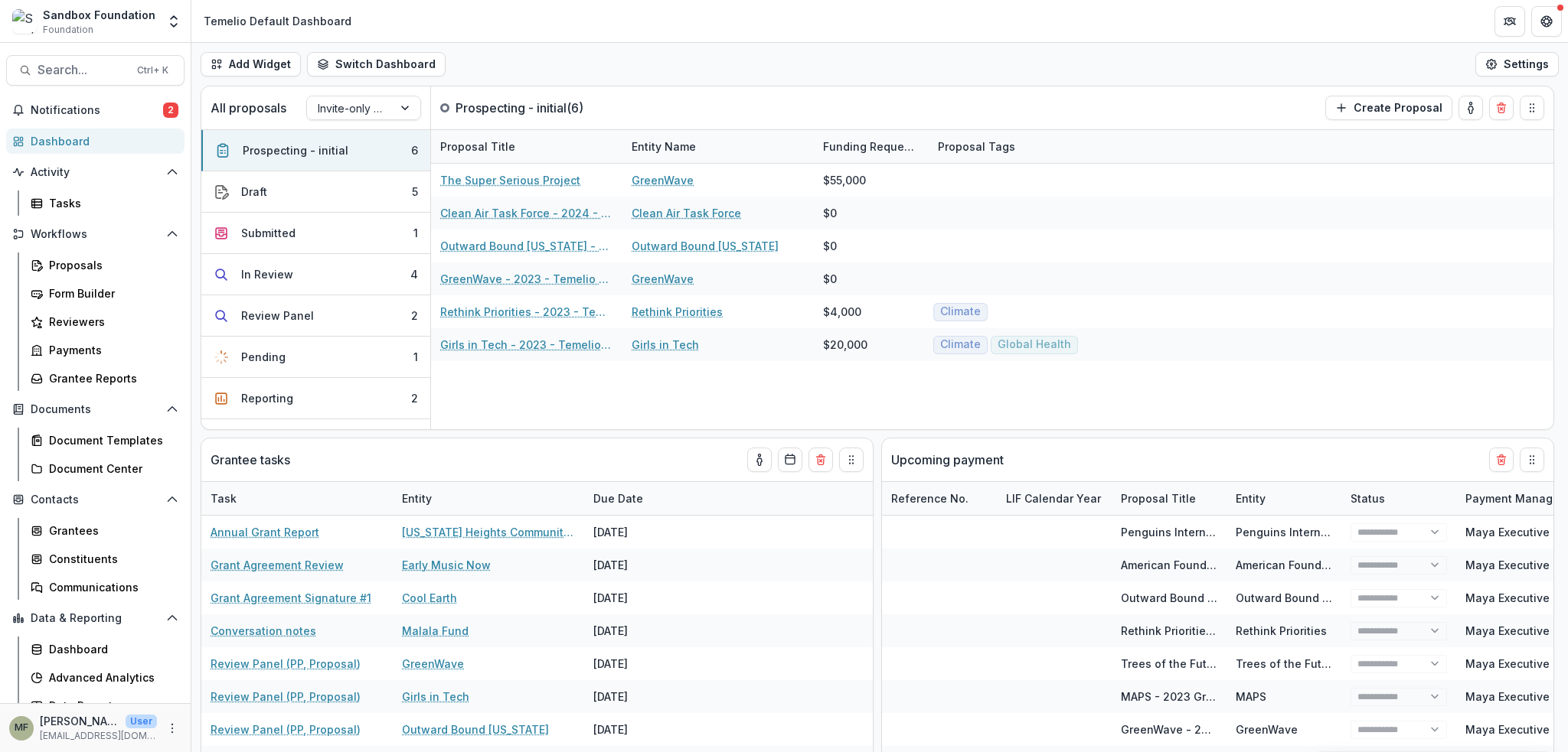
select select "******"
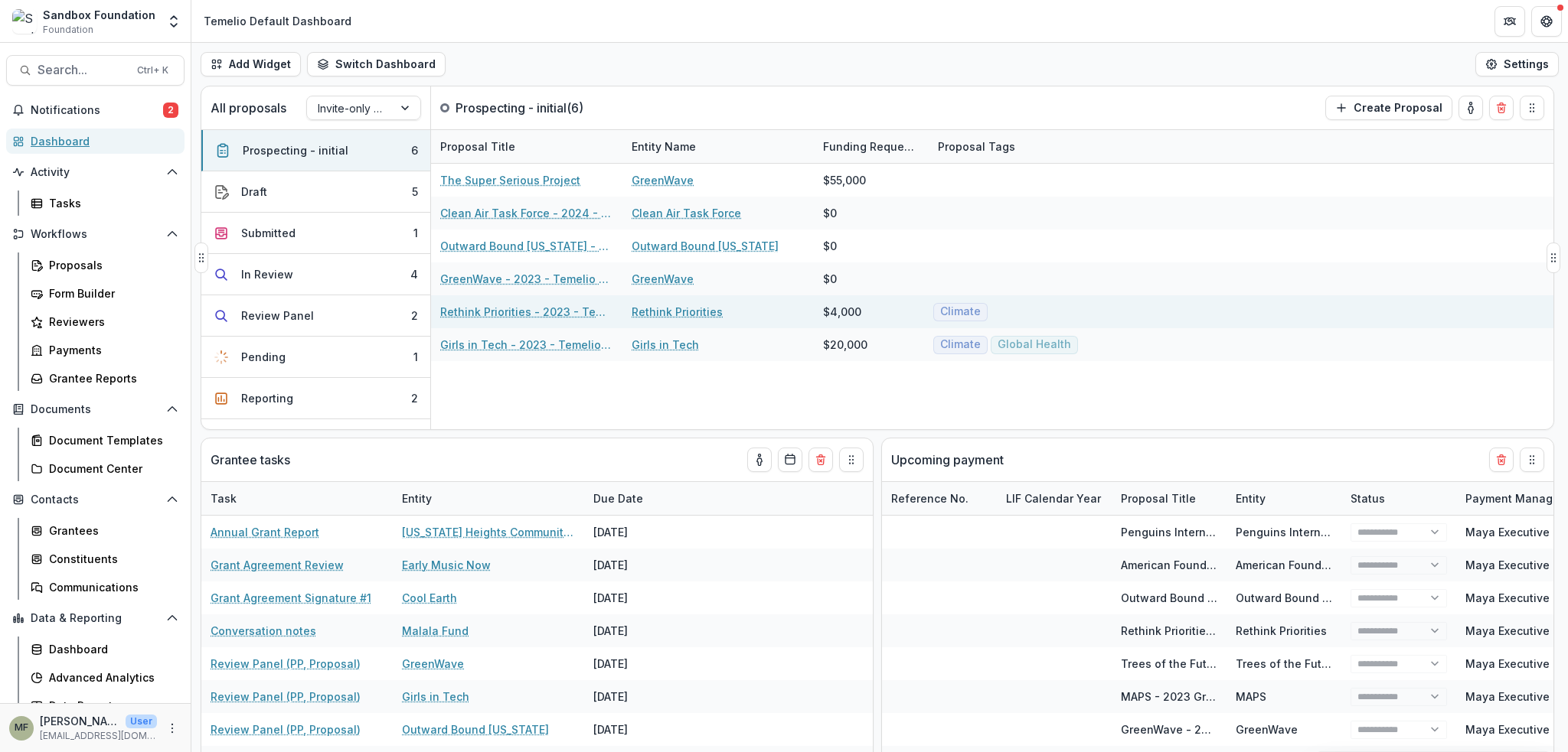
select select "******"
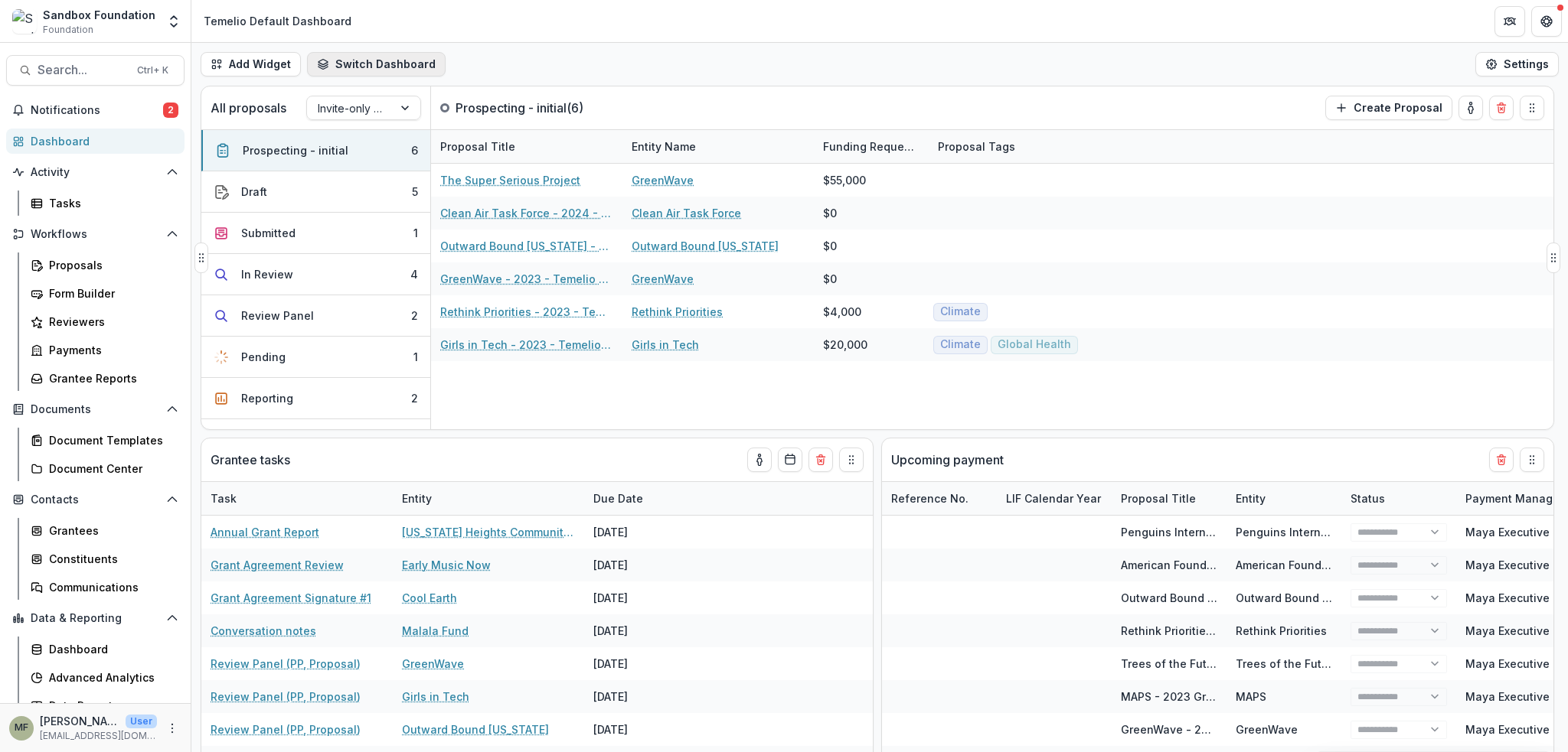
click at [396, 61] on button "Switch Dashboard" at bounding box center [376, 64] width 139 height 24
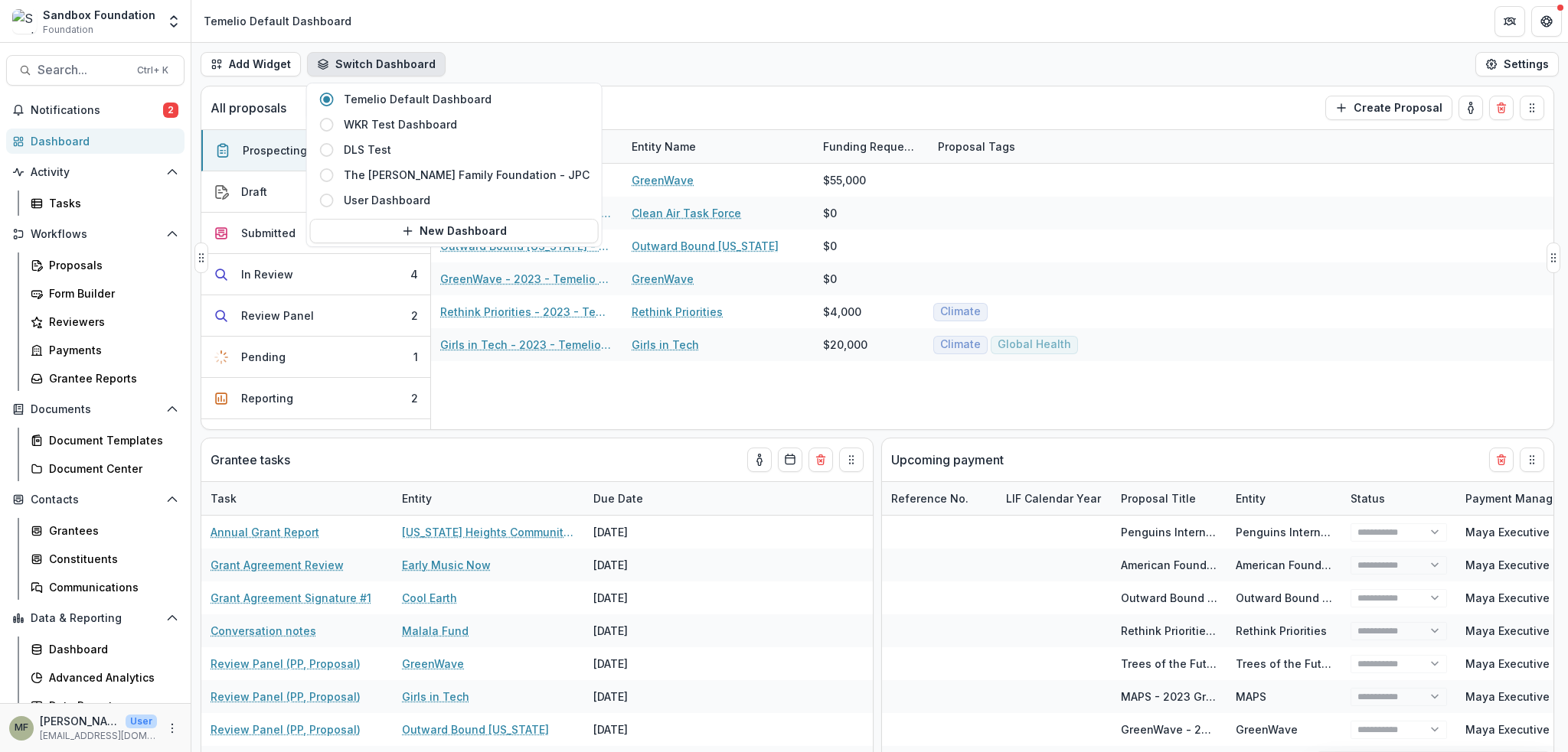
click at [396, 61] on button "Switch Dashboard" at bounding box center [376, 64] width 139 height 24
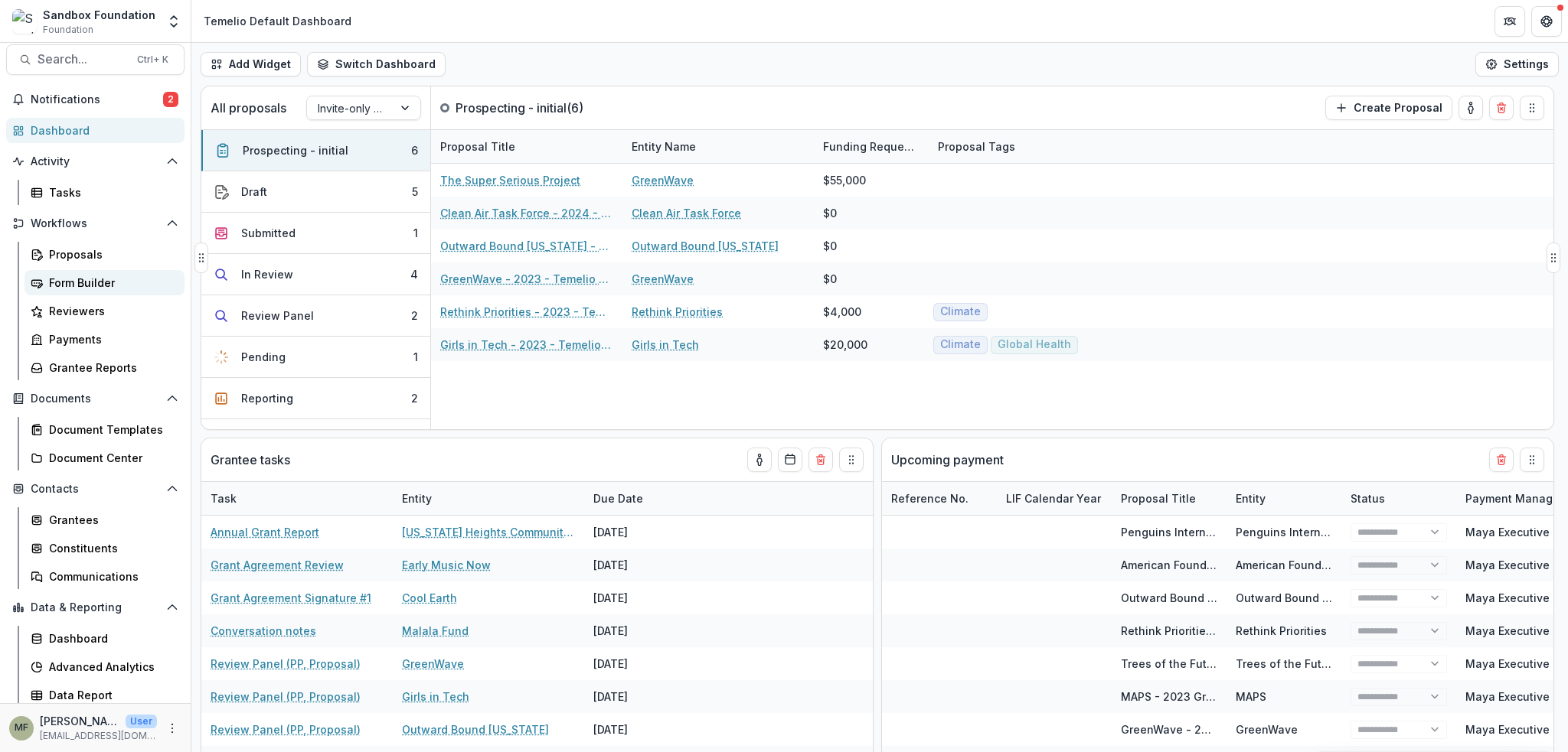
scroll to position [15, 0]
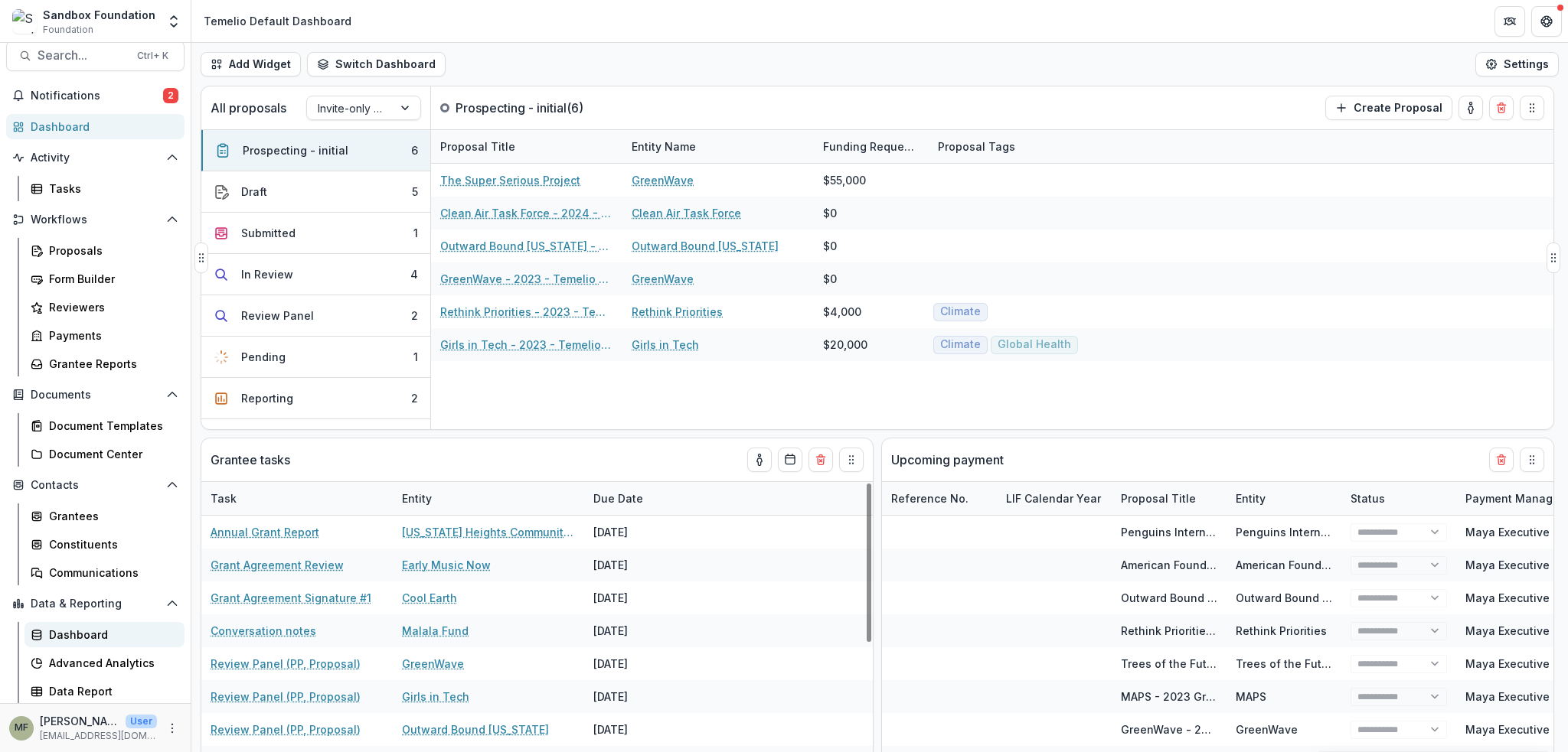
click at [72, 639] on div "Dashboard" at bounding box center [110, 634] width 123 height 16
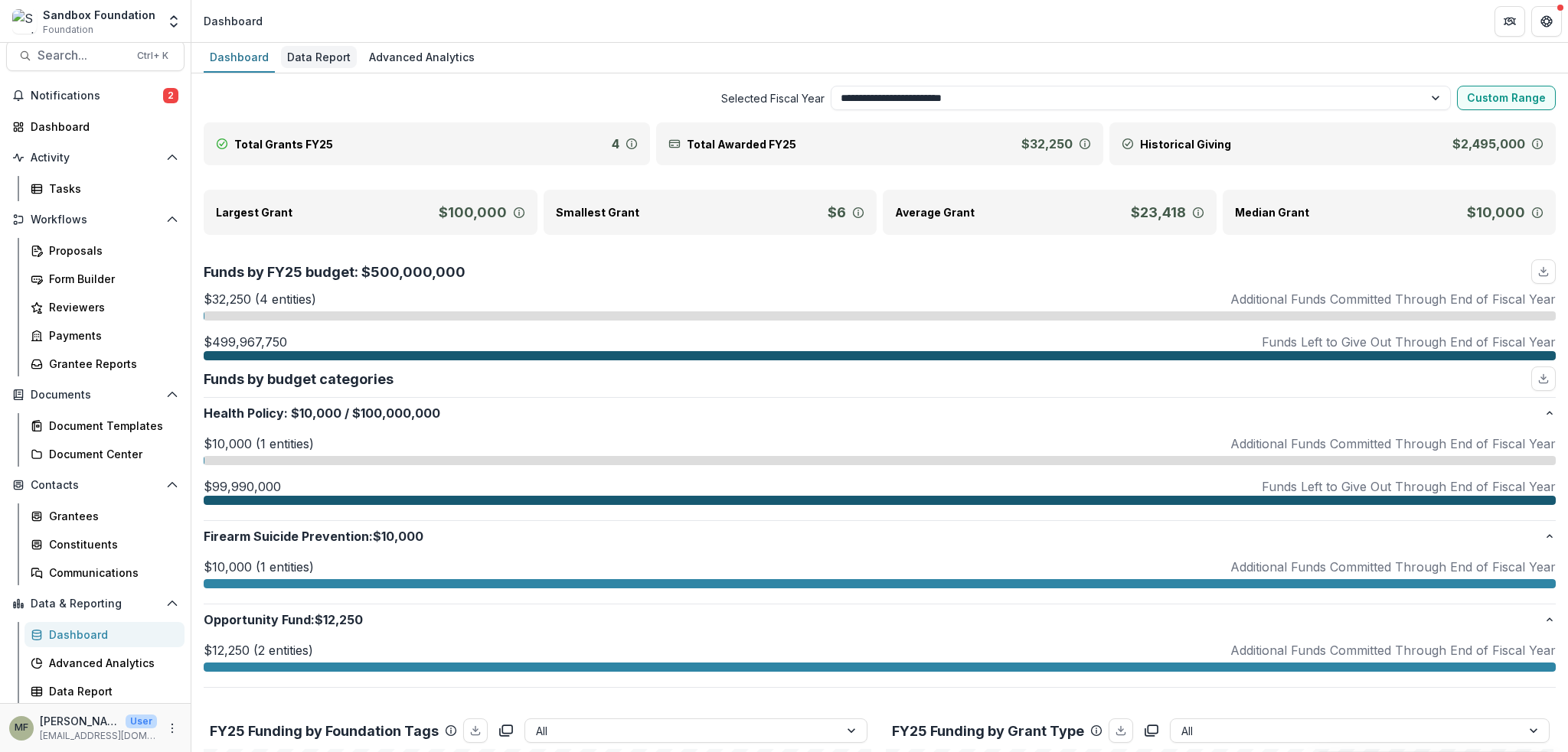
click at [312, 57] on div "Data Report" at bounding box center [318, 57] width 76 height 22
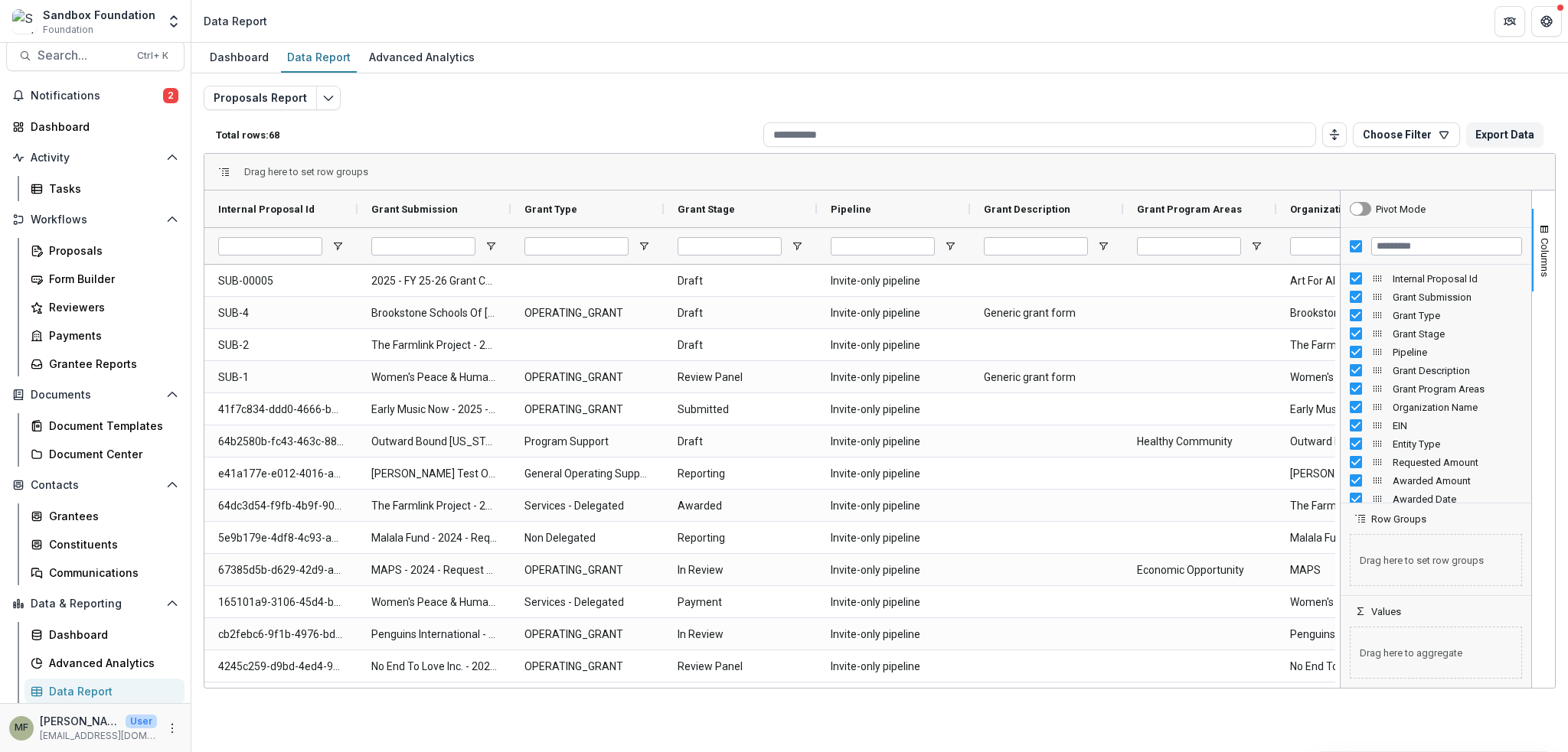
click at [336, 100] on div "Proposals Report Total rows: 68 Choose Filter Personal Filters Team Filters Tem…" at bounding box center [879, 369] width 1352 height 566
click at [324, 98] on polyline "Edit selected report" at bounding box center [329, 98] width 9 height 4
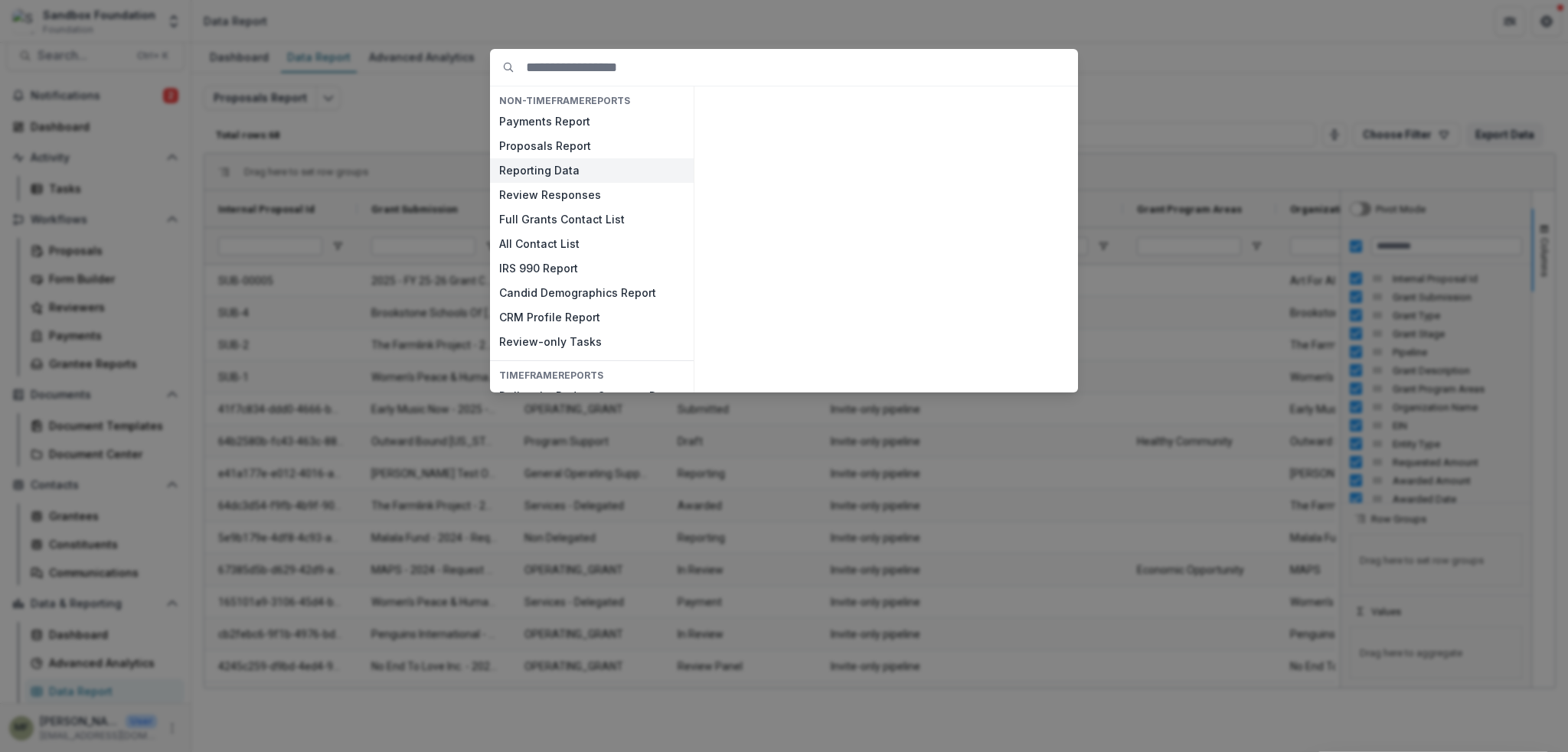
click at [570, 172] on button "Reporting Data" at bounding box center [592, 171] width 204 height 24
click at [1046, 380] on button "View" at bounding box center [1040, 374] width 64 height 24
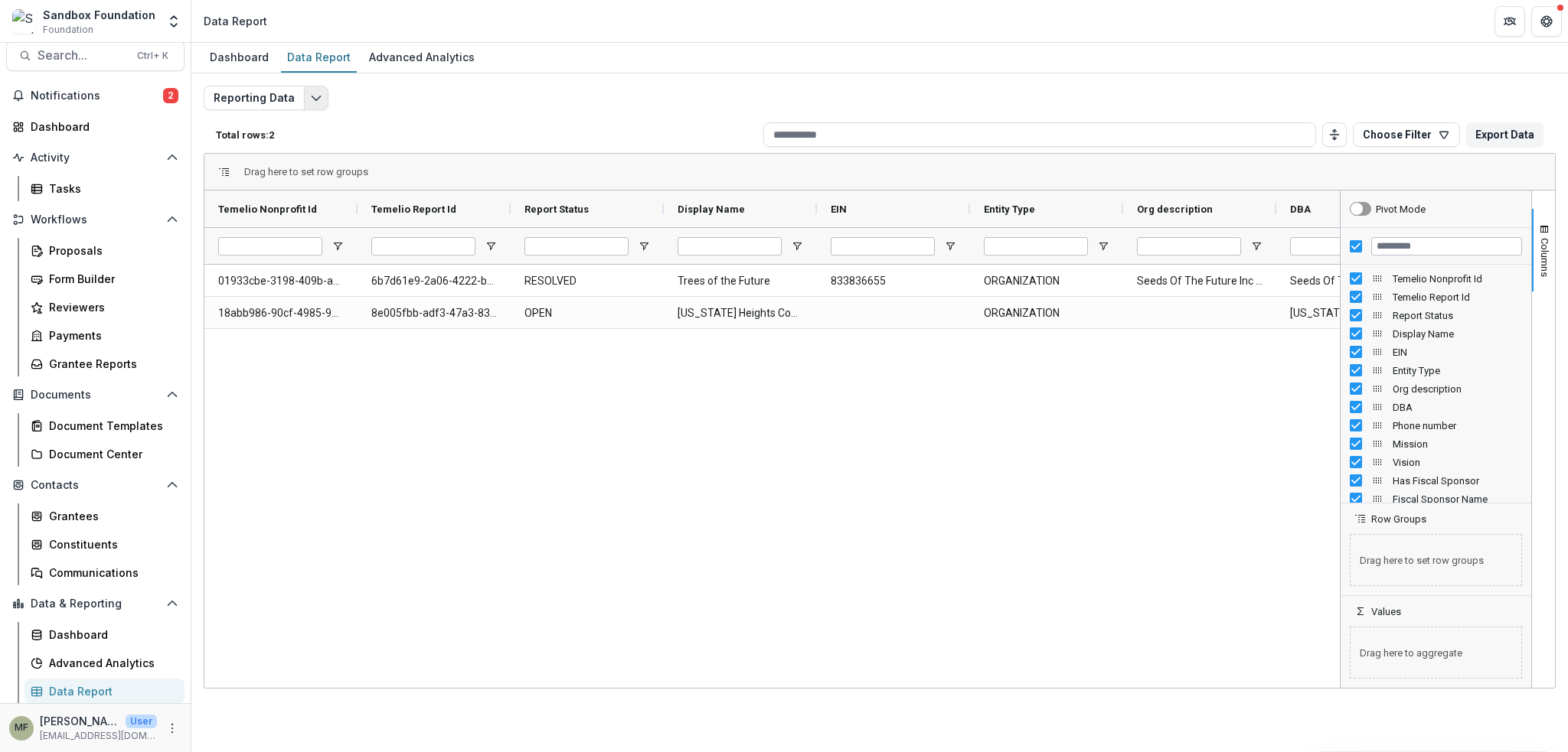
click at [312, 100] on polyline "Edit selected report" at bounding box center [316, 98] width 9 height 4
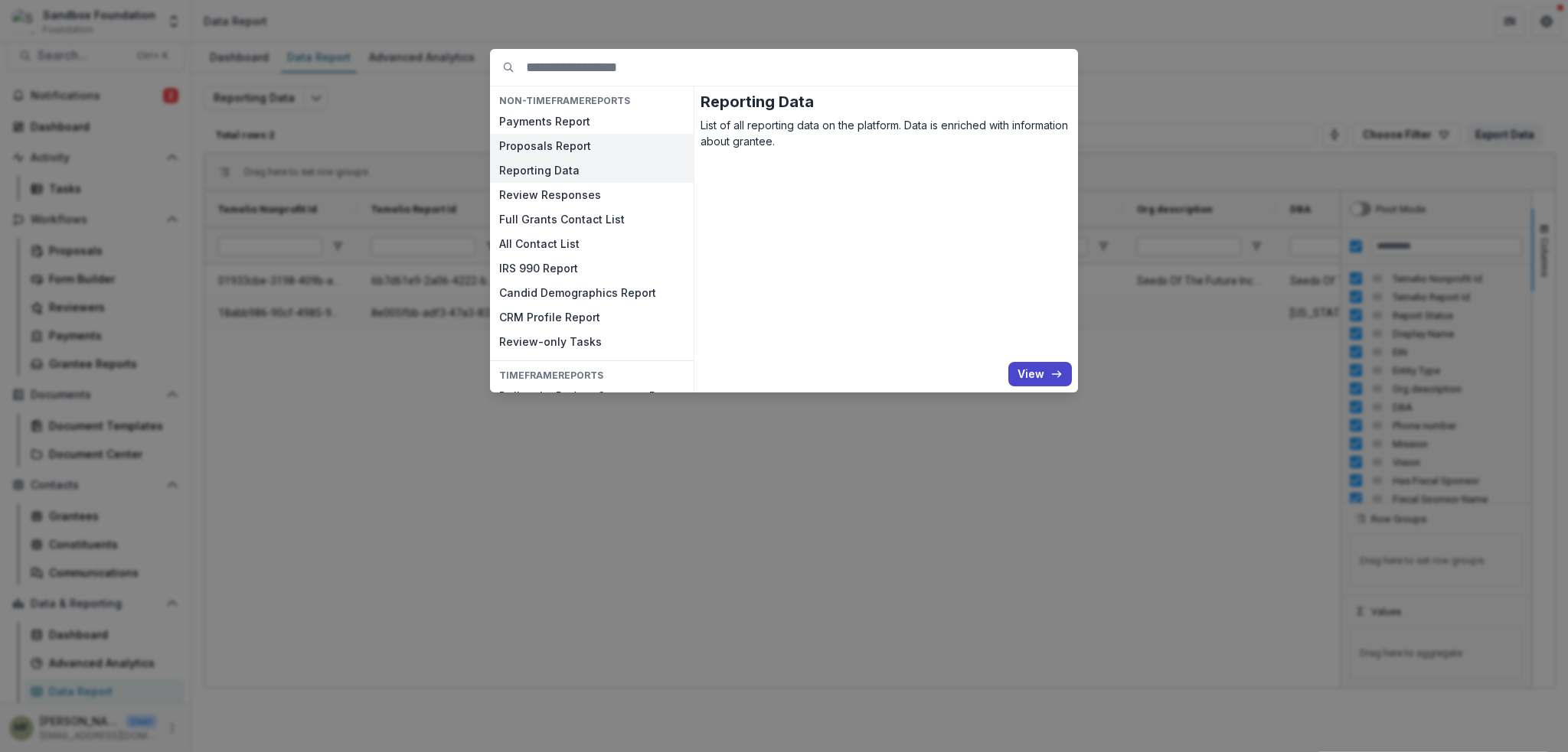
click at [583, 145] on button "Proposals Report" at bounding box center [592, 146] width 204 height 24
click at [1035, 382] on button "View" at bounding box center [1040, 374] width 64 height 24
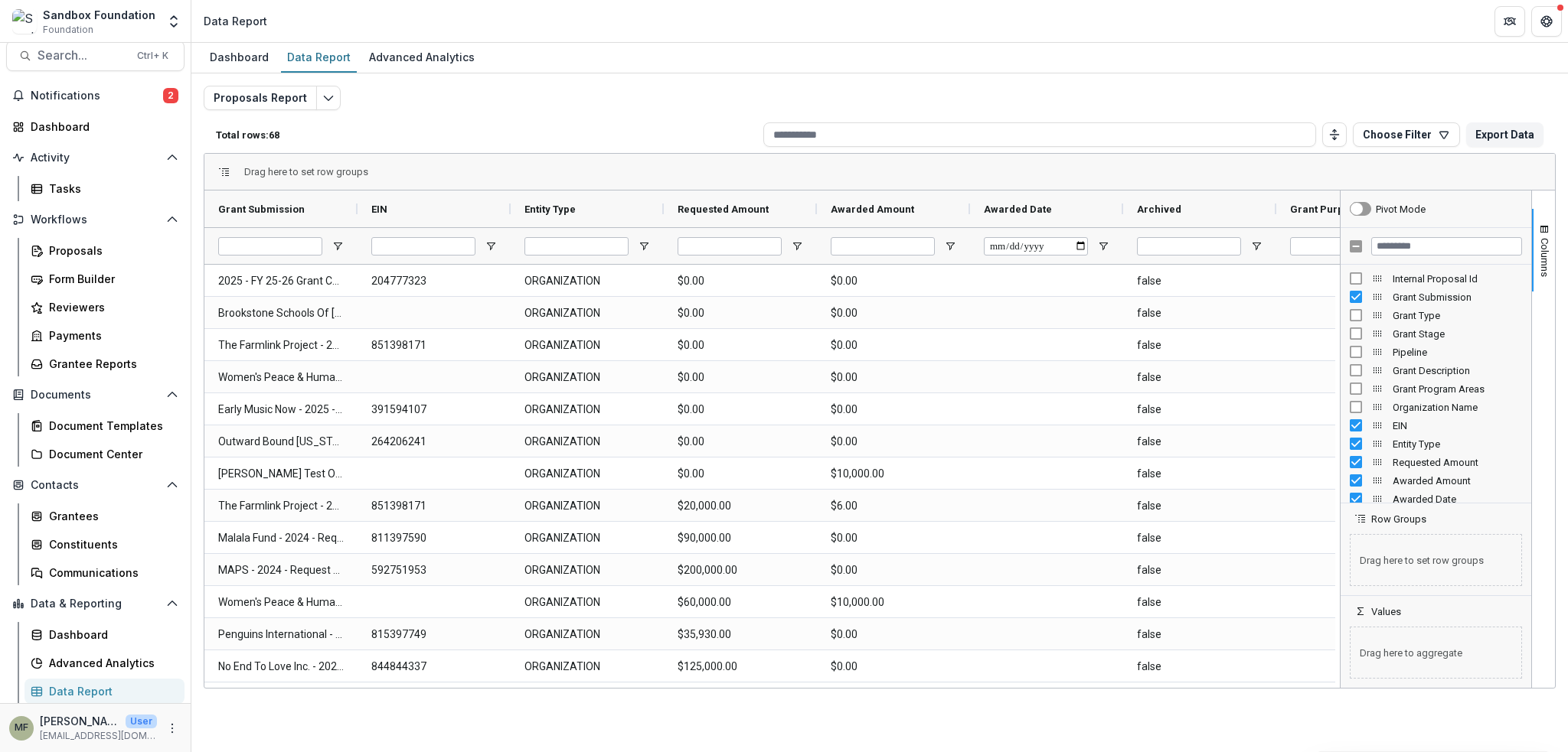
click at [1354, 431] on div "EIN" at bounding box center [1436, 425] width 173 height 18
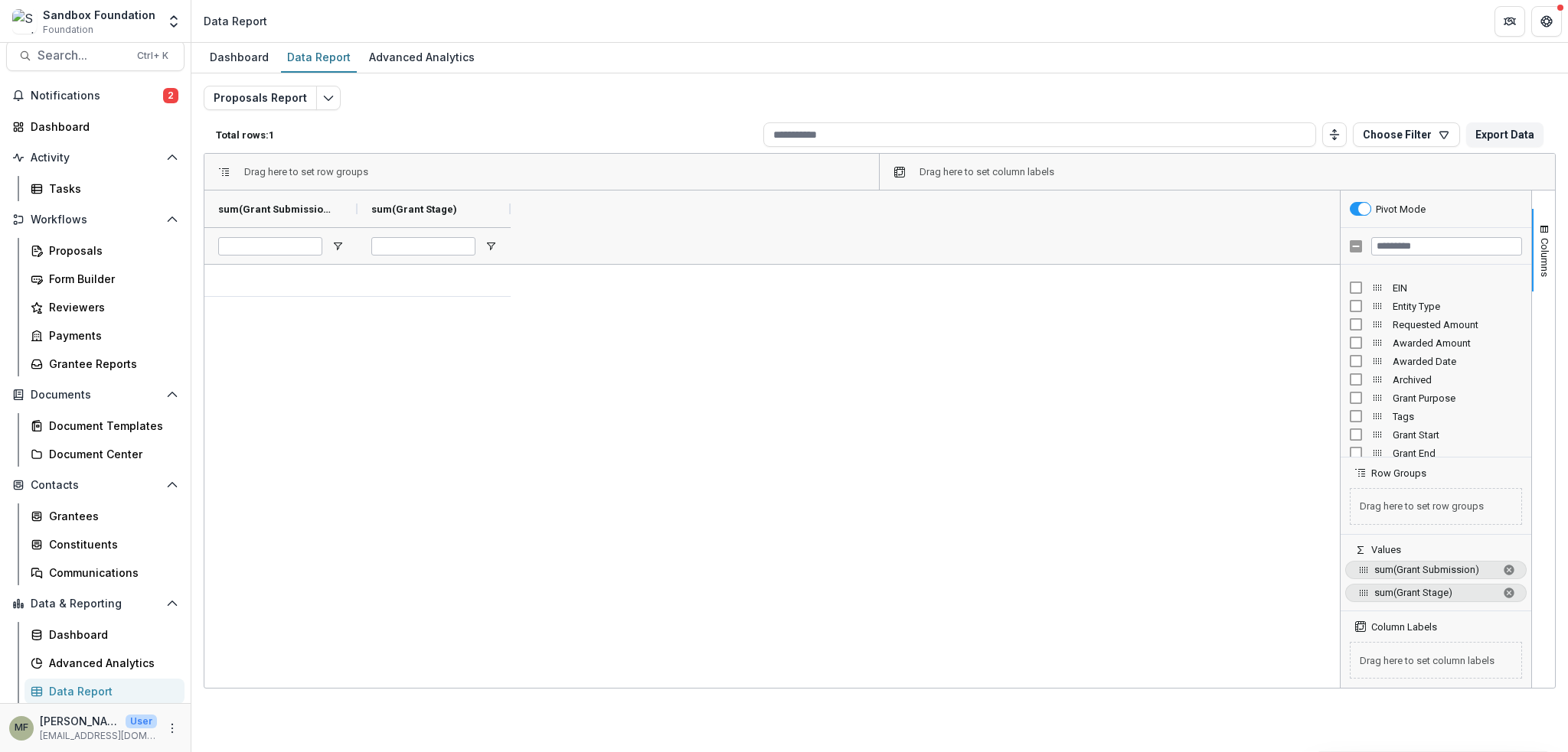
scroll to position [153, 0]
click at [485, 242] on span "Open Filter Menu" at bounding box center [491, 247] width 12 height 12
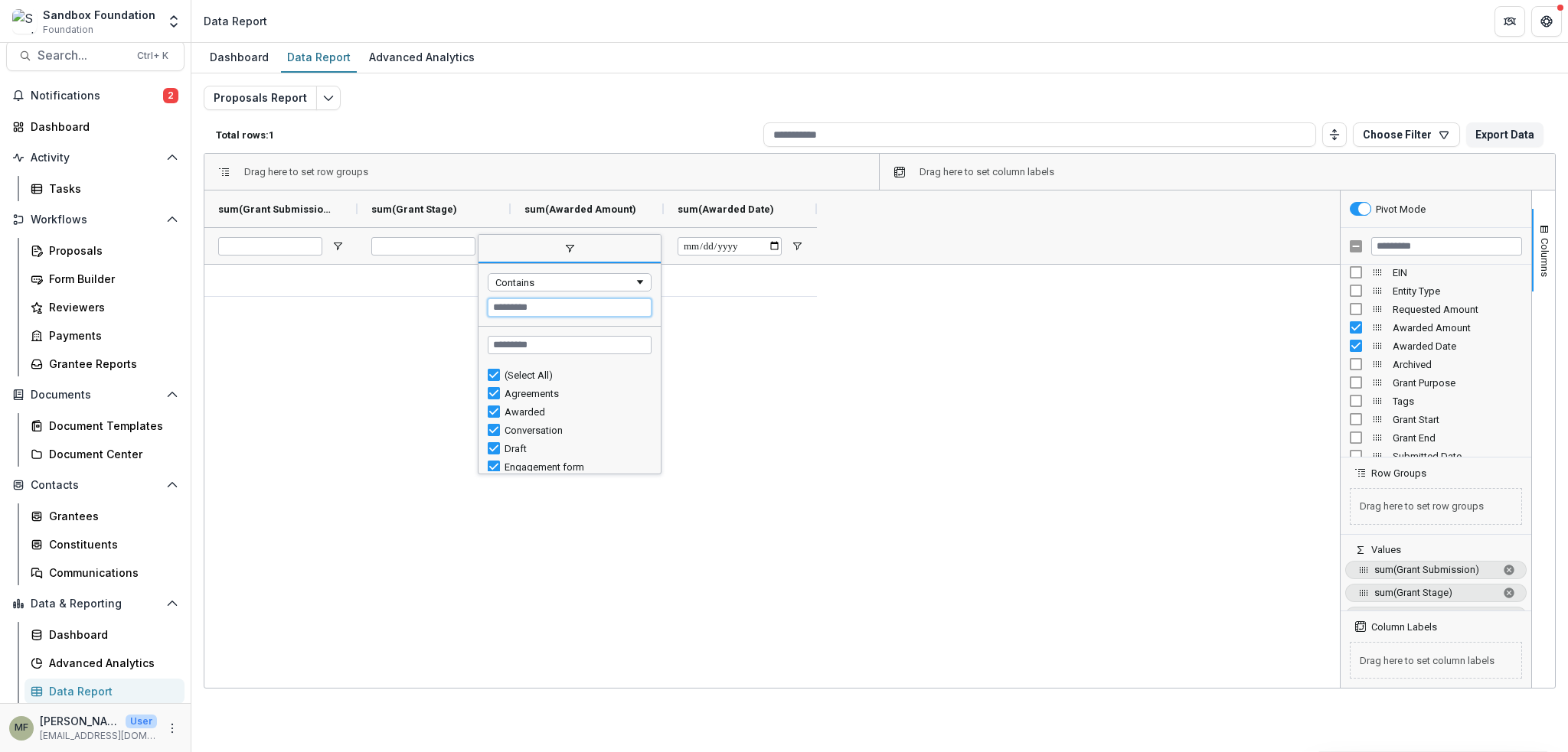
click at [578, 299] on input "Filter Value" at bounding box center [570, 308] width 164 height 18
click at [611, 279] on div "Contains" at bounding box center [564, 282] width 139 height 11
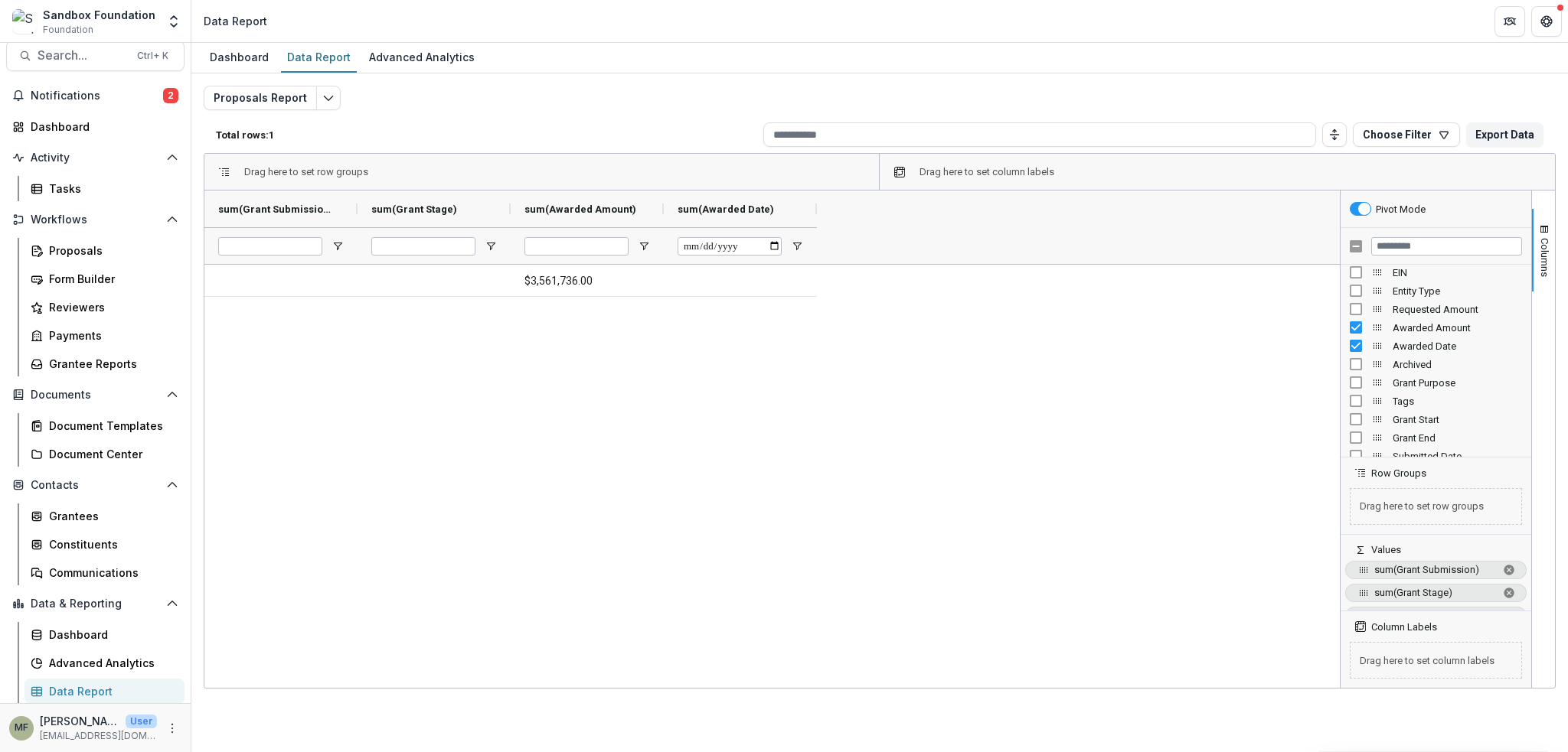
click at [496, 173] on div "Drag here to set row groups" at bounding box center [542, 173] width 675 height 37
click at [797, 246] on span "Open Filter Menu" at bounding box center [797, 247] width 12 height 12
click at [645, 244] on span "Open Filter Menu" at bounding box center [644, 247] width 12 height 12
click at [489, 247] on span "Open Filter Menu" at bounding box center [491, 247] width 12 height 12
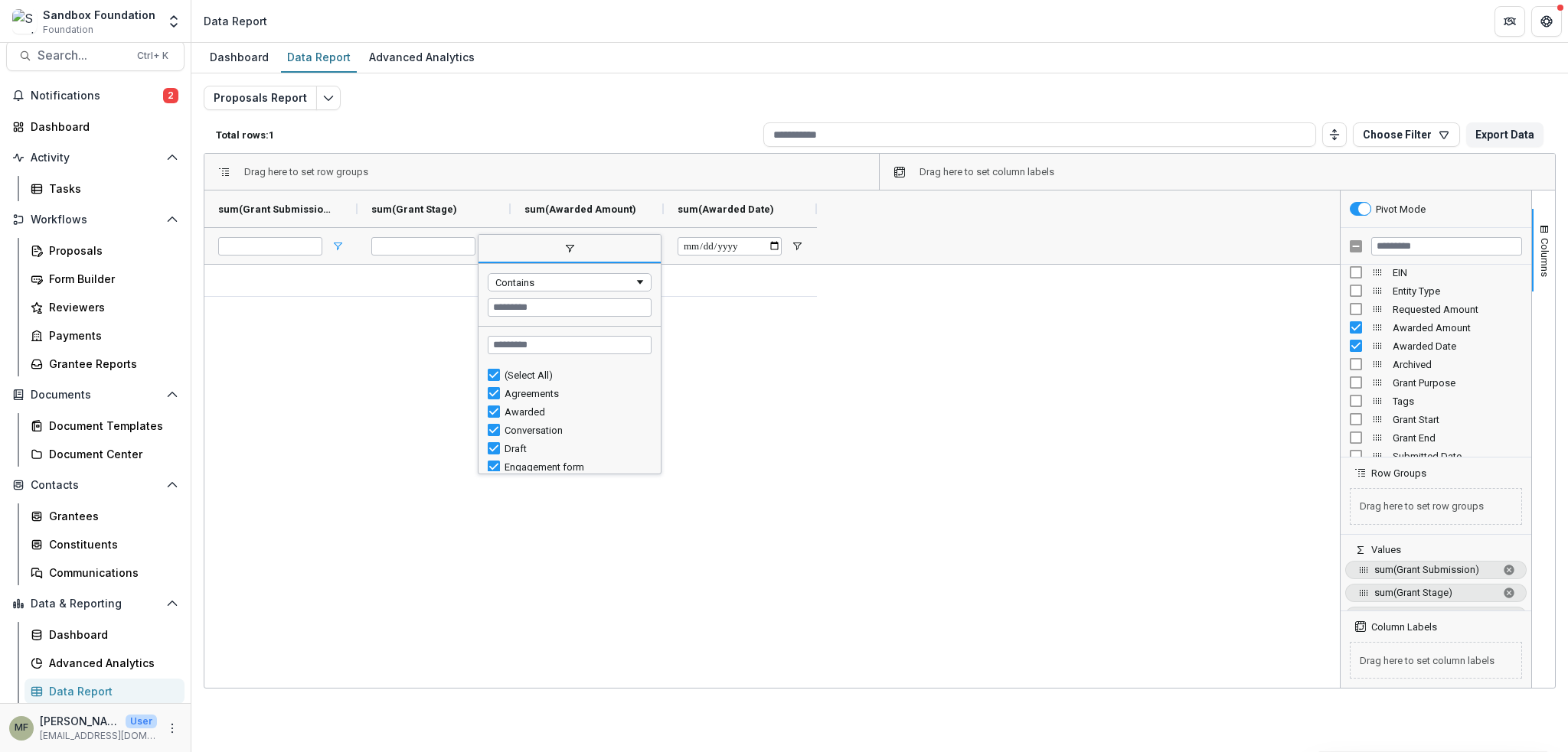
click at [335, 244] on div at bounding box center [282, 246] width 153 height 37
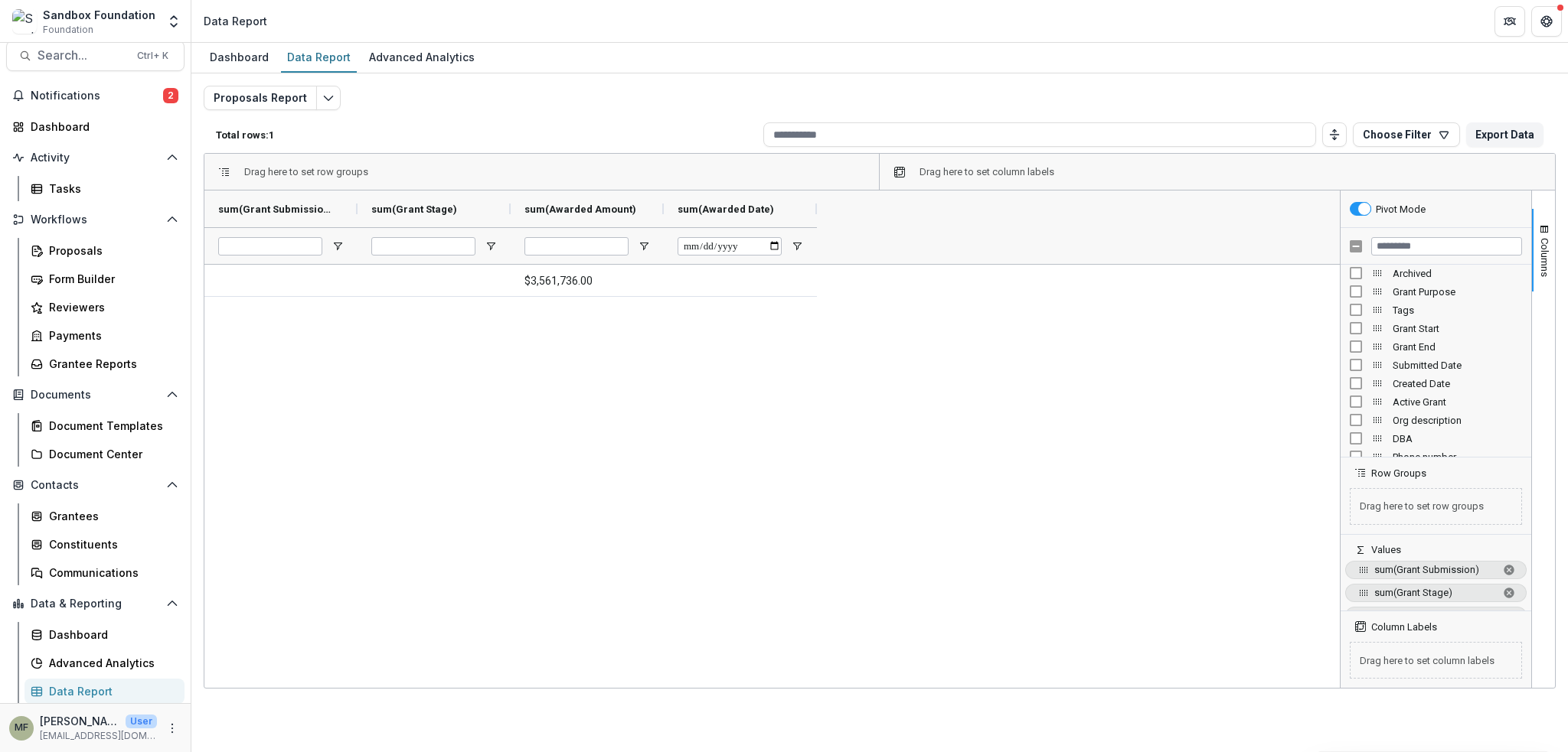
scroll to position [306, 0]
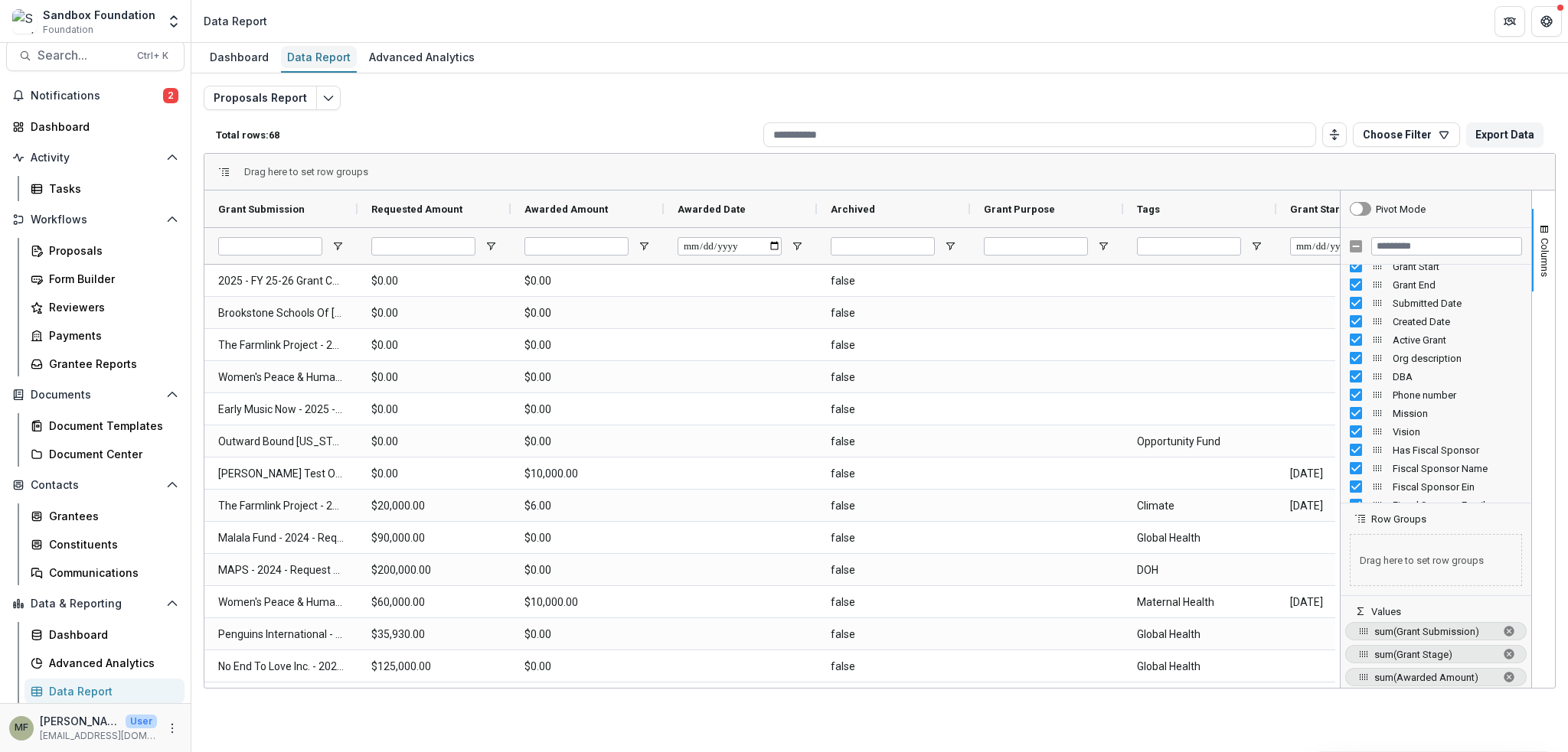
click at [323, 57] on div "Data Report" at bounding box center [318, 57] width 76 height 22
click at [322, 98] on icon "Edit selected report" at bounding box center [329, 98] width 12 height 12
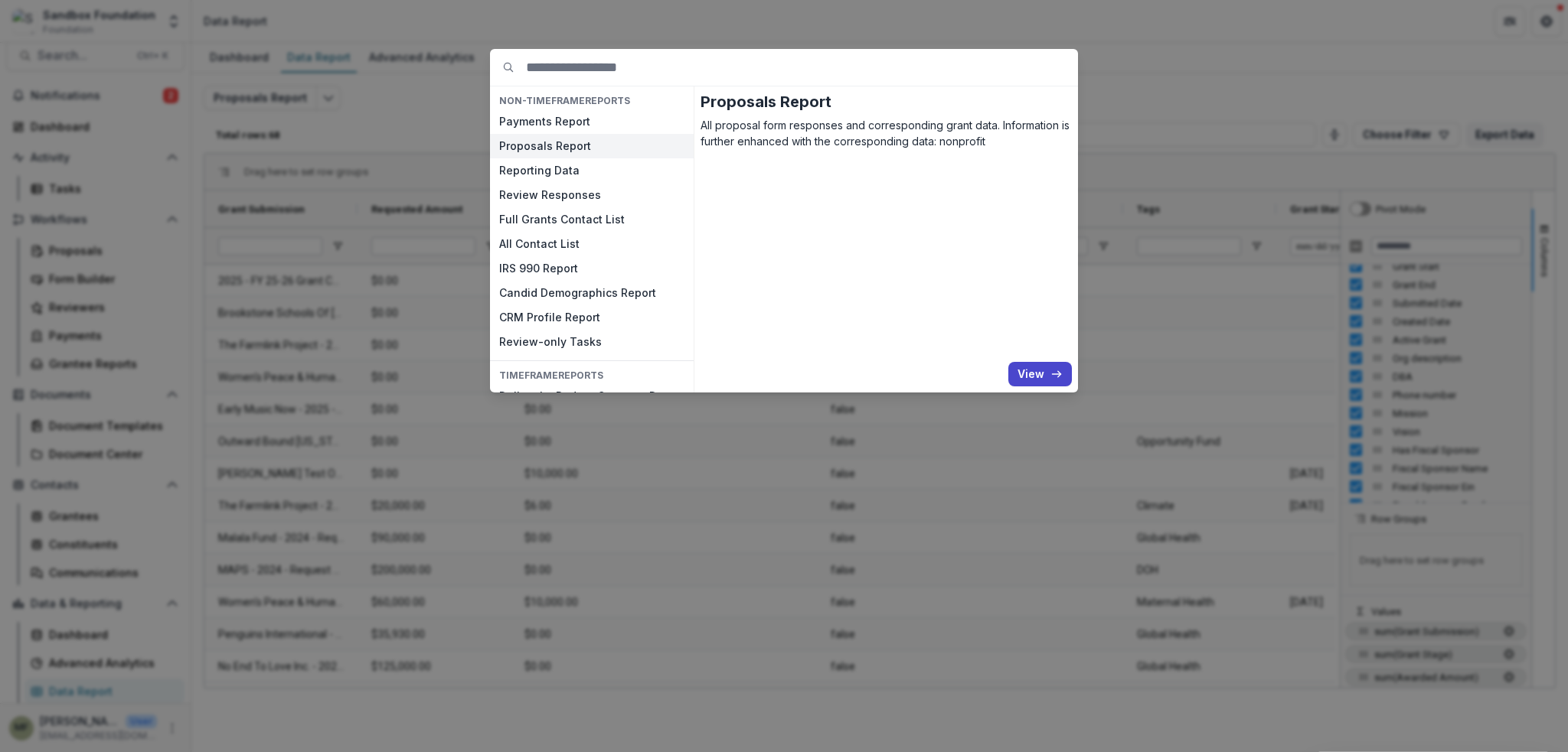
click at [580, 152] on button "Proposals Report" at bounding box center [592, 146] width 204 height 24
click at [1035, 378] on button "View" at bounding box center [1040, 374] width 64 height 24
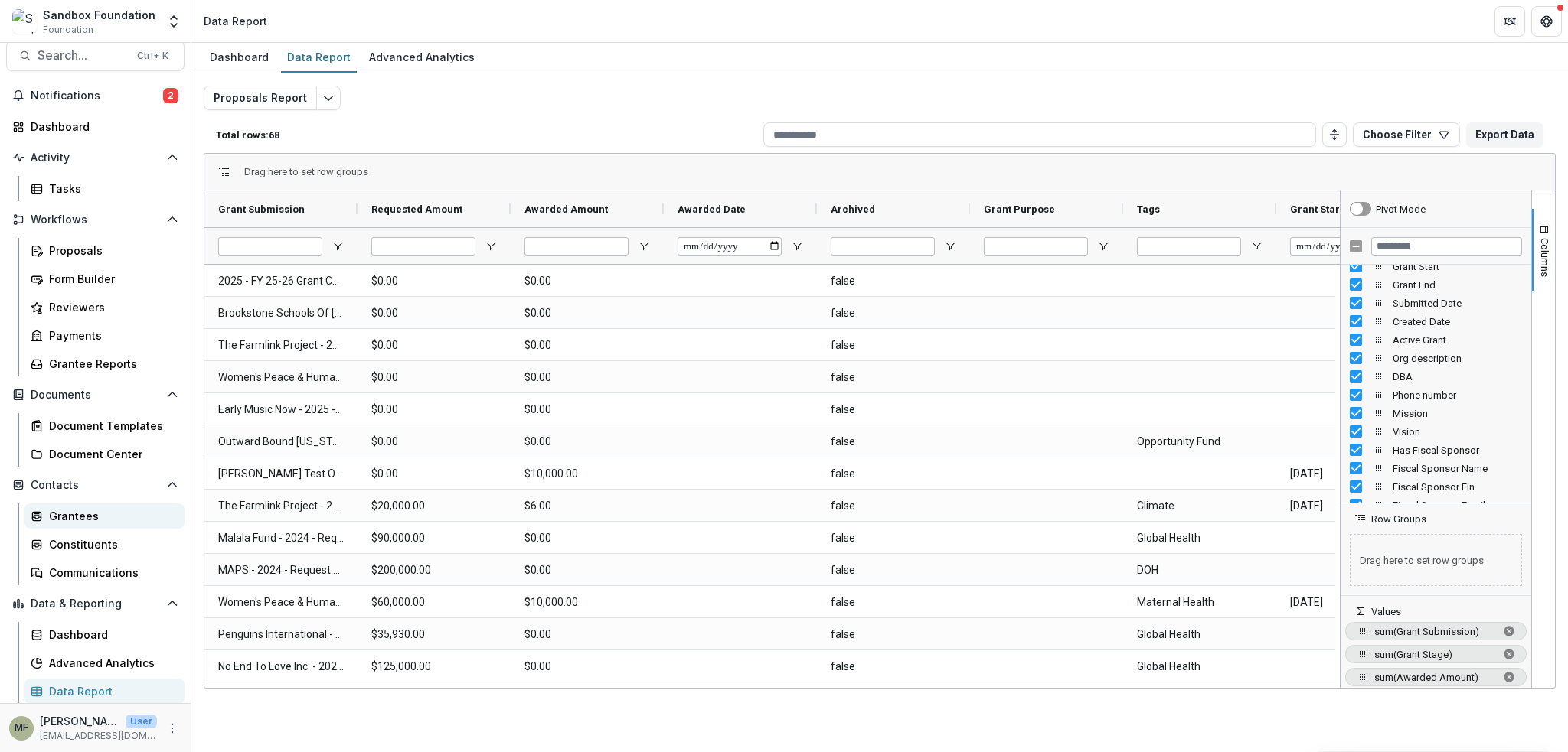
click at [60, 515] on div "Grantees" at bounding box center [110, 516] width 123 height 16
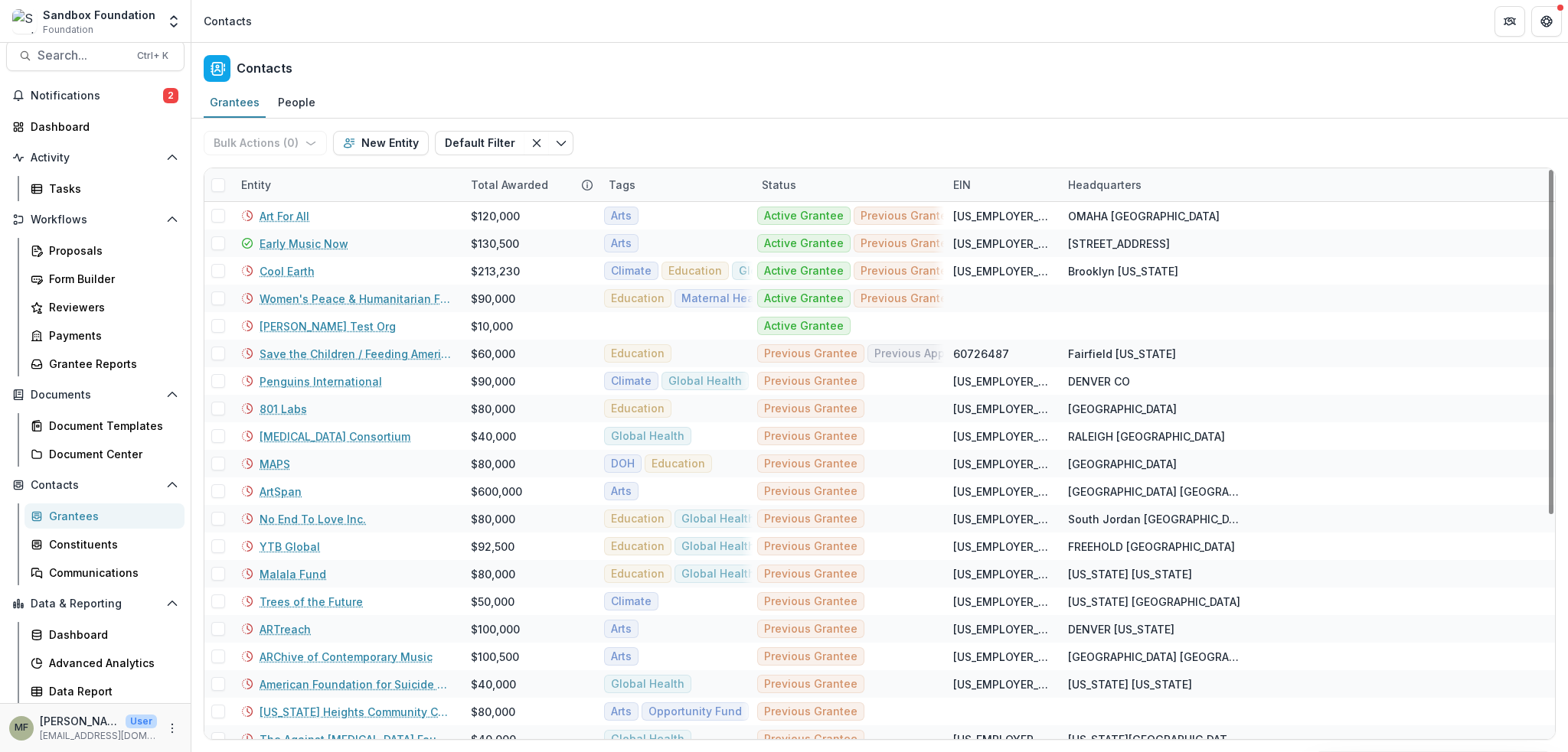
click at [625, 183] on div "Tags" at bounding box center [622, 185] width 45 height 16
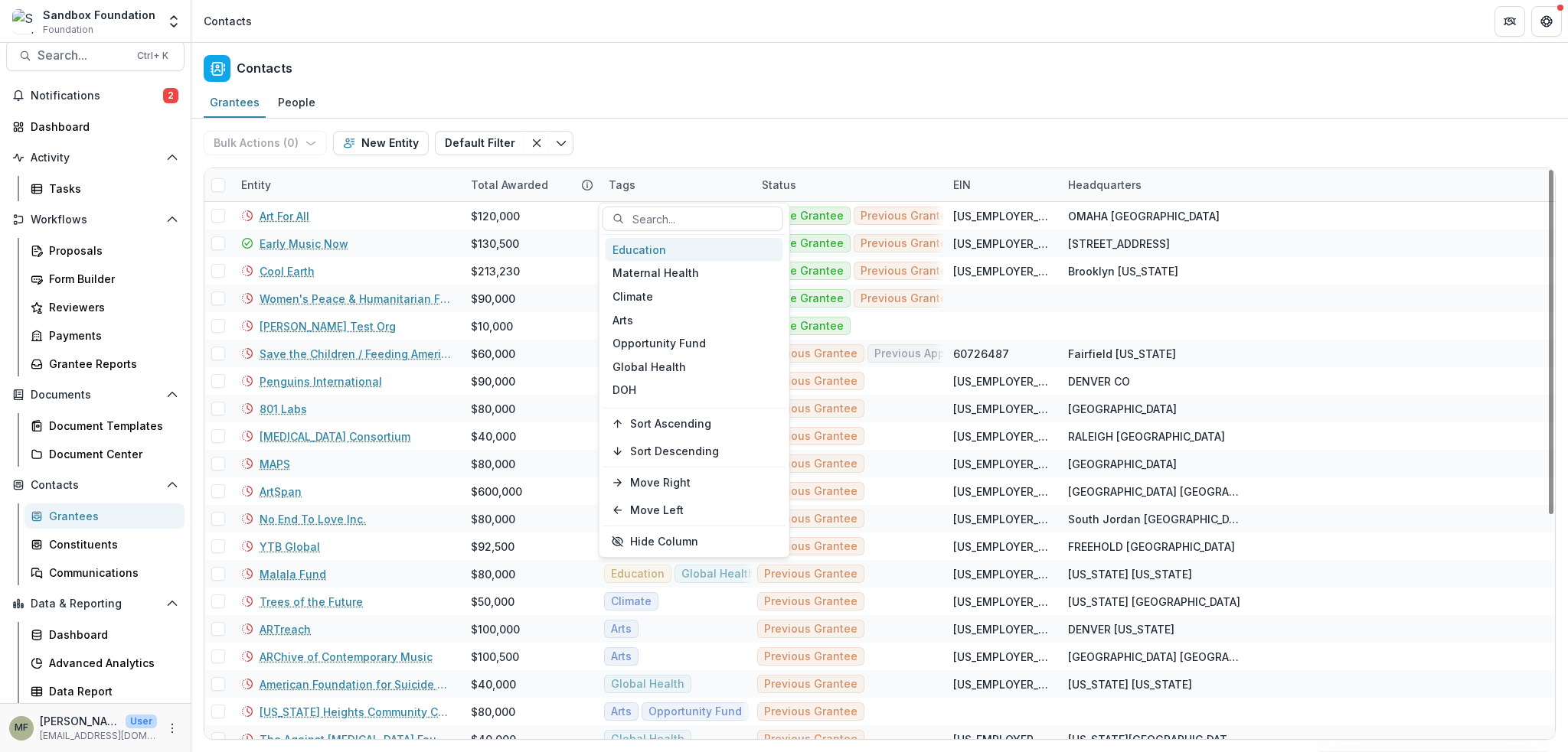
click at [635, 254] on div "Education" at bounding box center [695, 249] width 178 height 24
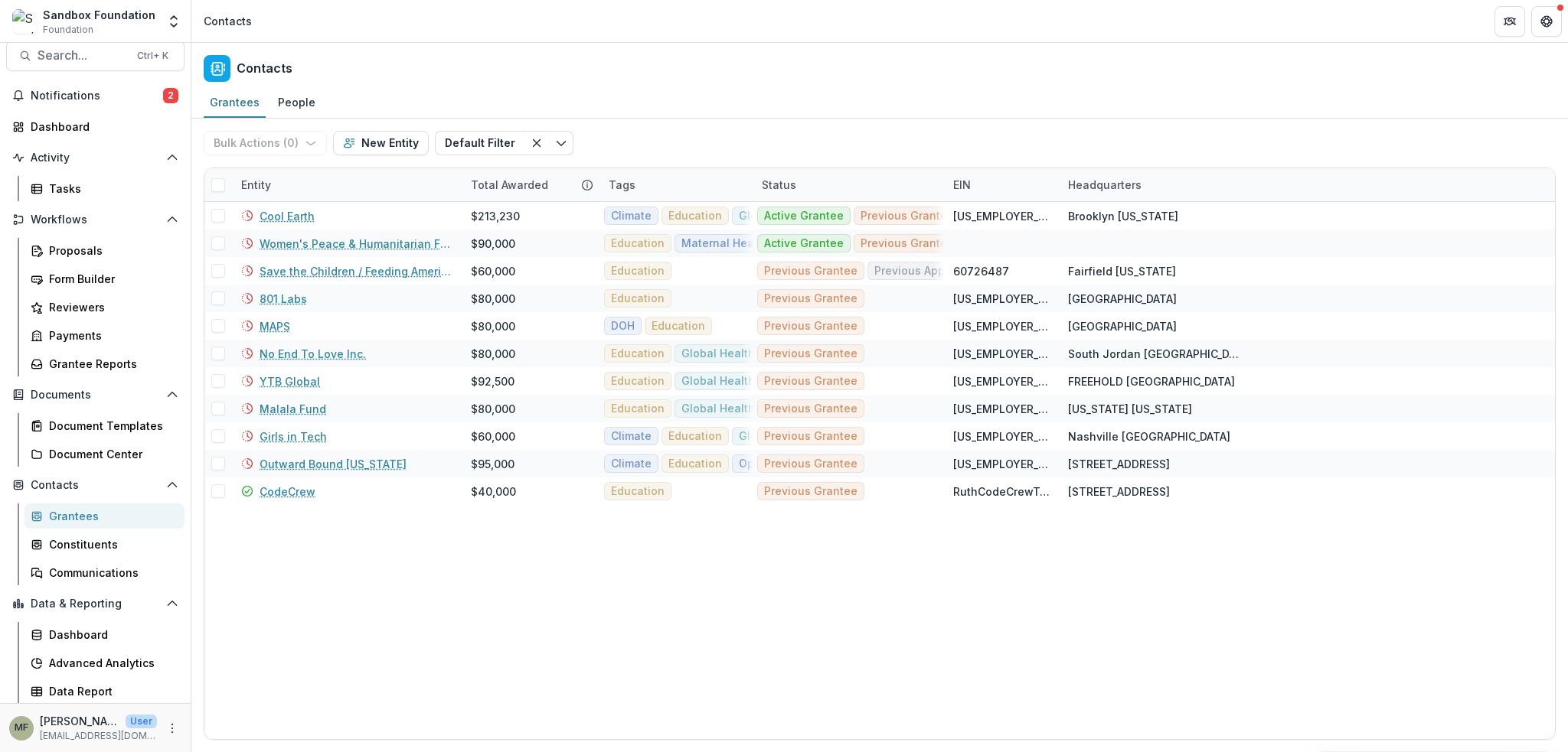
click at [221, 181] on span at bounding box center [218, 186] width 14 height 14
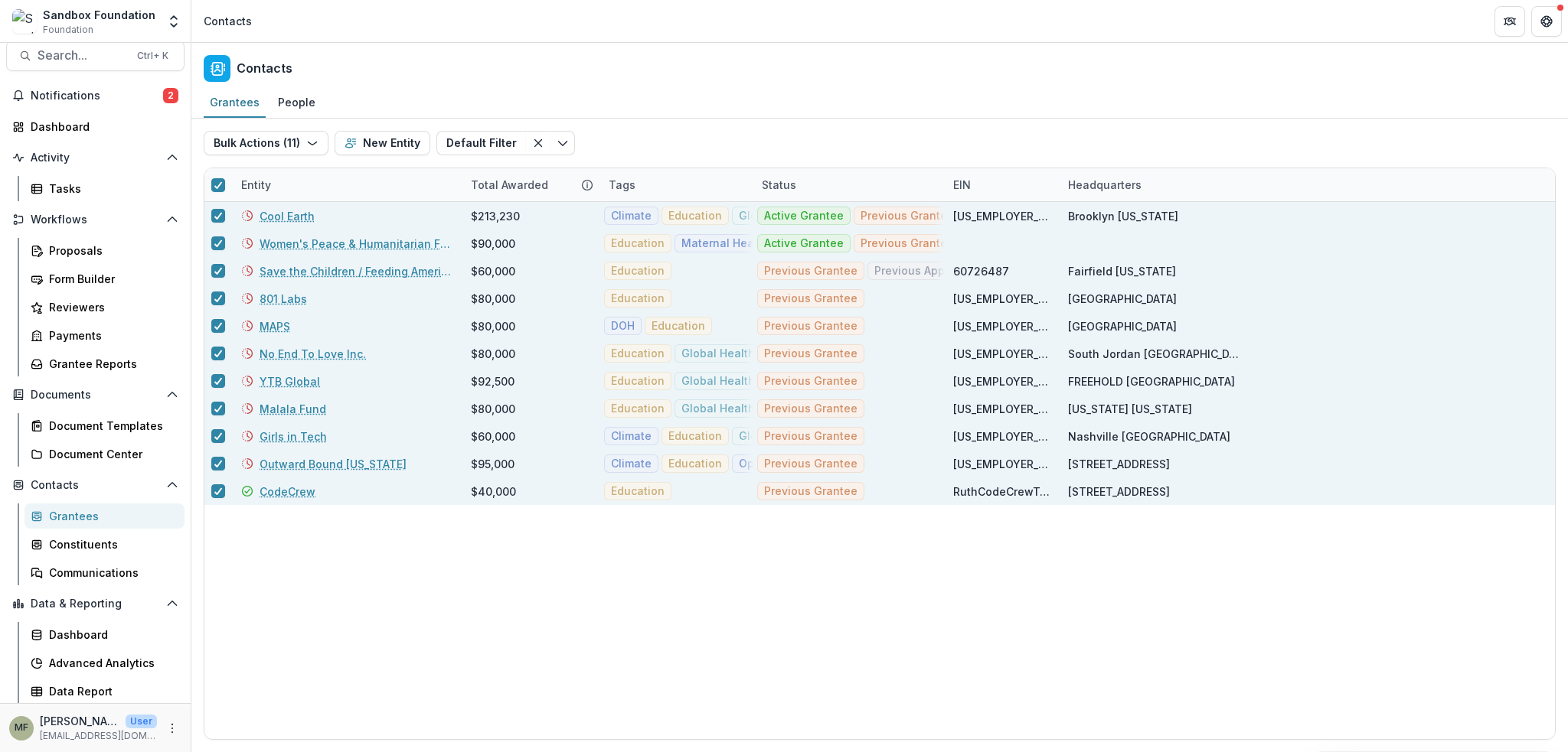
click at [77, 519] on div "Grantees" at bounding box center [110, 516] width 123 height 16
click at [73, 581] on link "Communications" at bounding box center [105, 572] width 160 height 25
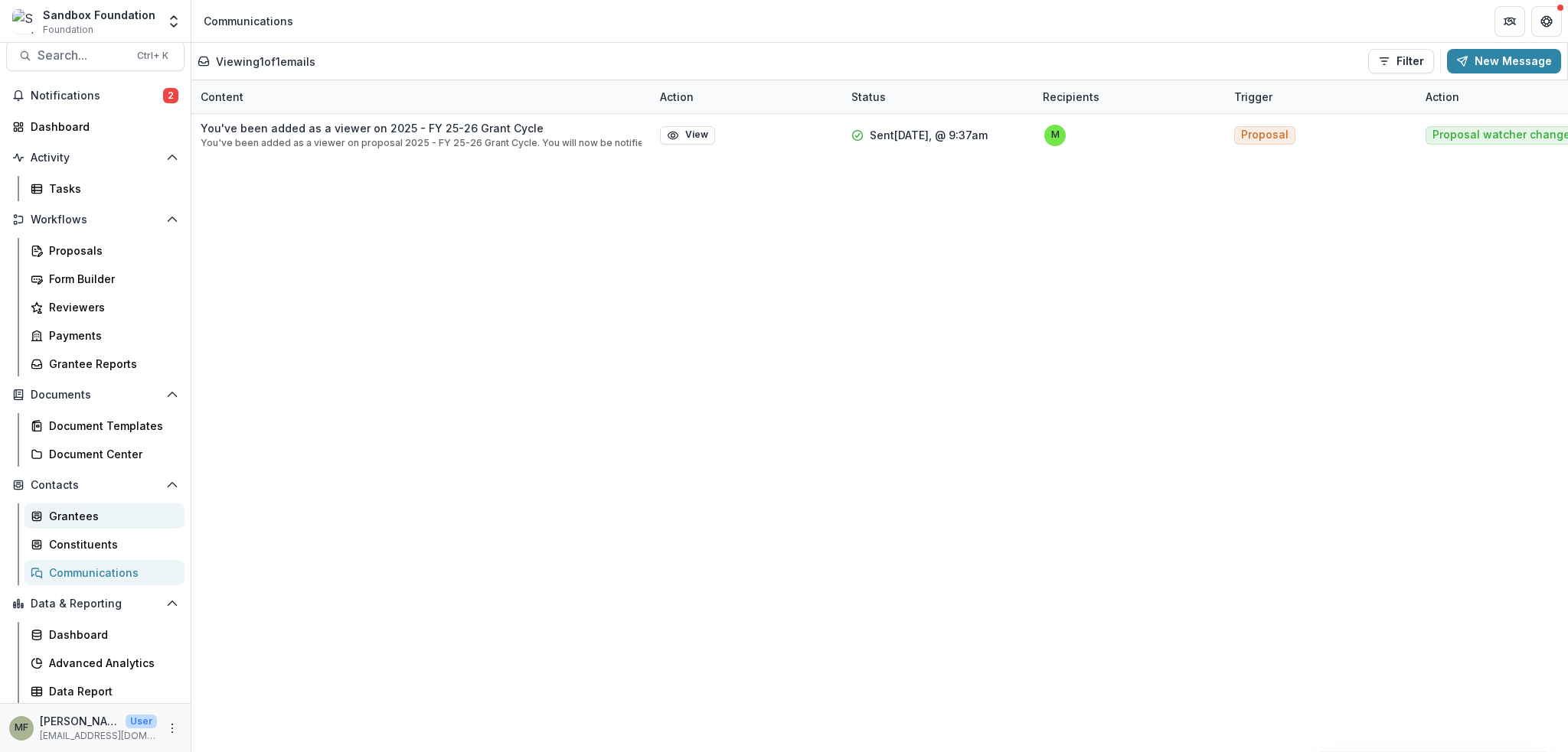
click at [64, 514] on div "Grantees" at bounding box center [110, 516] width 123 height 16
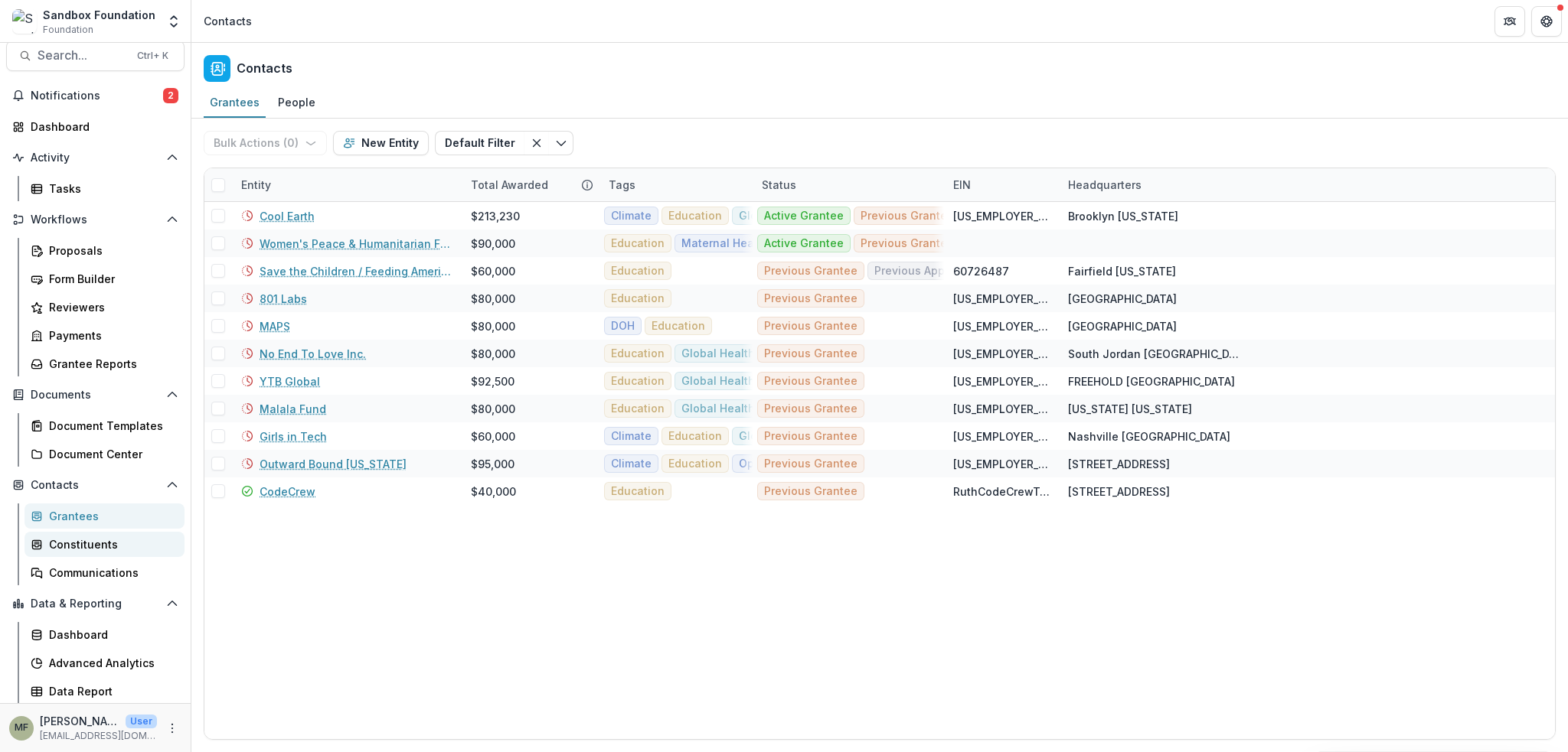
click at [95, 542] on div "Constituents" at bounding box center [110, 545] width 123 height 16
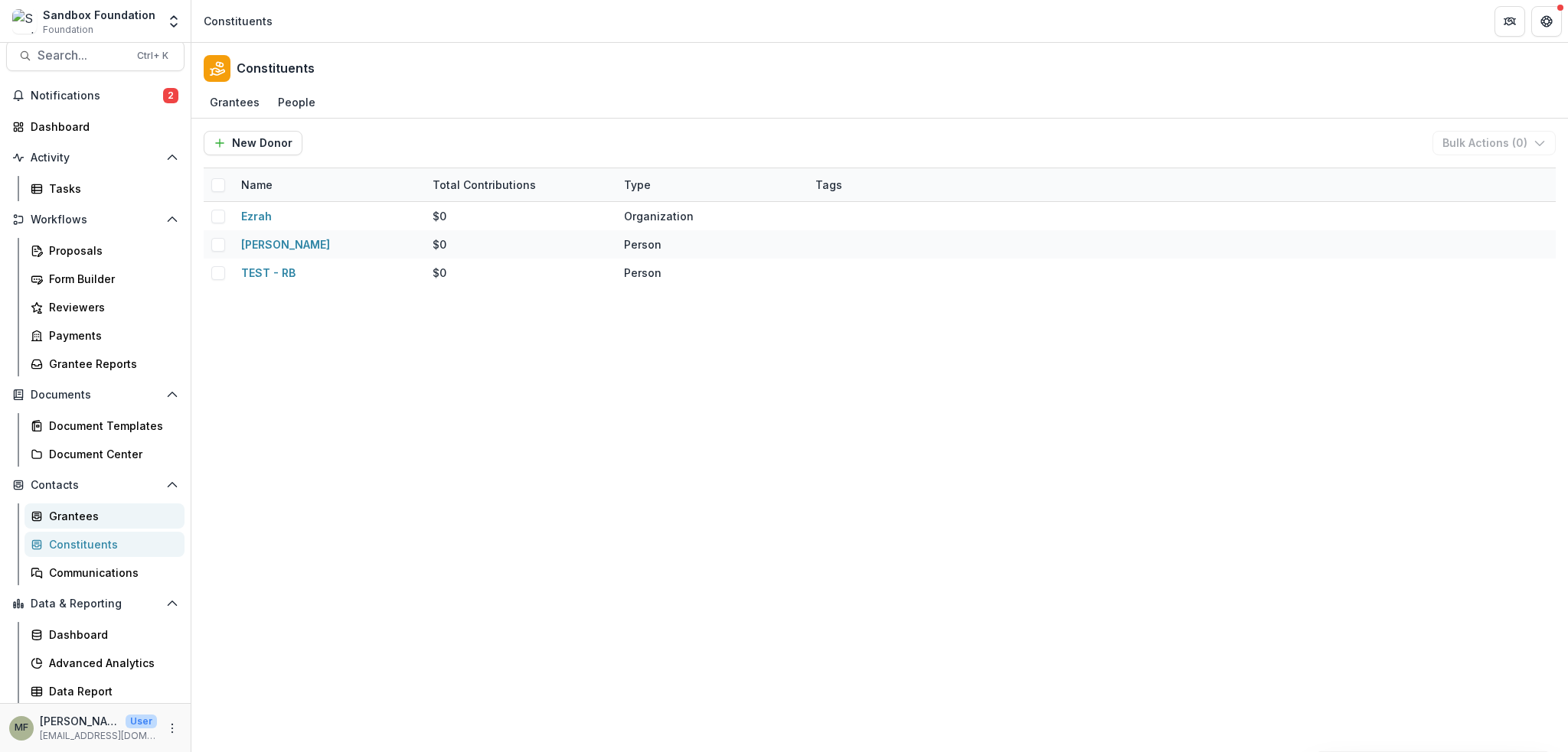
click at [97, 512] on div "Grantees" at bounding box center [110, 516] width 123 height 16
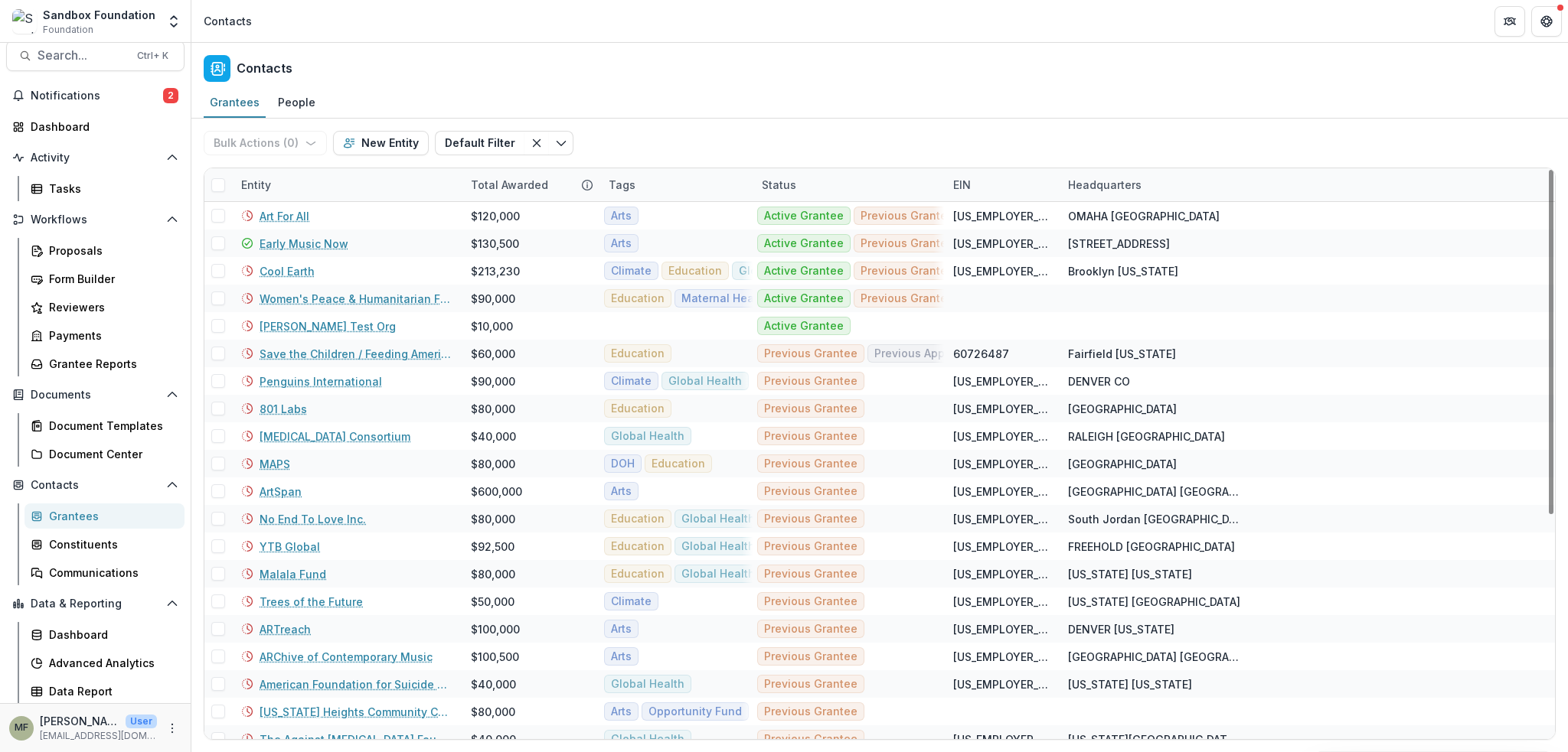
click at [613, 185] on div "Tags" at bounding box center [622, 185] width 45 height 16
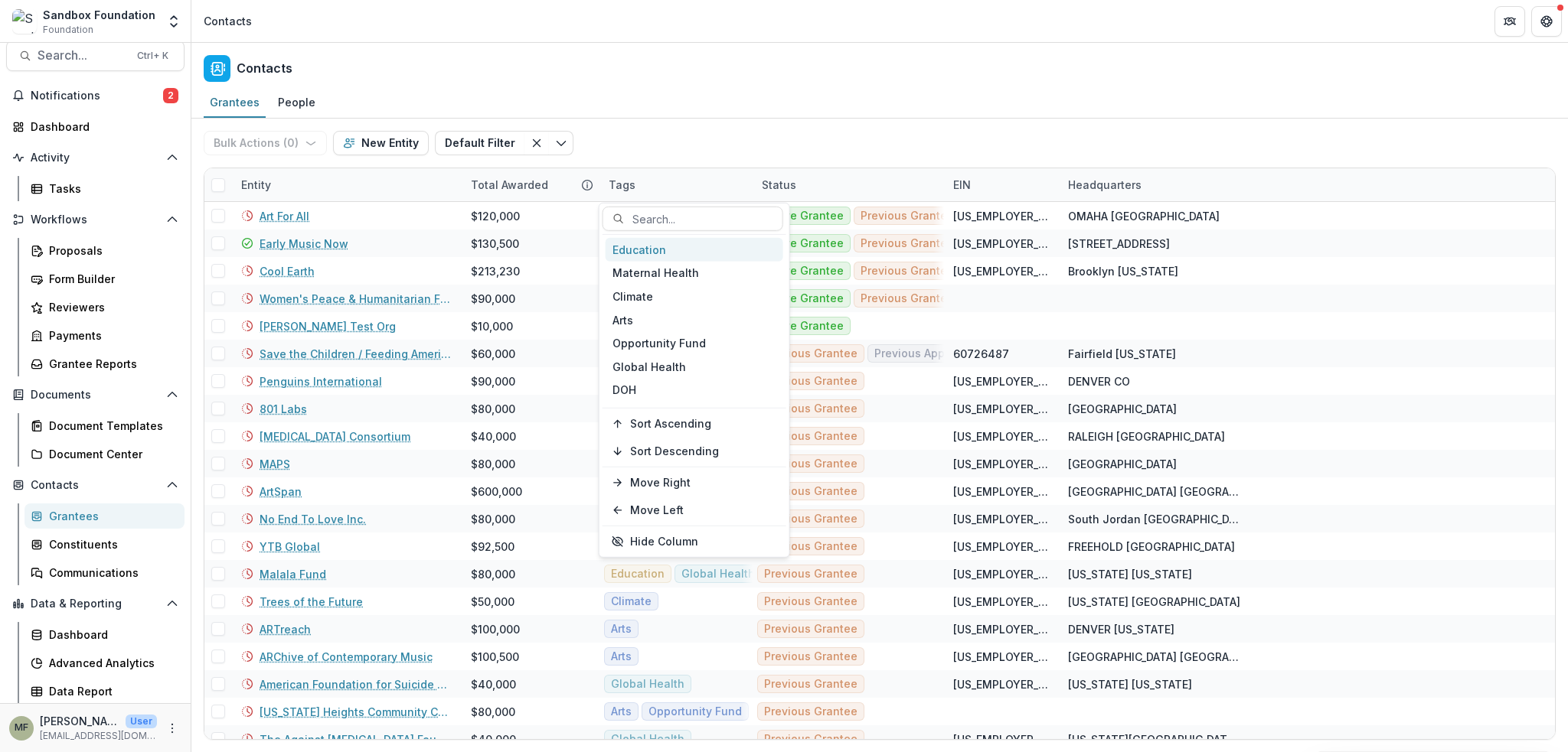
click at [657, 256] on div "Education" at bounding box center [695, 249] width 178 height 24
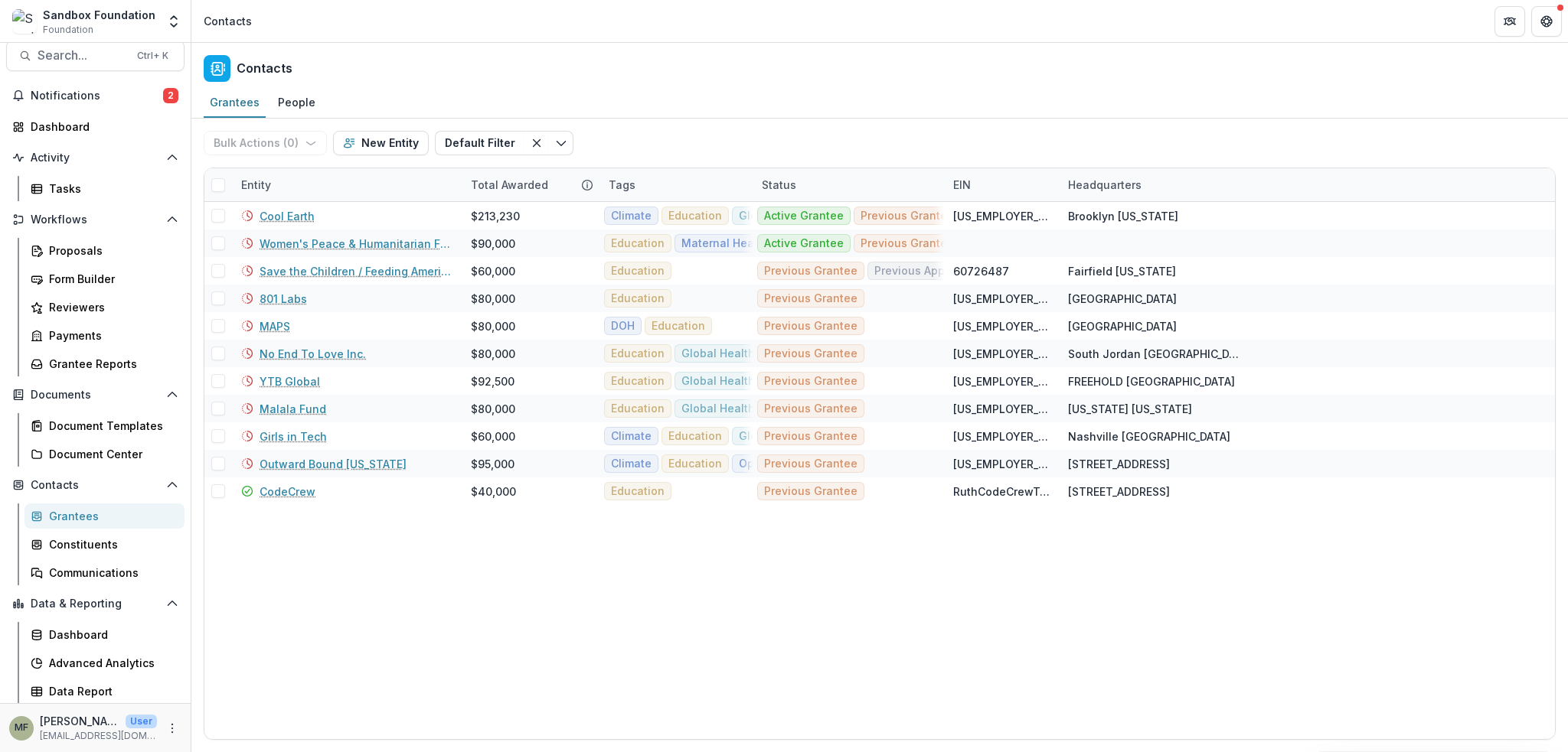
click at [217, 181] on span at bounding box center [218, 186] width 14 height 14
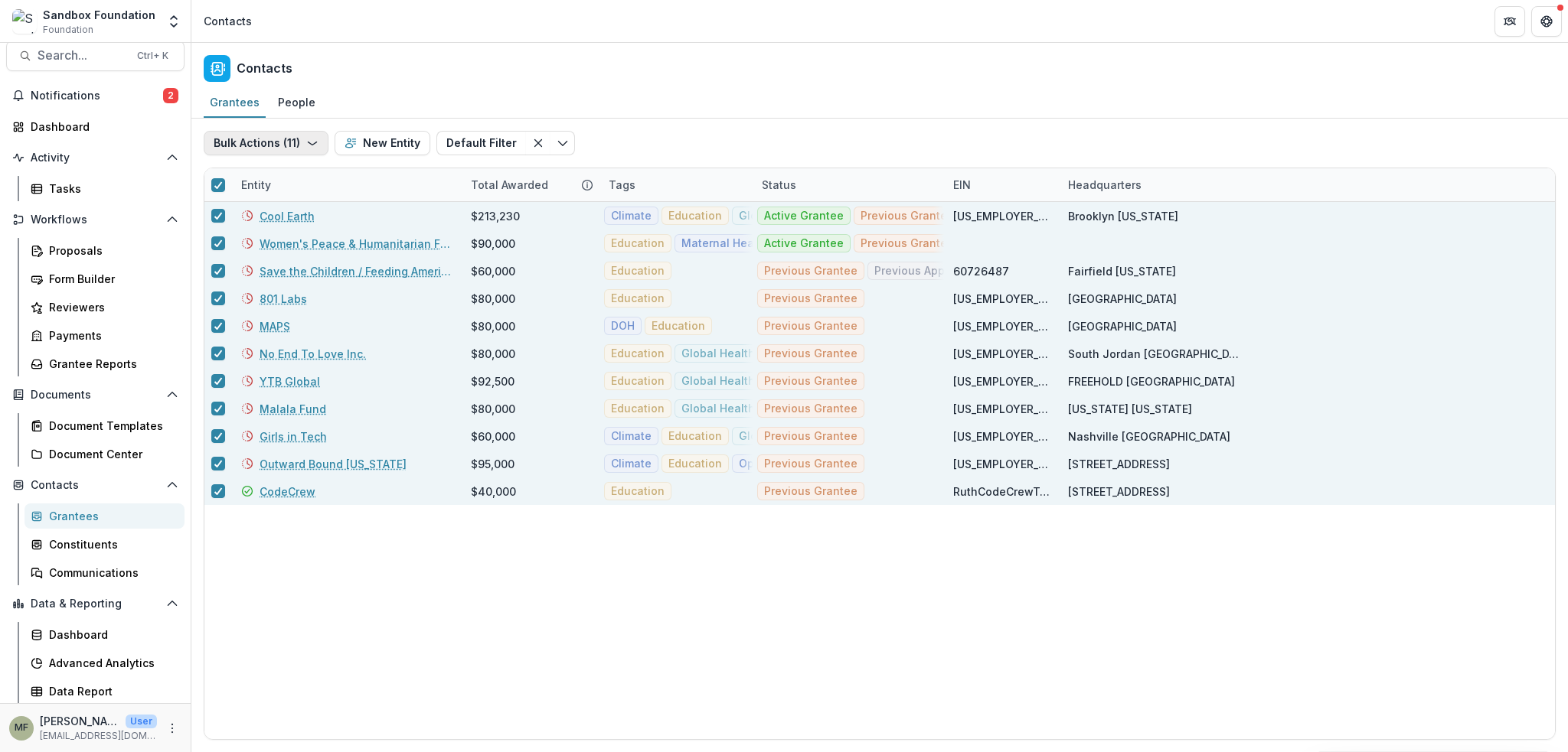
click at [311, 142] on icon "button" at bounding box center [312, 143] width 12 height 12
click at [287, 180] on button "Send Email" at bounding box center [289, 178] width 164 height 25
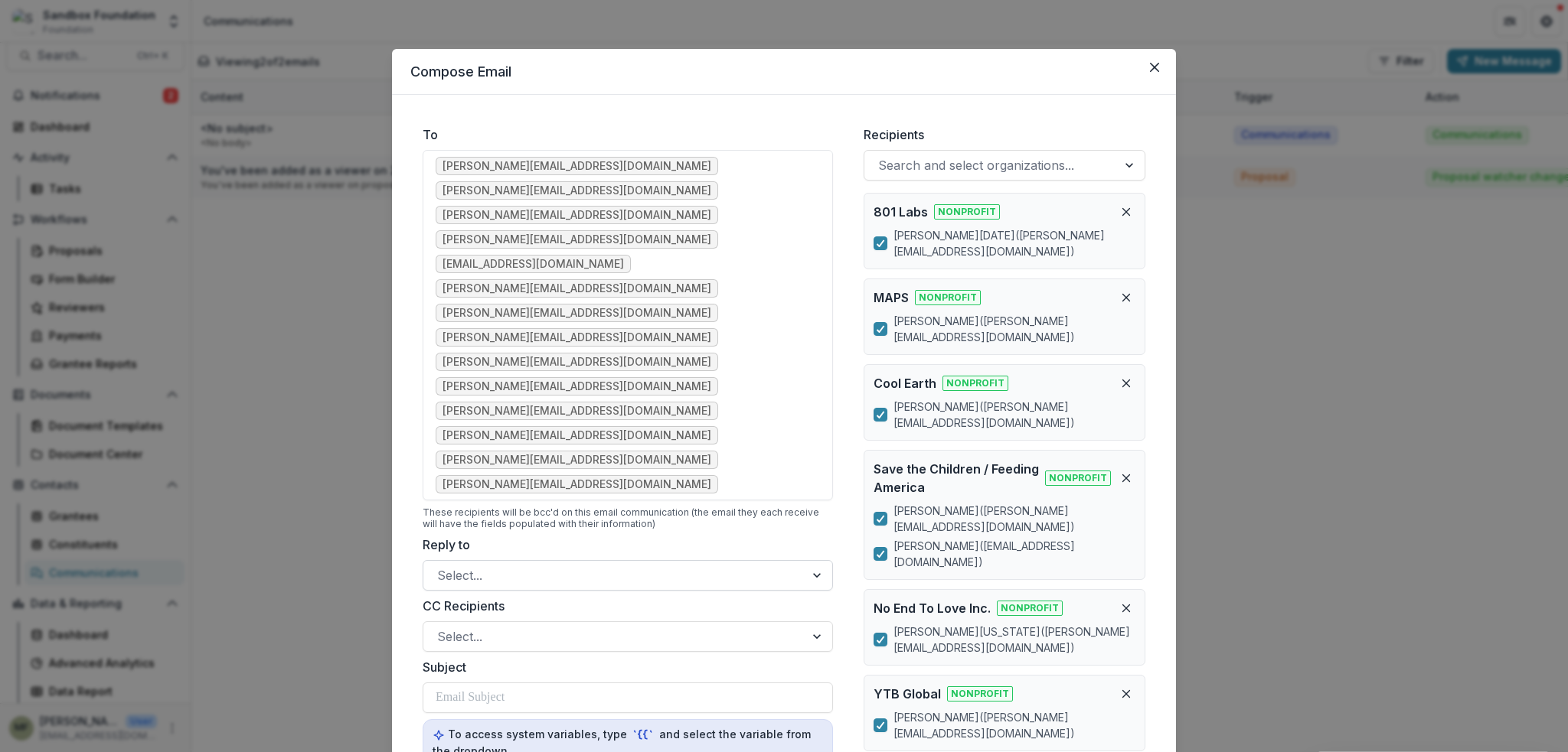
click at [591, 565] on div at bounding box center [614, 575] width 354 height 22
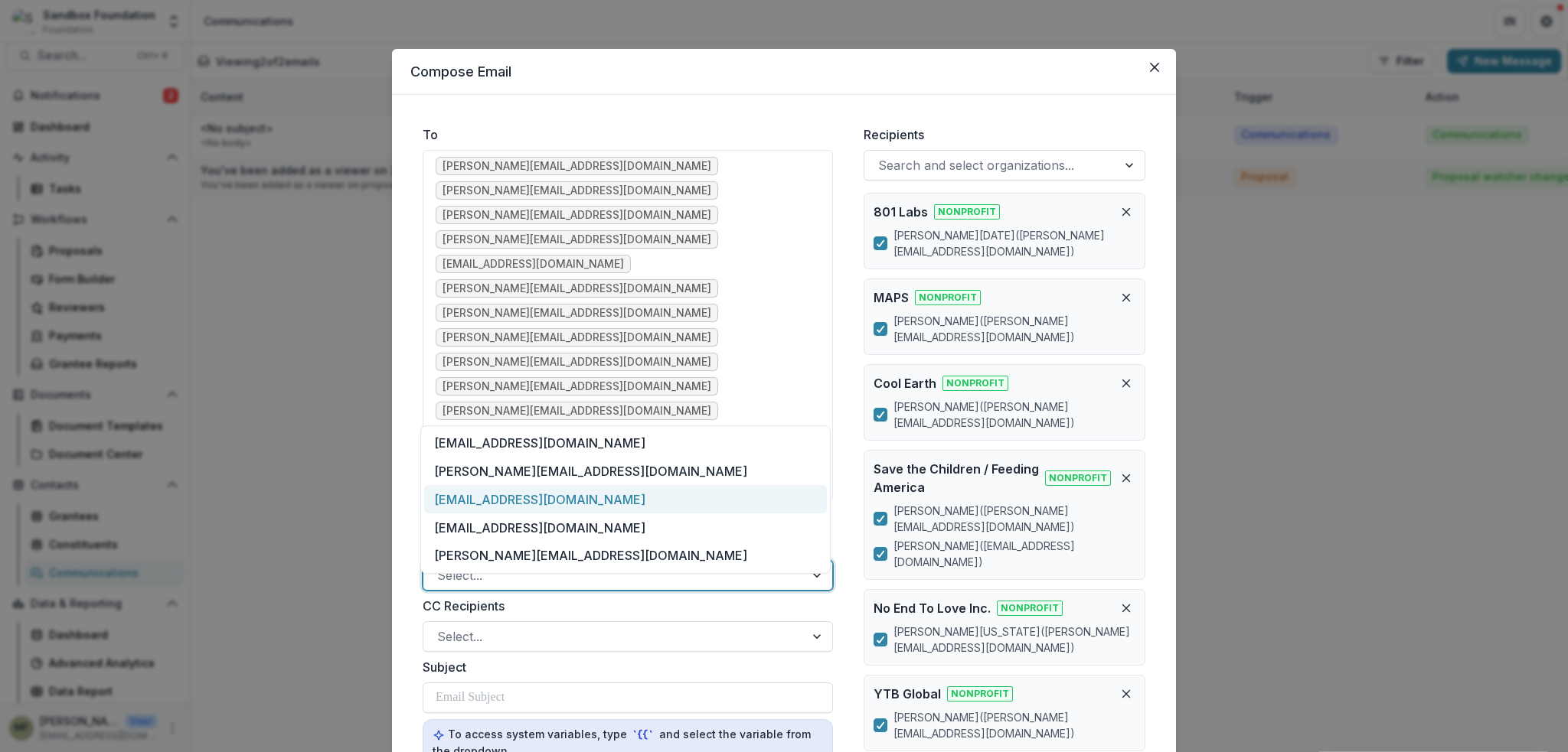
click at [609, 501] on div "[EMAIL_ADDRESS][DOMAIN_NAME]" at bounding box center [626, 499] width 403 height 28
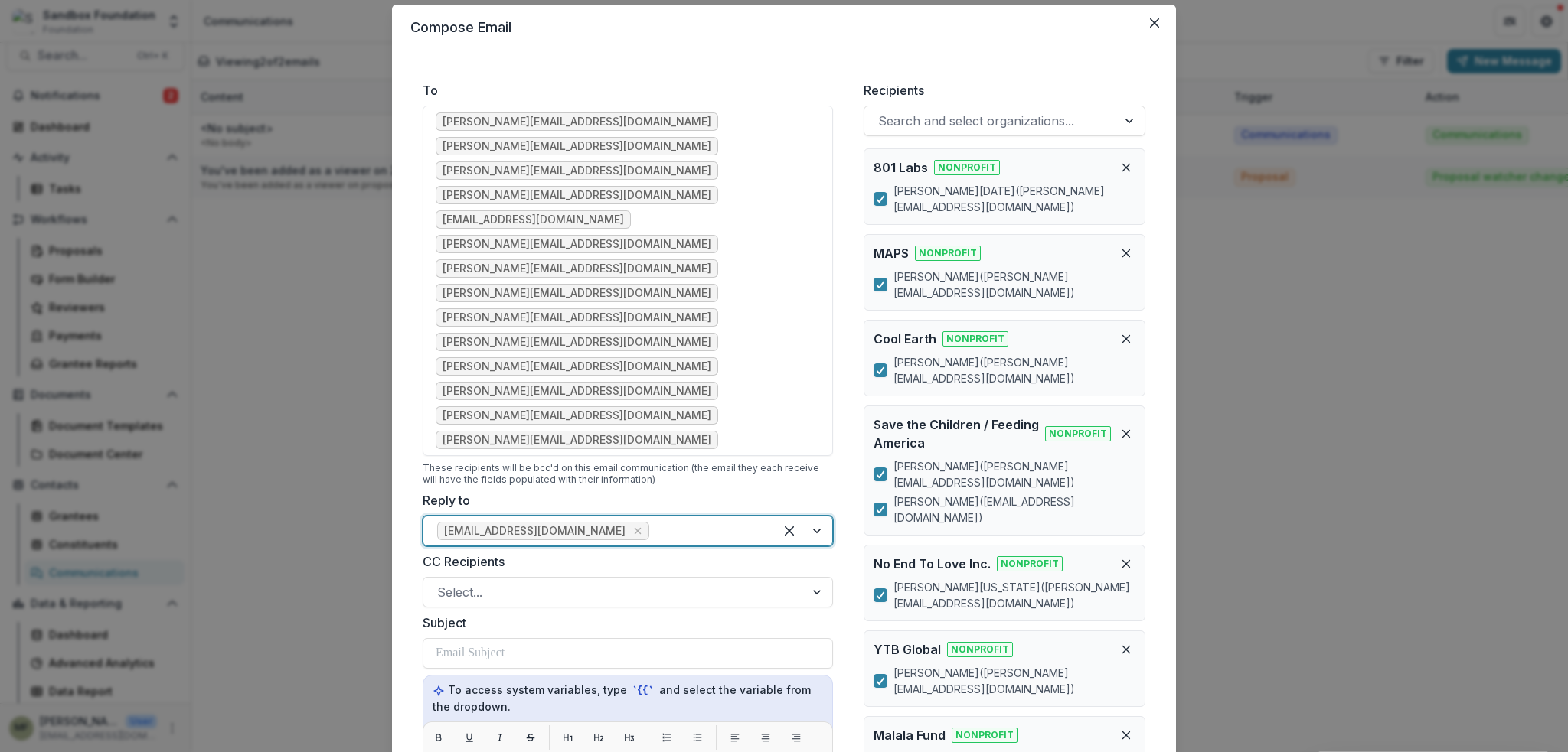
scroll to position [77, 0]
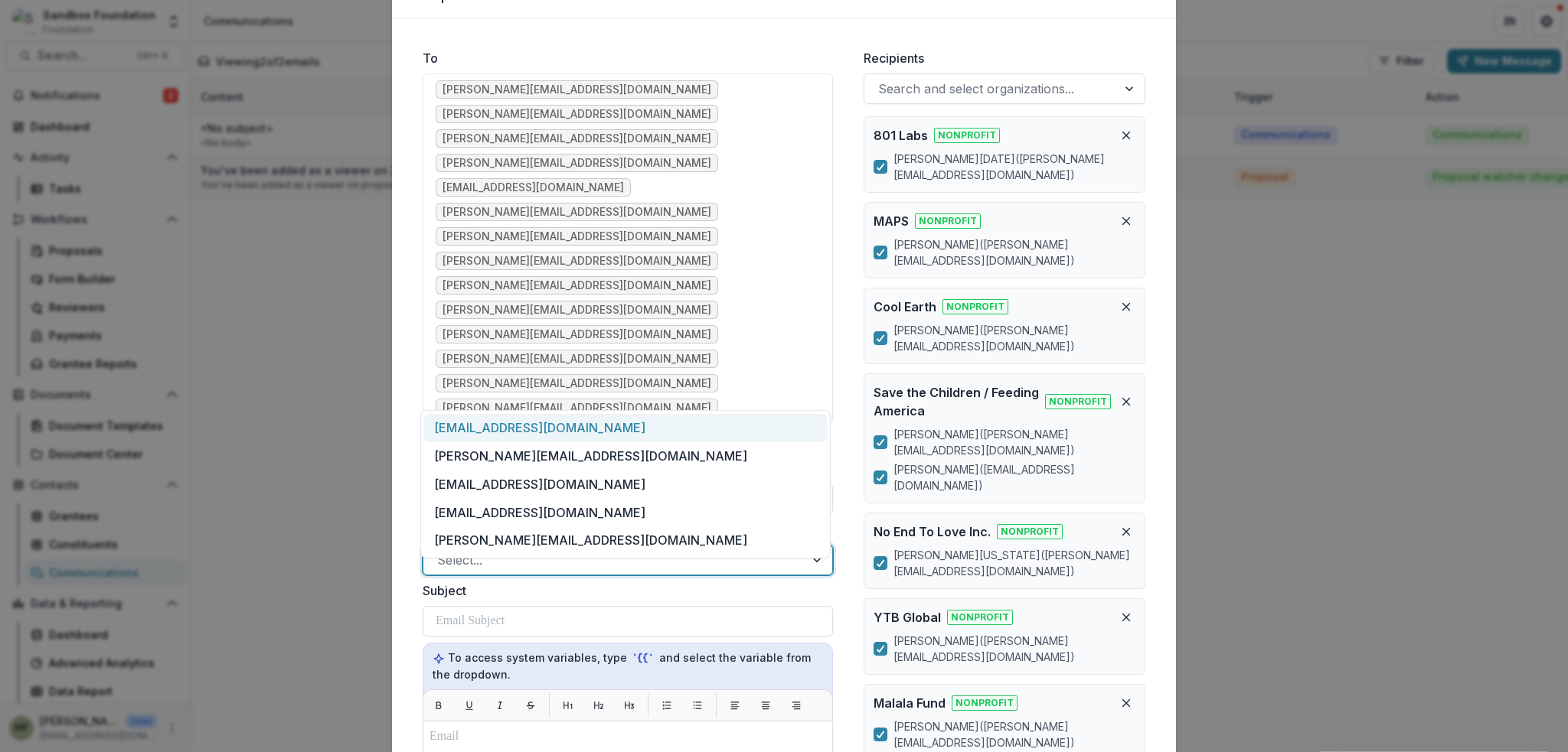
click at [576, 550] on div at bounding box center [614, 560] width 354 height 22
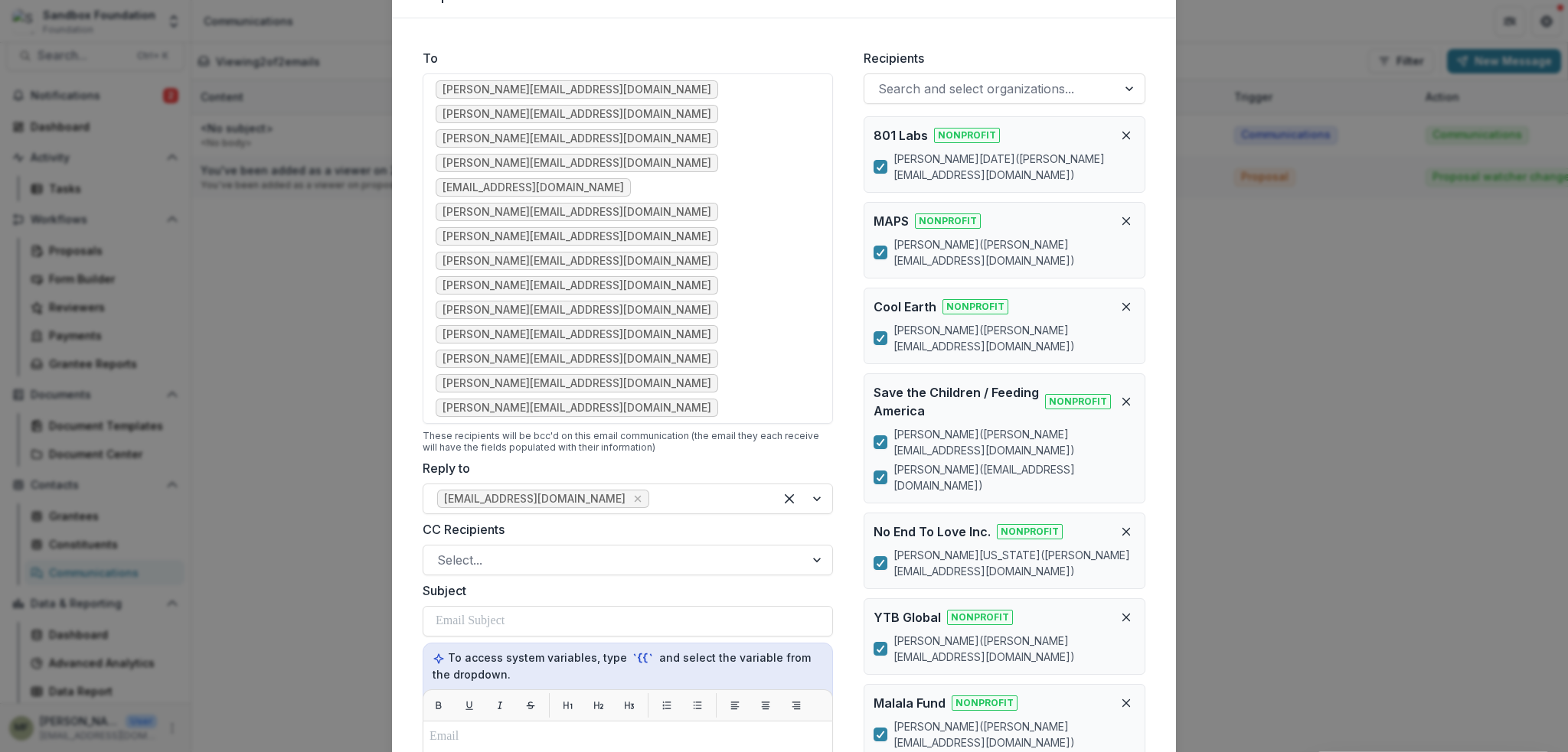
click at [663, 287] on form "To [PERSON_NAME][EMAIL_ADDRESS][DOMAIN_NAME] [PERSON_NAME][EMAIL_ADDRESS][DOMAI…" at bounding box center [628, 681] width 435 height 1288
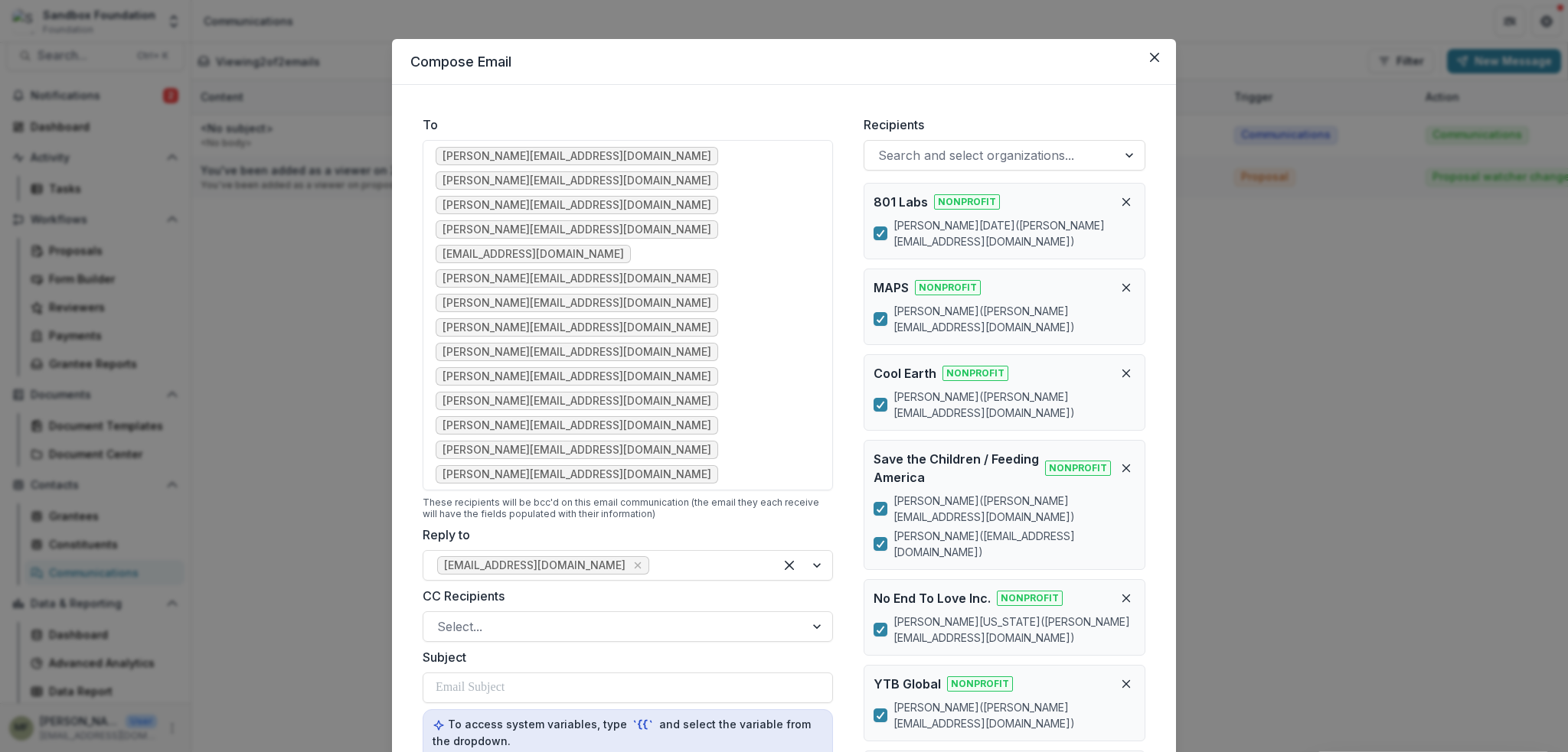
scroll to position [0, 0]
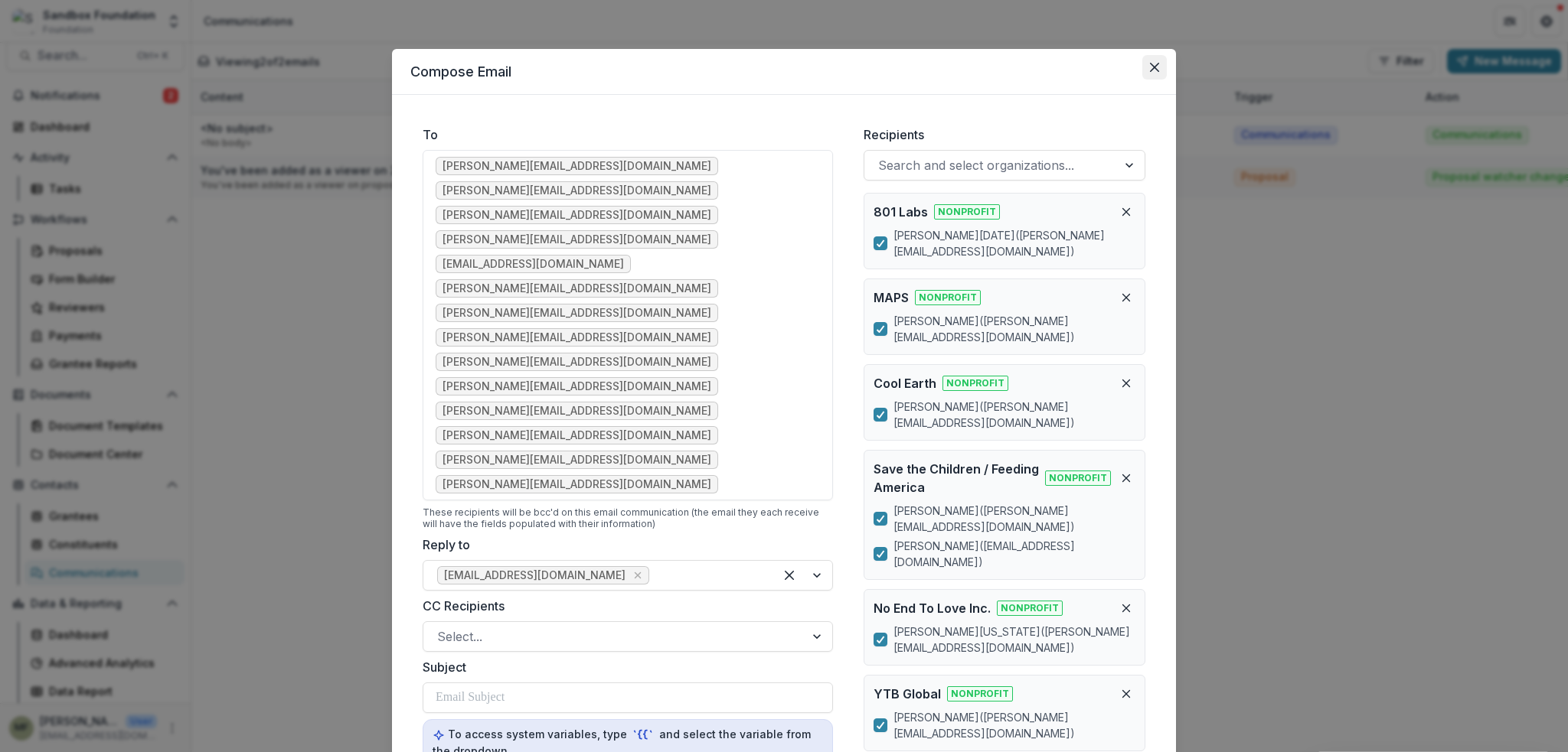
click at [1158, 64] on button "Close" at bounding box center [1155, 67] width 24 height 24
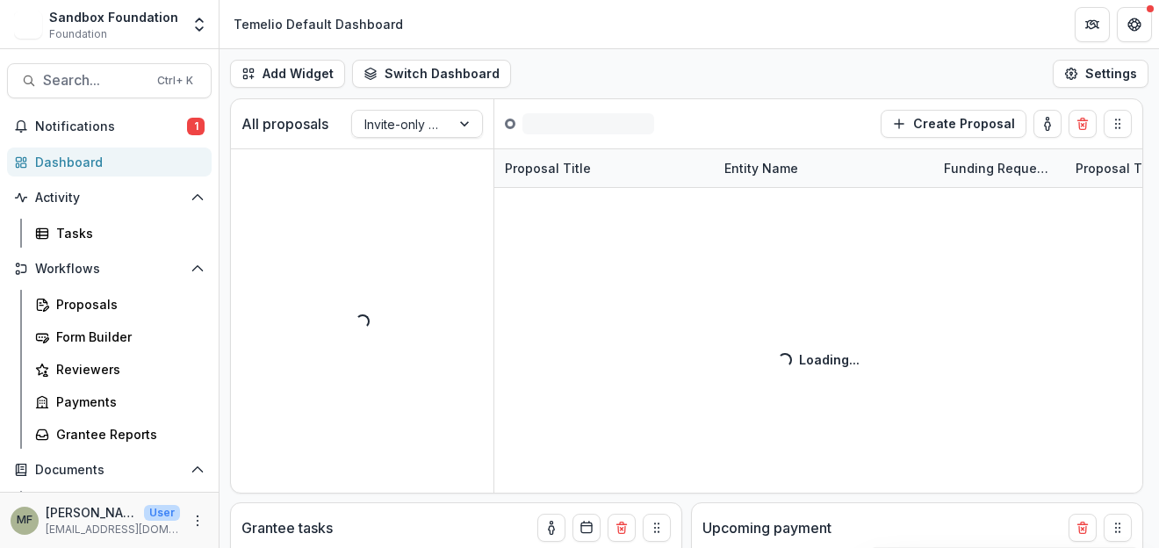
select select "******"
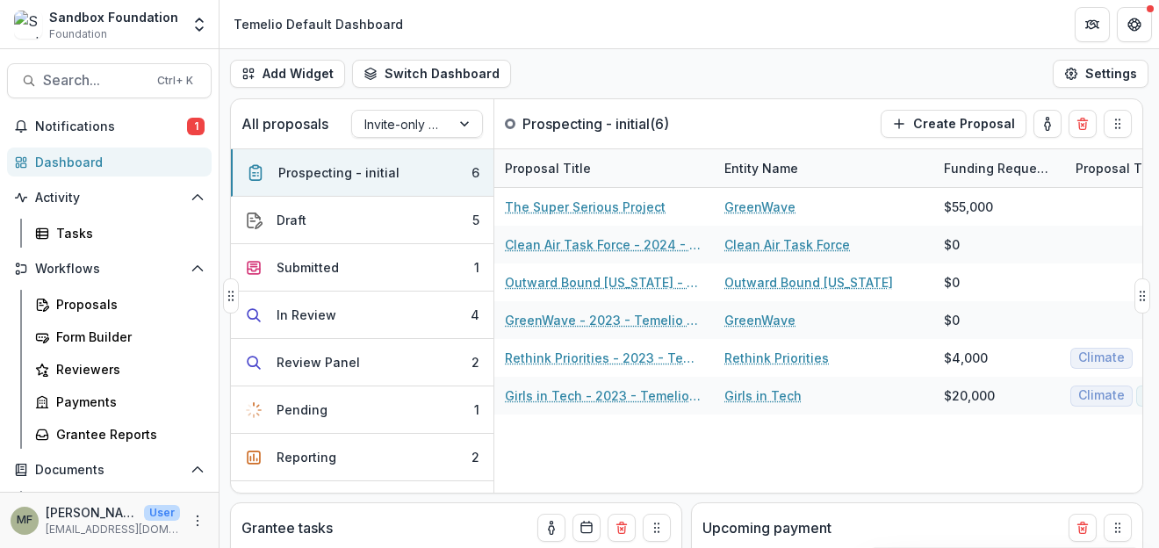
select select "******"
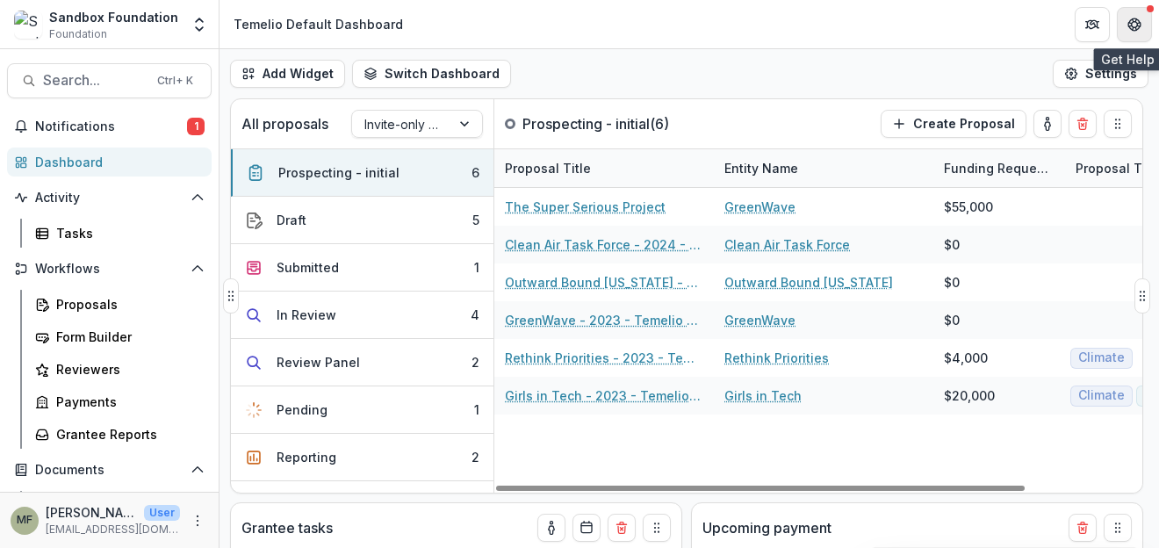
click at [1128, 25] on icon "Get Help" at bounding box center [1135, 25] width 14 height 14
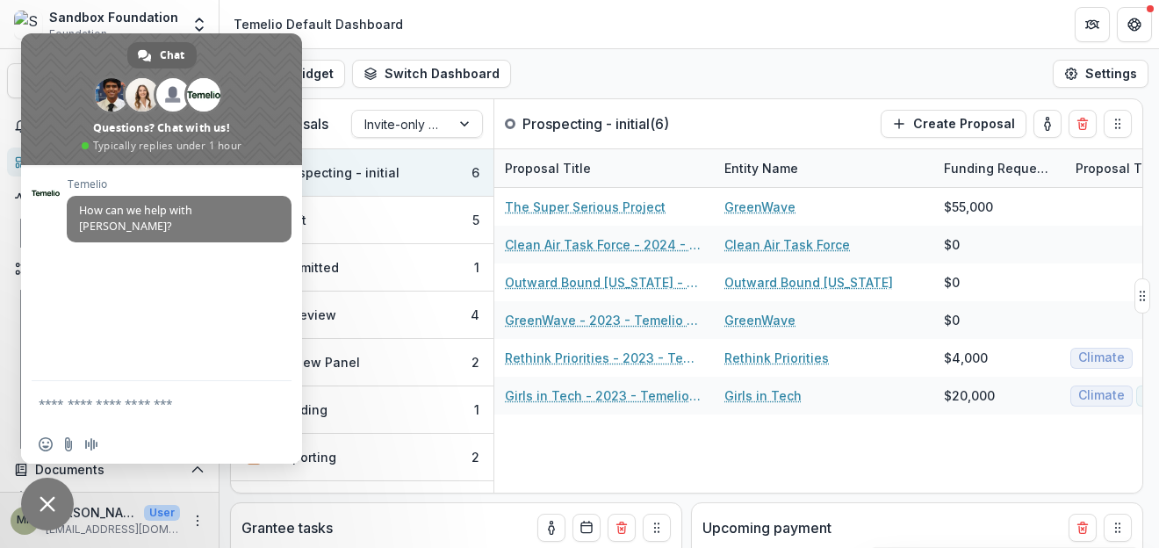
click at [816, 20] on header "Temelio Default Dashboard" at bounding box center [690, 24] width 940 height 48
click at [1142, 27] on button "Get Help" at bounding box center [1134, 24] width 35 height 35
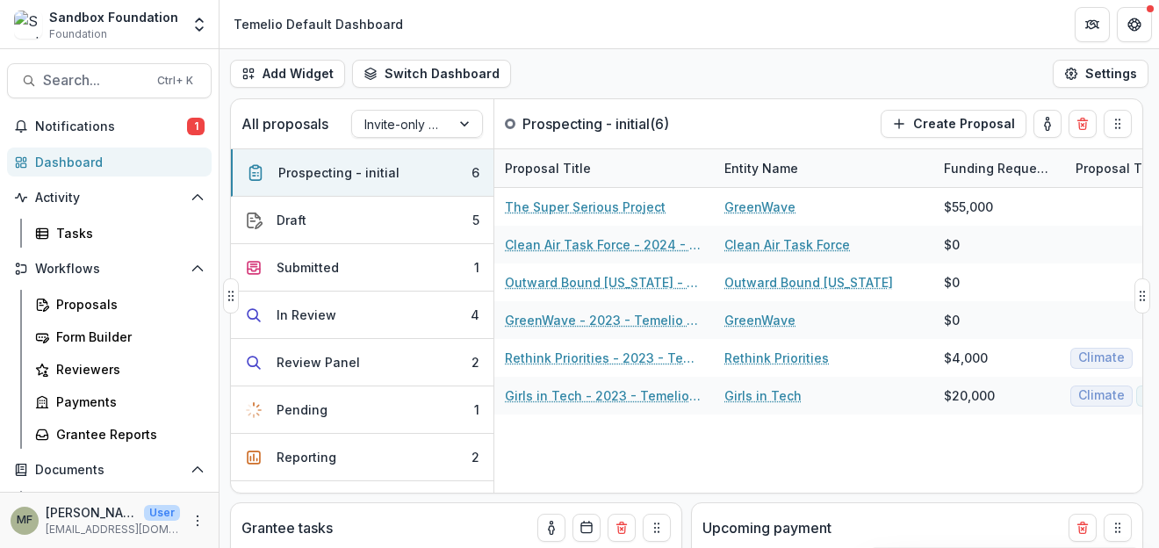
select select "******"
